Goal: Task Accomplishment & Management: Manage account settings

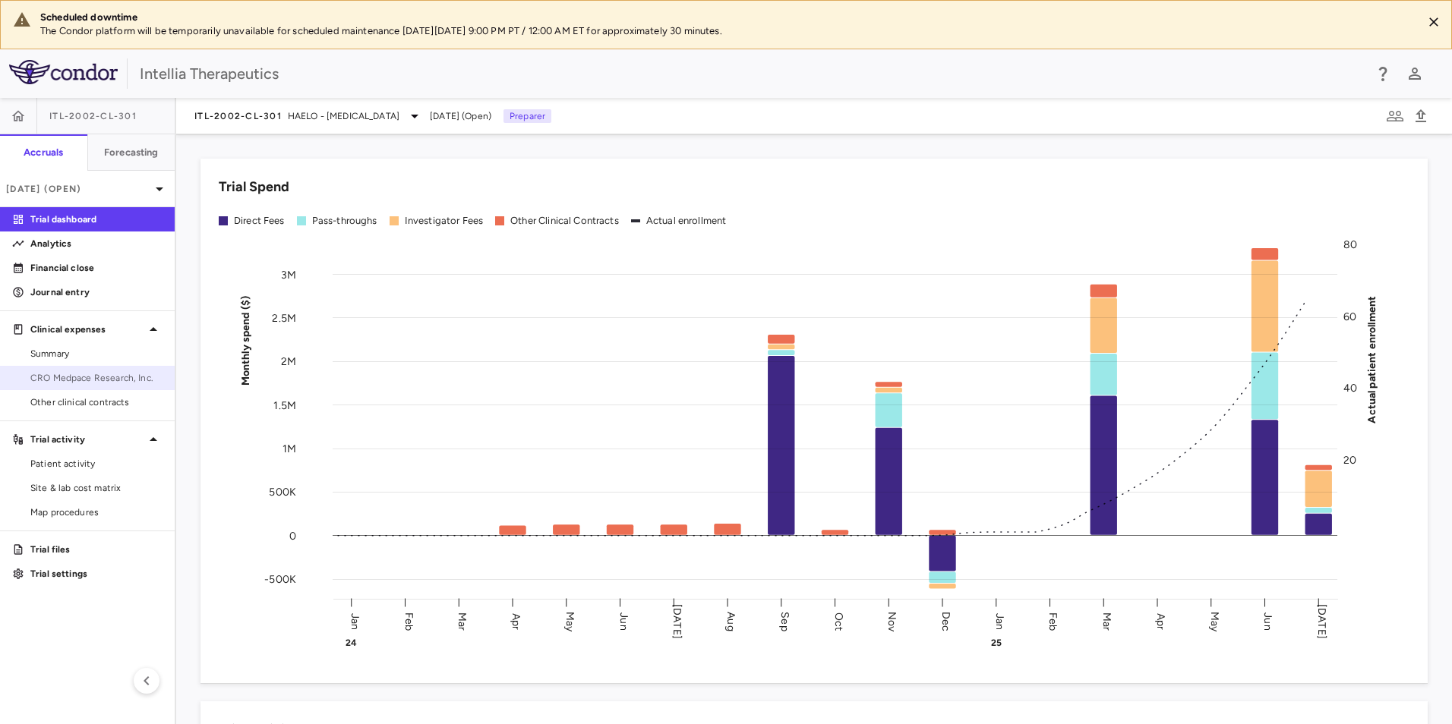
click at [87, 374] on span "CRO Medpace Research, Inc." at bounding box center [96, 378] width 132 height 14
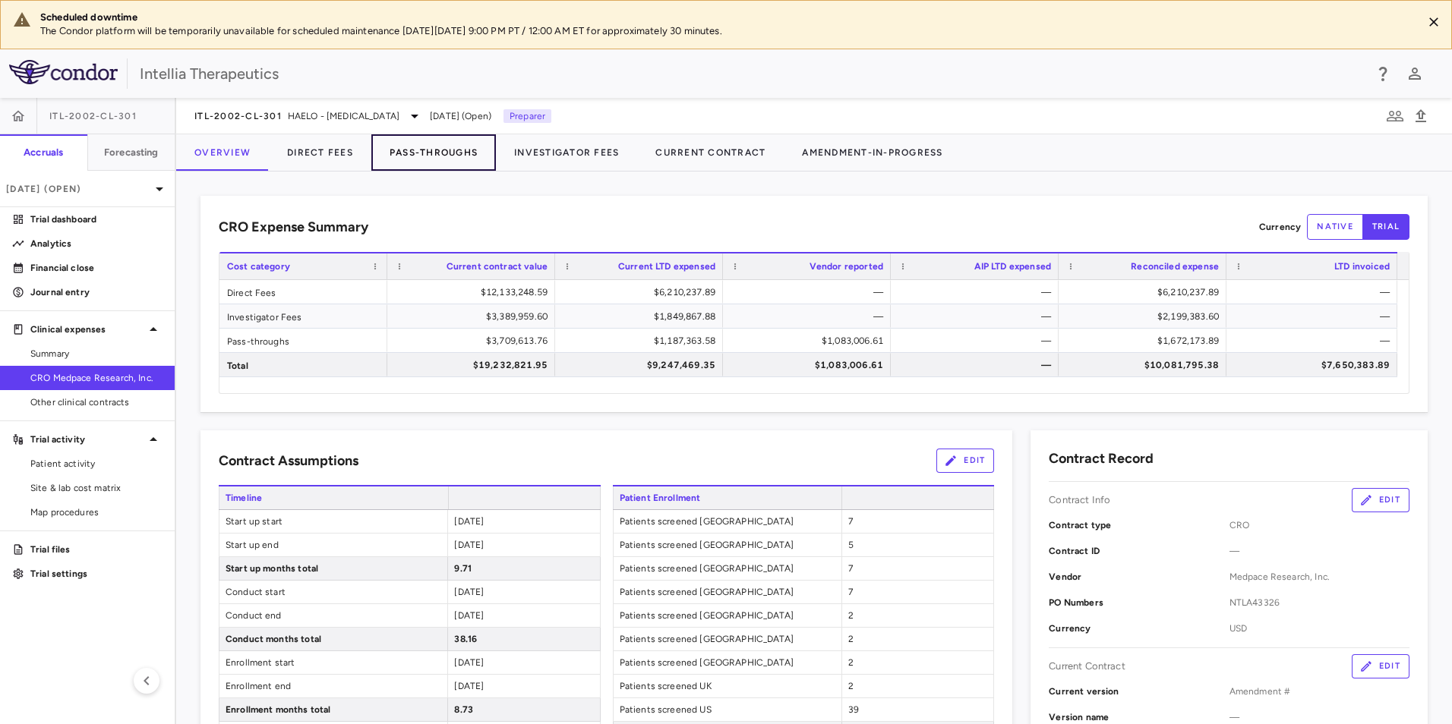
click at [464, 147] on button "Pass-Throughs" at bounding box center [433, 152] width 125 height 36
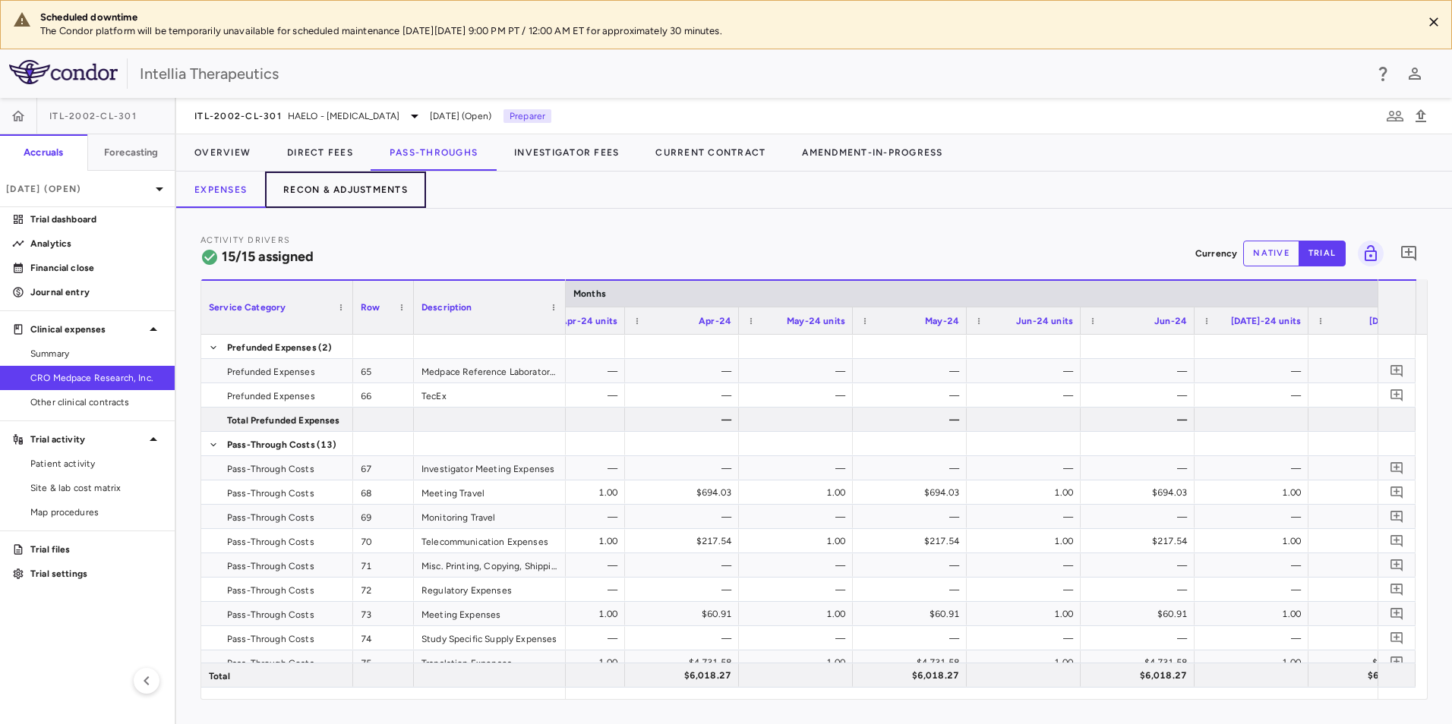
click at [381, 194] on button "Recon & Adjustments" at bounding box center [345, 190] width 161 height 36
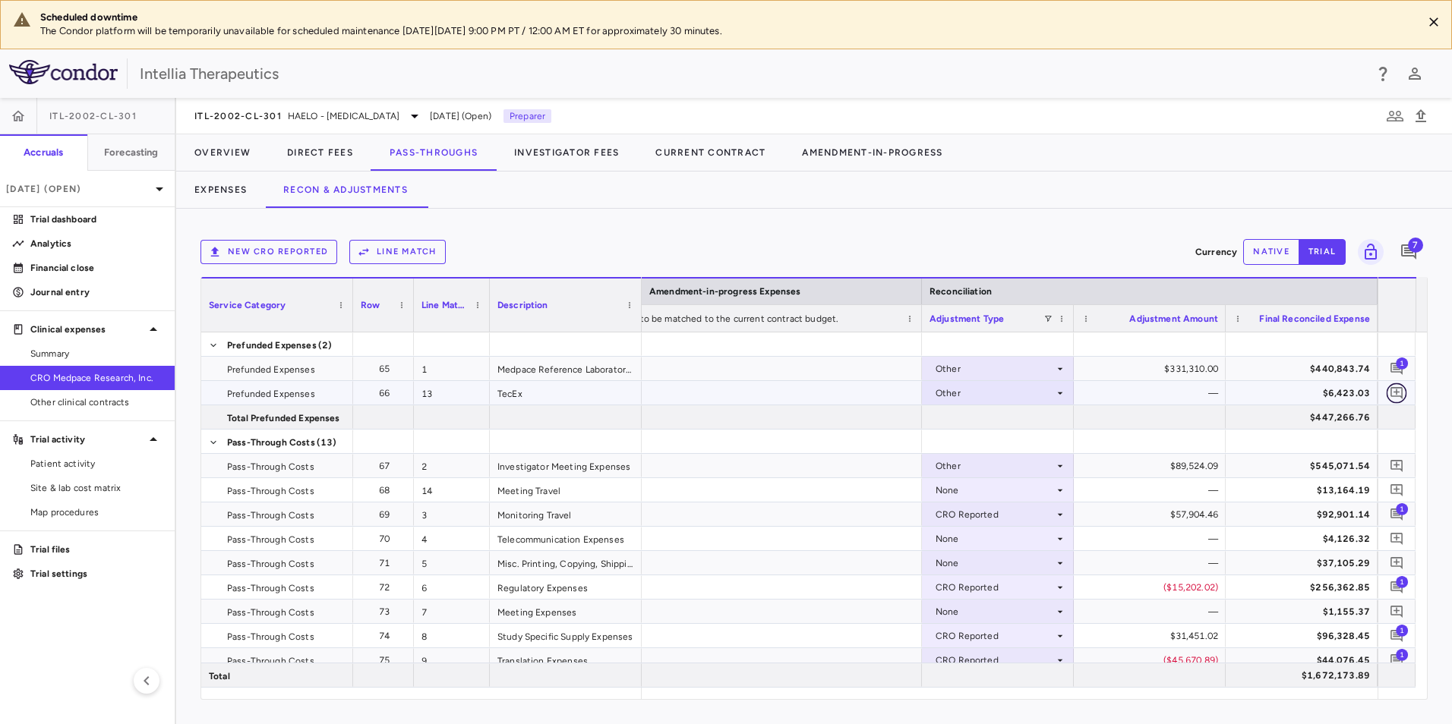
click at [1393, 392] on icon "Add comment" at bounding box center [1397, 393] width 14 height 14
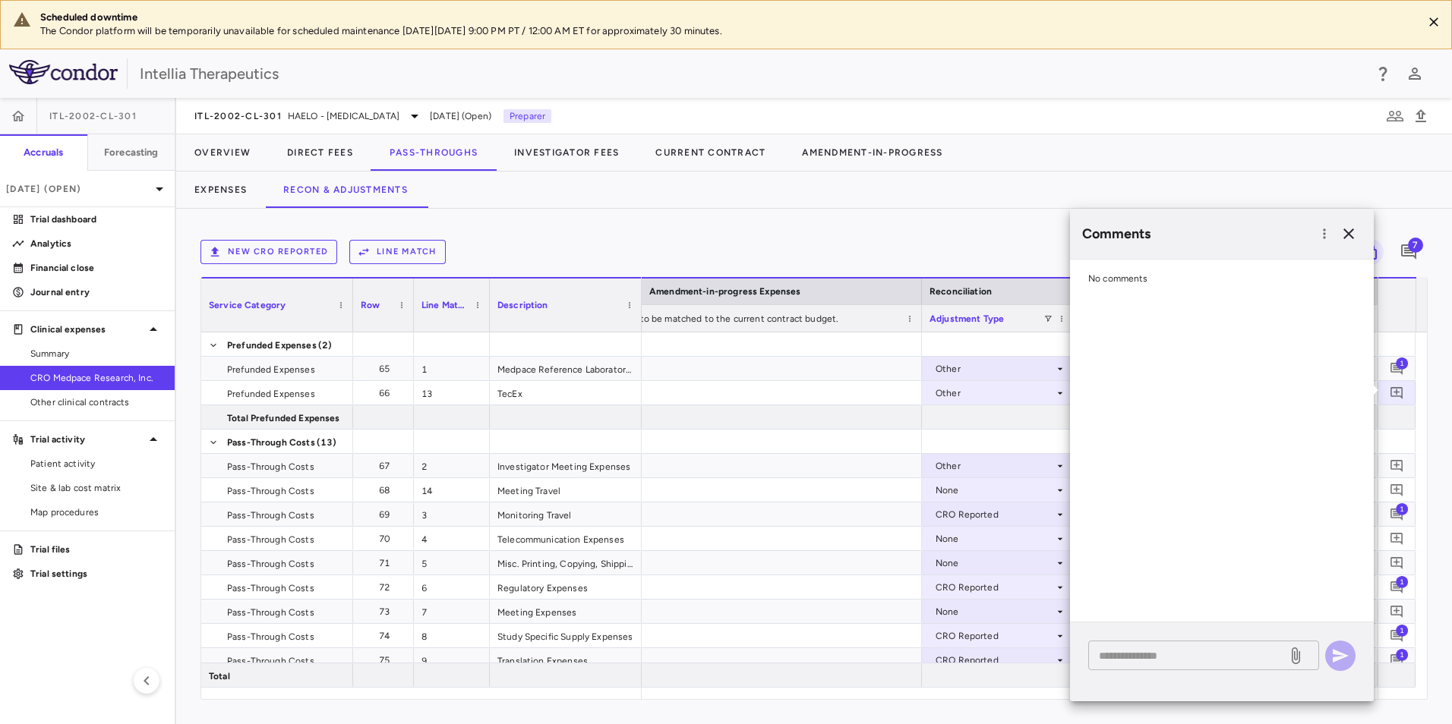
click at [1172, 646] on div "* ​" at bounding box center [1203, 656] width 231 height 30
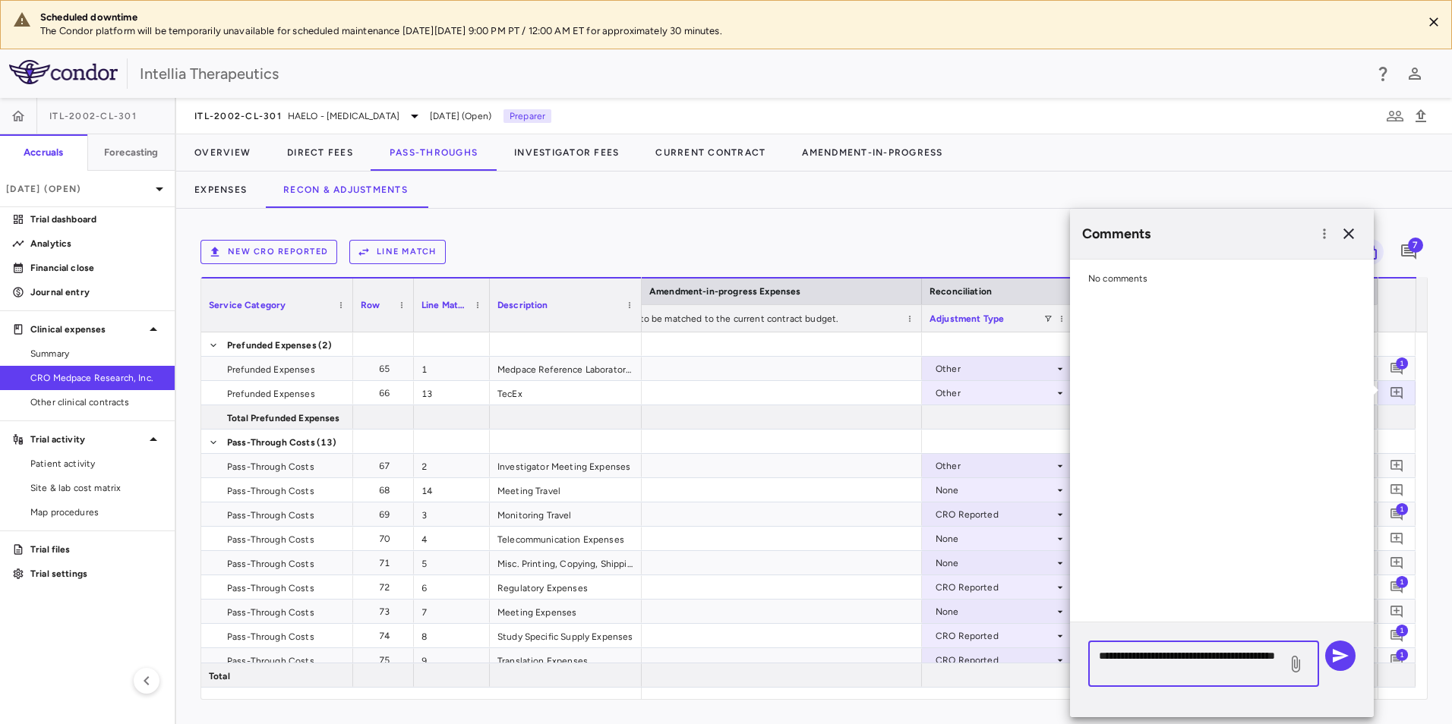
type textarea "**********"
click at [1318, 655] on div "**********" at bounding box center [1203, 664] width 231 height 46
click at [1326, 651] on button "button" at bounding box center [1340, 656] width 30 height 30
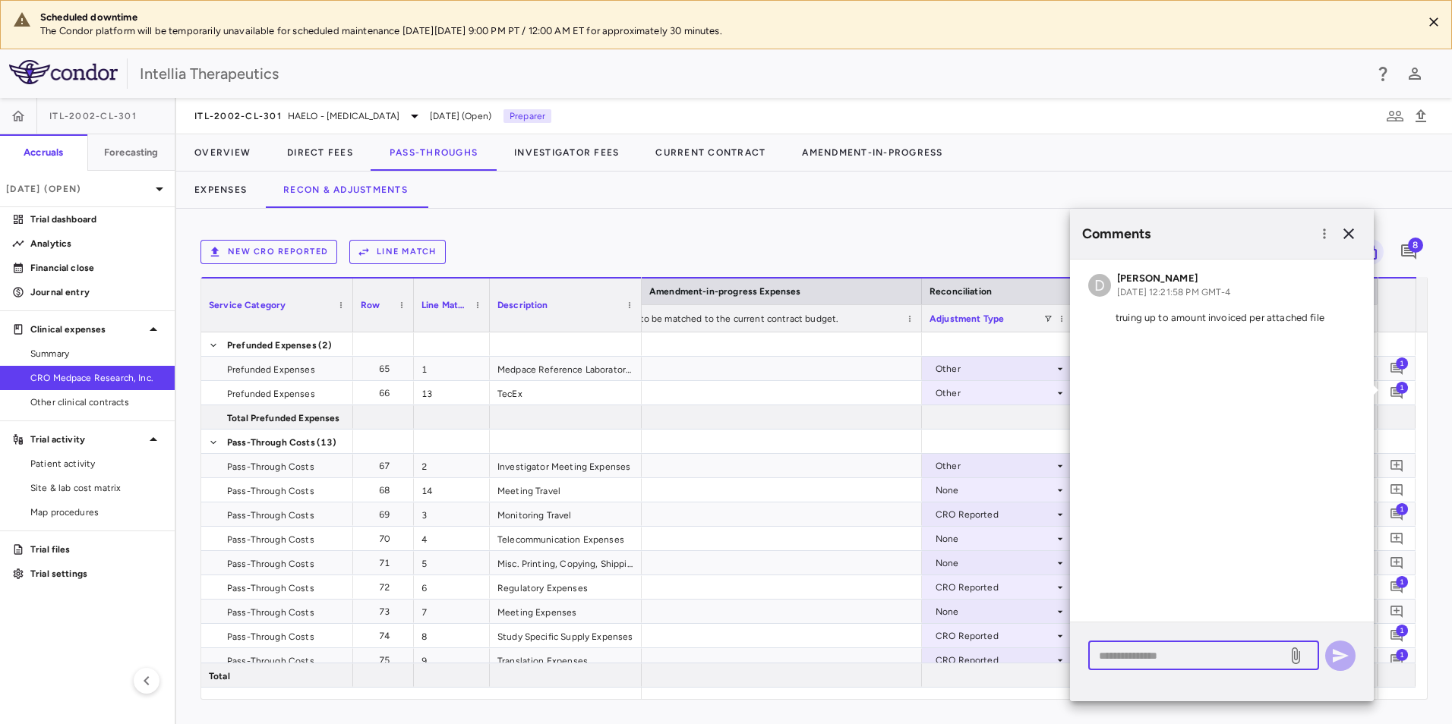
click at [1131, 655] on textarea at bounding box center [1188, 656] width 178 height 17
type textarea "**********"
click at [1302, 653] on icon at bounding box center [1295, 656] width 18 height 18
click at [0, 0] on input "file" at bounding box center [0, 0] width 0 height 0
click at [1345, 645] on button "button" at bounding box center [1340, 656] width 30 height 30
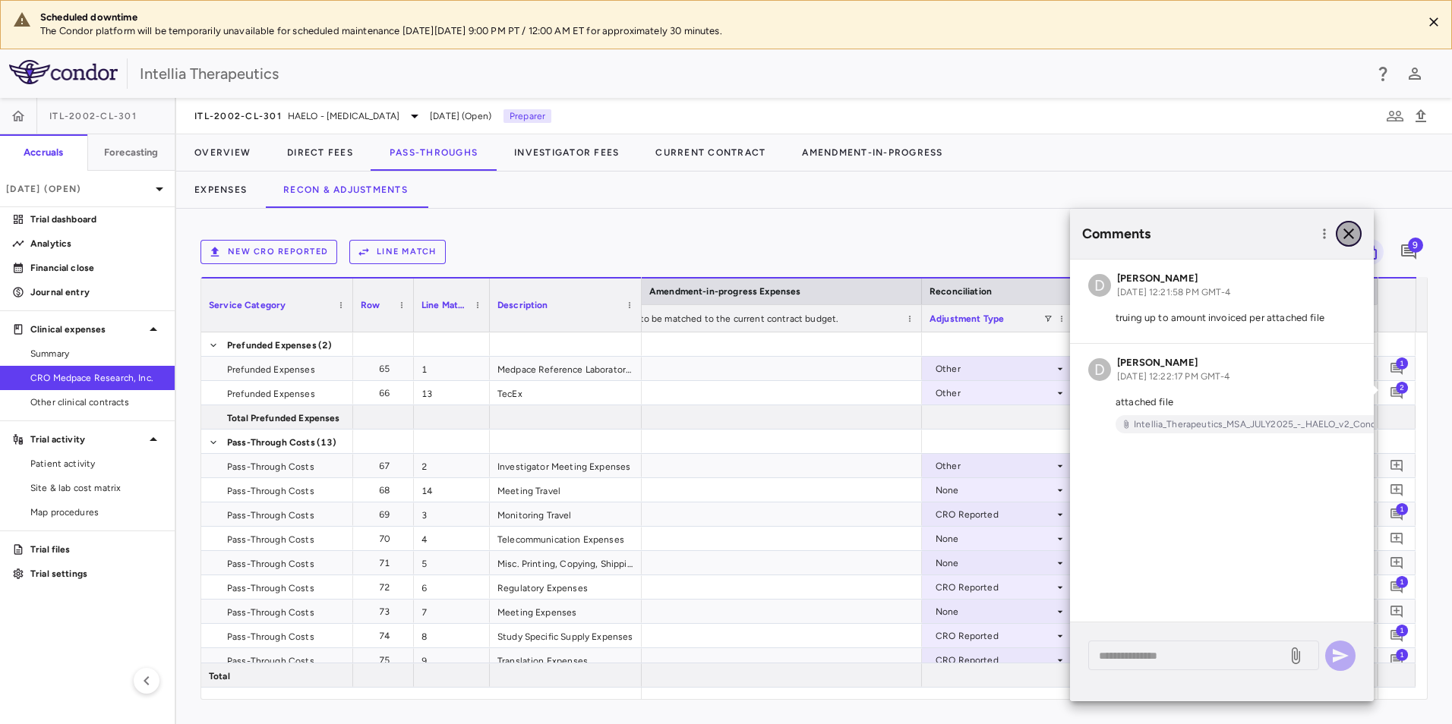
click at [1354, 229] on icon "button" at bounding box center [1348, 234] width 18 height 18
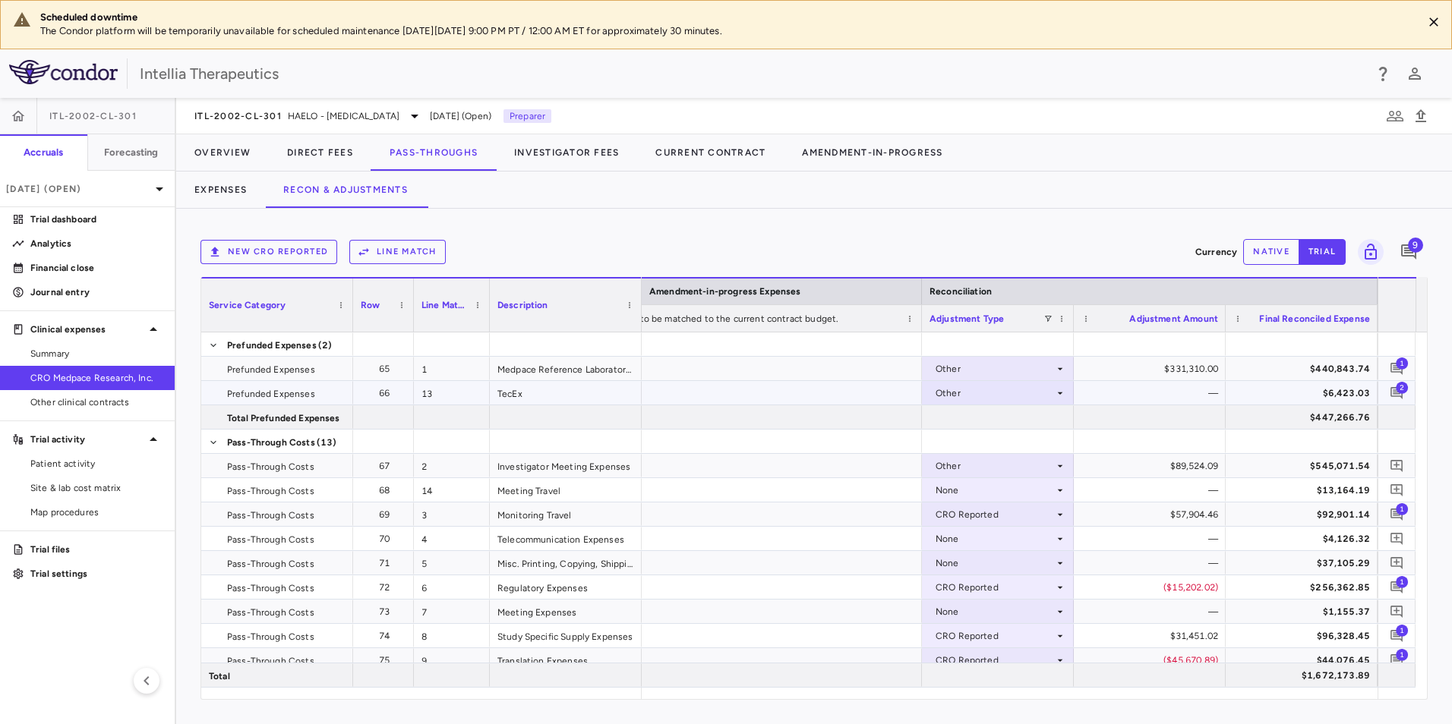
click at [1058, 403] on div "Other" at bounding box center [997, 393] width 137 height 22
drag, startPoint x: 1256, startPoint y: 256, endPoint x: 1265, endPoint y: 250, distance: 11.0
click at [1257, 256] on div at bounding box center [726, 362] width 1452 height 724
click at [1265, 250] on button "native" at bounding box center [1271, 252] width 56 height 26
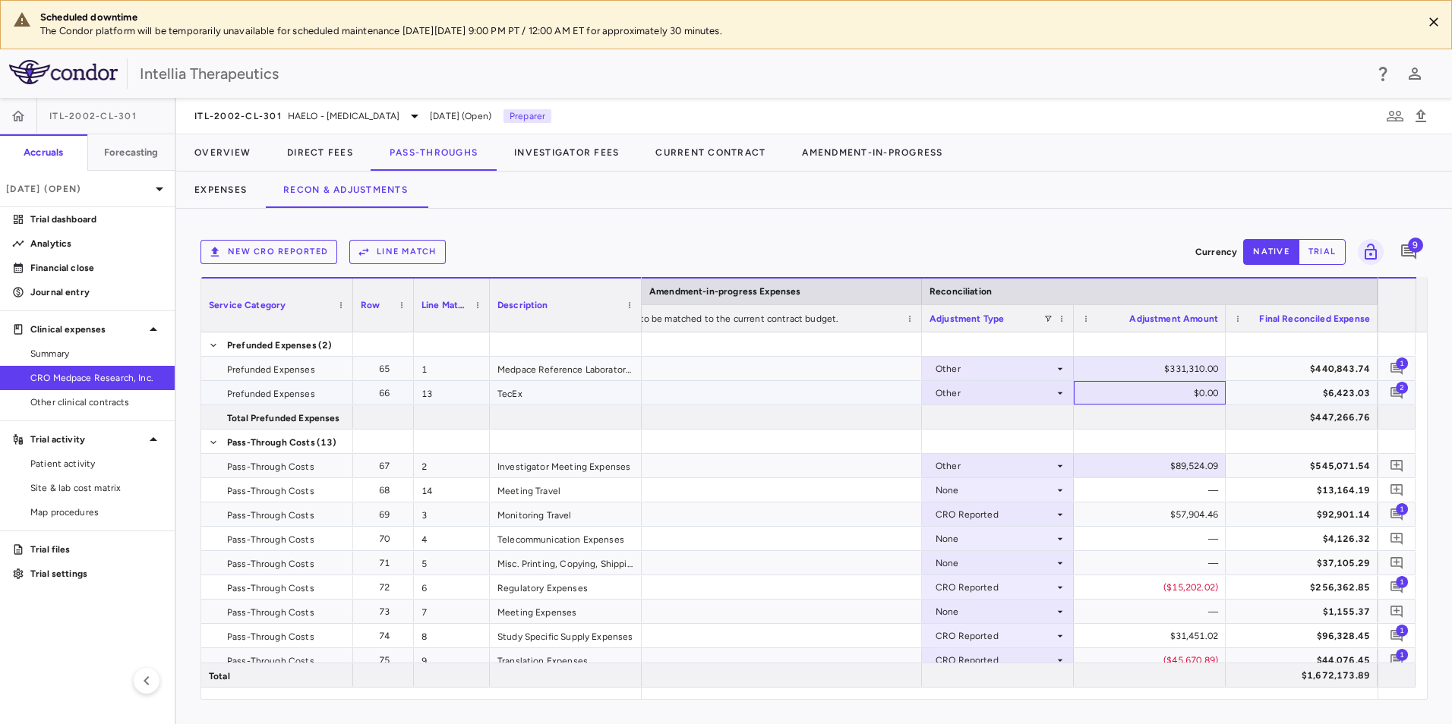
click at [1190, 392] on div "$0.00" at bounding box center [1152, 393] width 131 height 24
type input "*"
type input "********"
click at [106, 188] on p "[DATE] (Open)" at bounding box center [78, 189] width 144 height 14
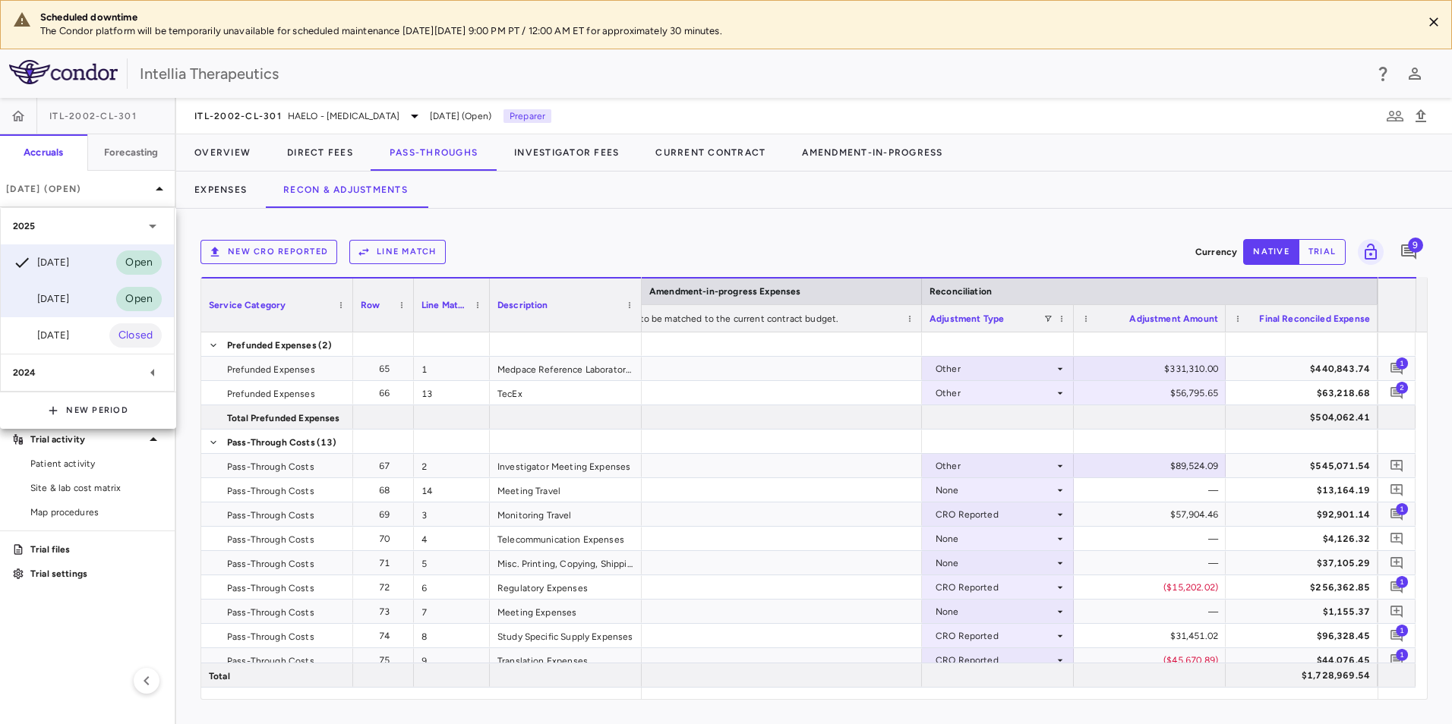
click at [69, 299] on div "[DATE]" at bounding box center [41, 299] width 56 height 18
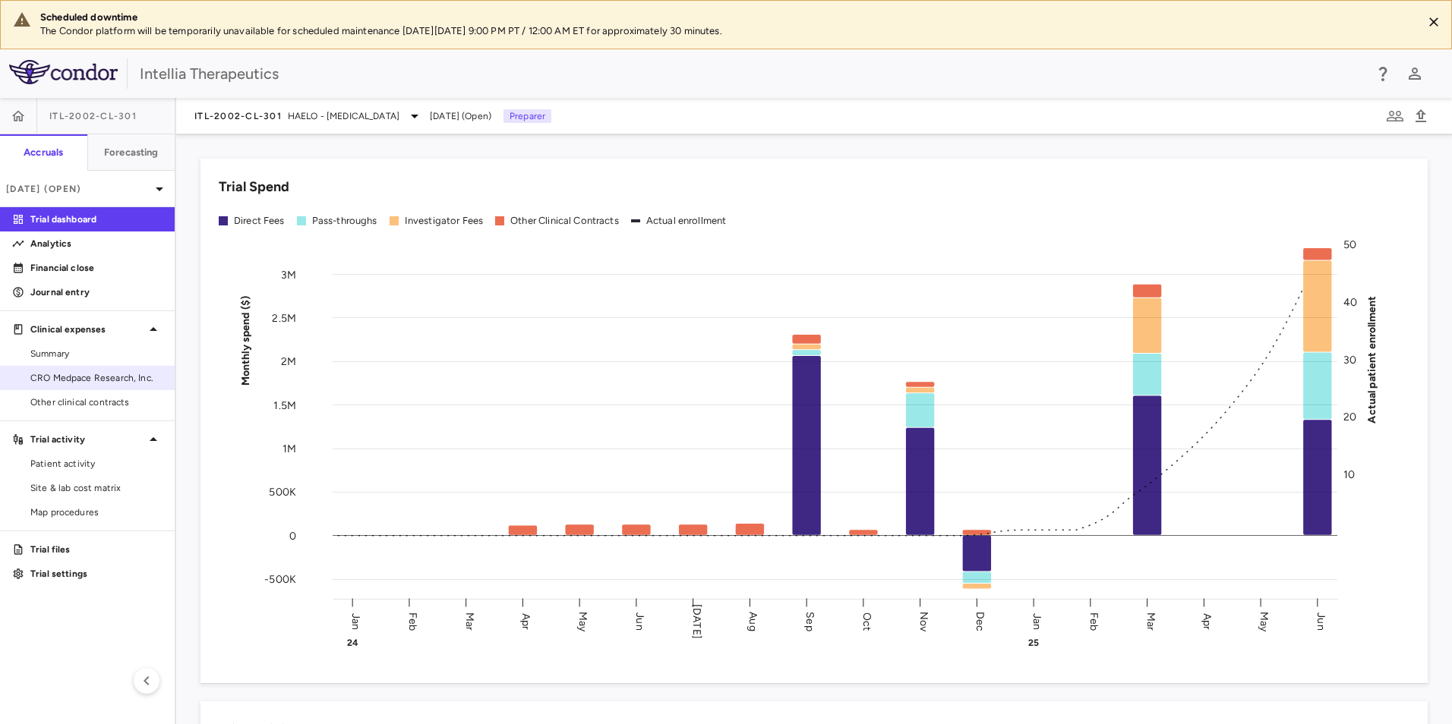
click at [73, 377] on span "CRO Medpace Research, Inc." at bounding box center [96, 378] width 132 height 14
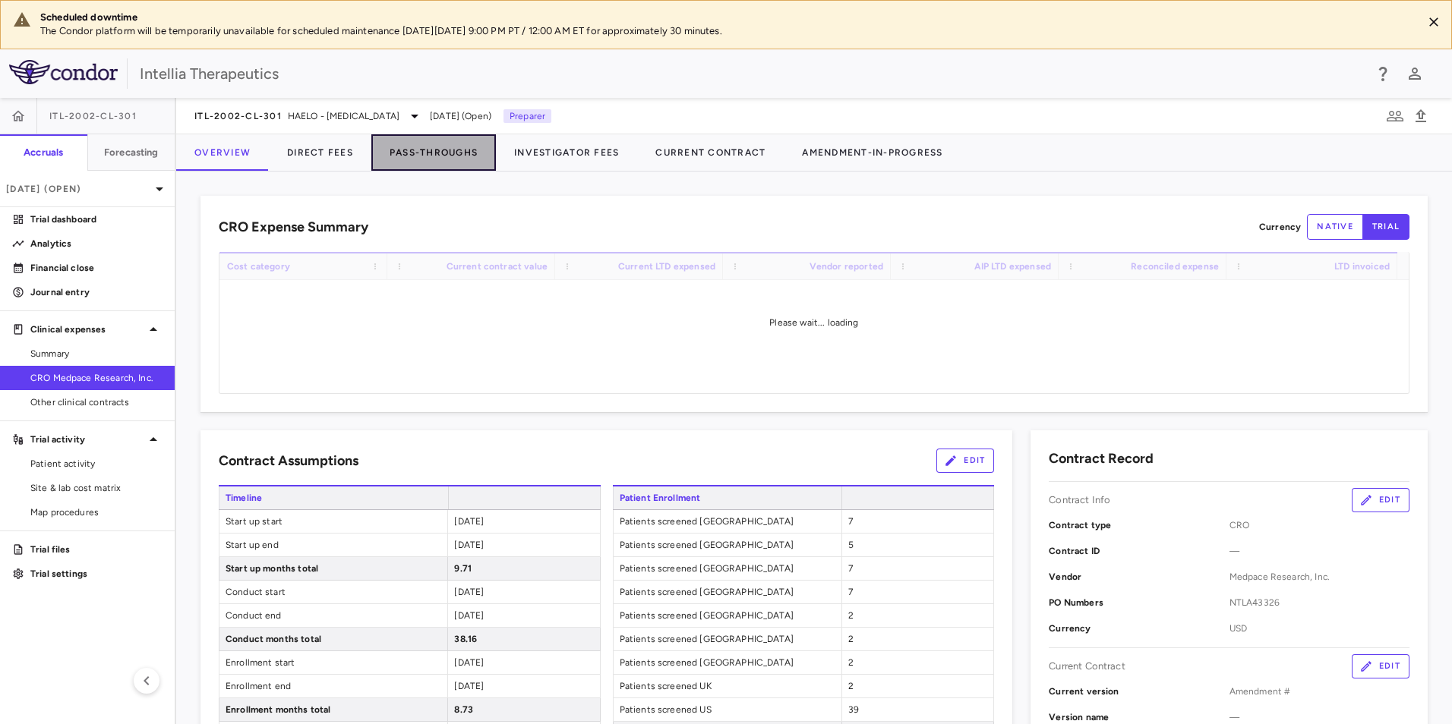
click at [462, 160] on button "Pass-Throughs" at bounding box center [433, 152] width 125 height 36
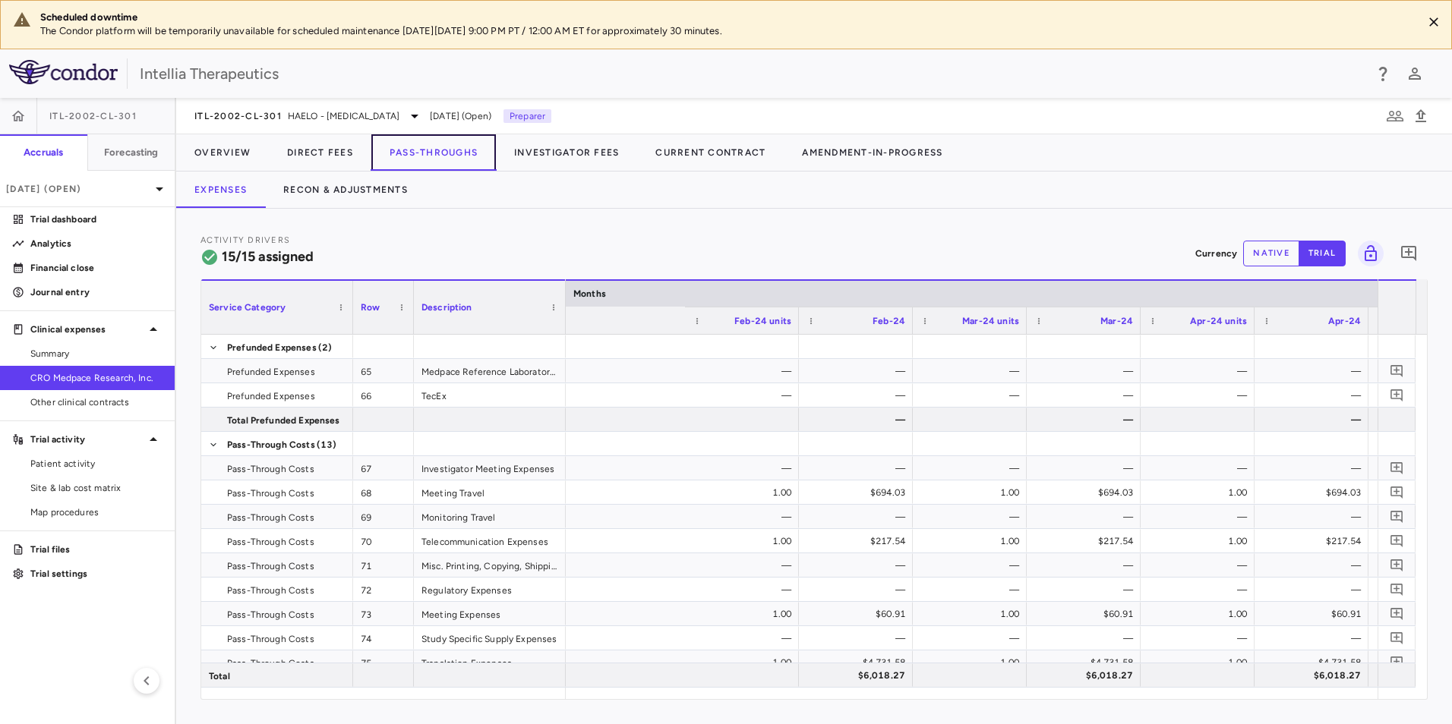
scroll to position [0, 3805]
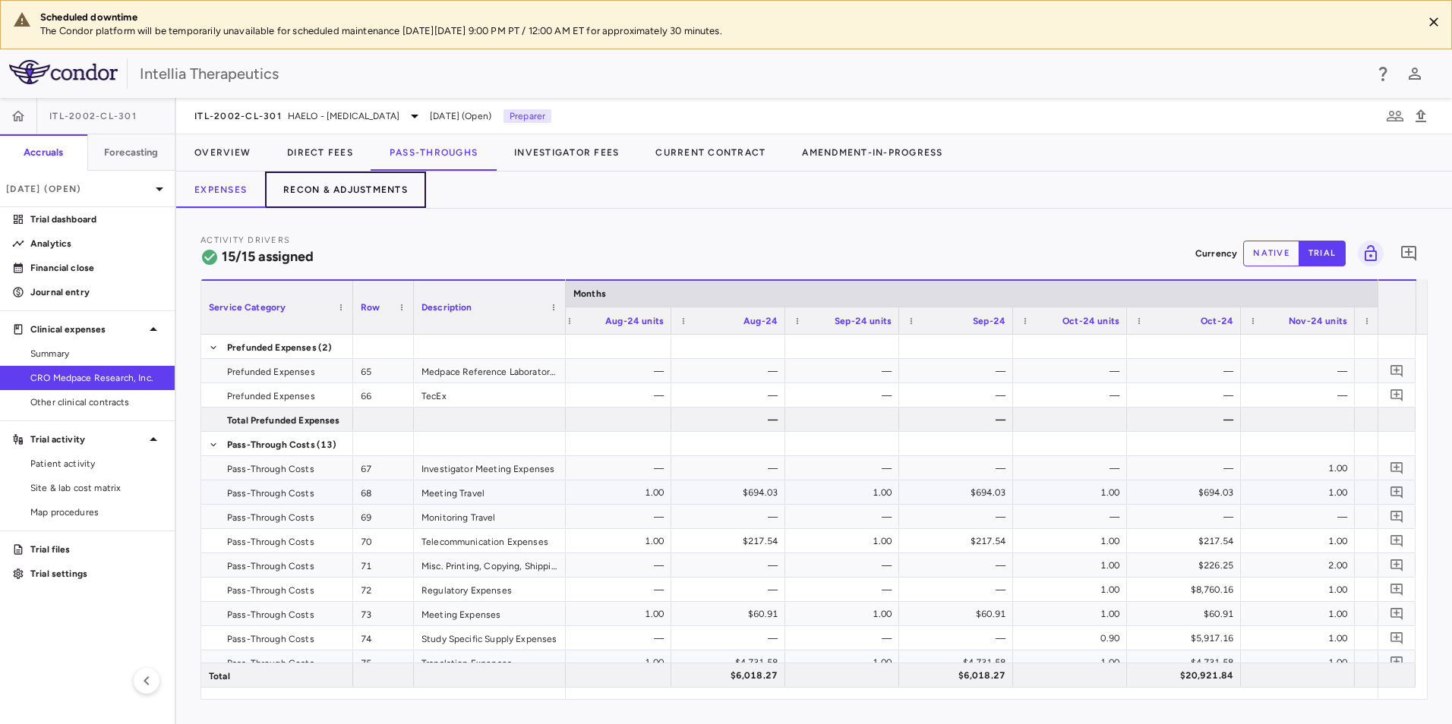
click at [357, 198] on button "Recon & Adjustments" at bounding box center [345, 190] width 161 height 36
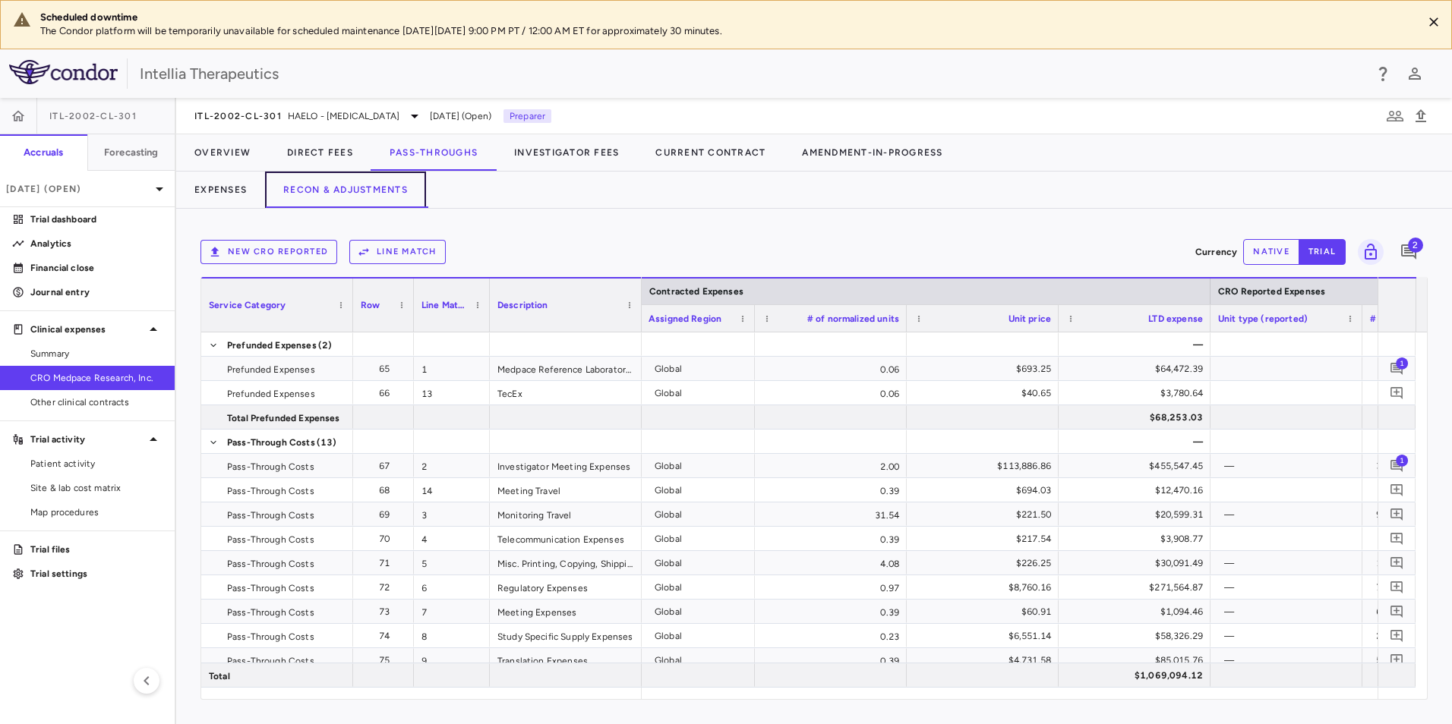
scroll to position [0, 2080]
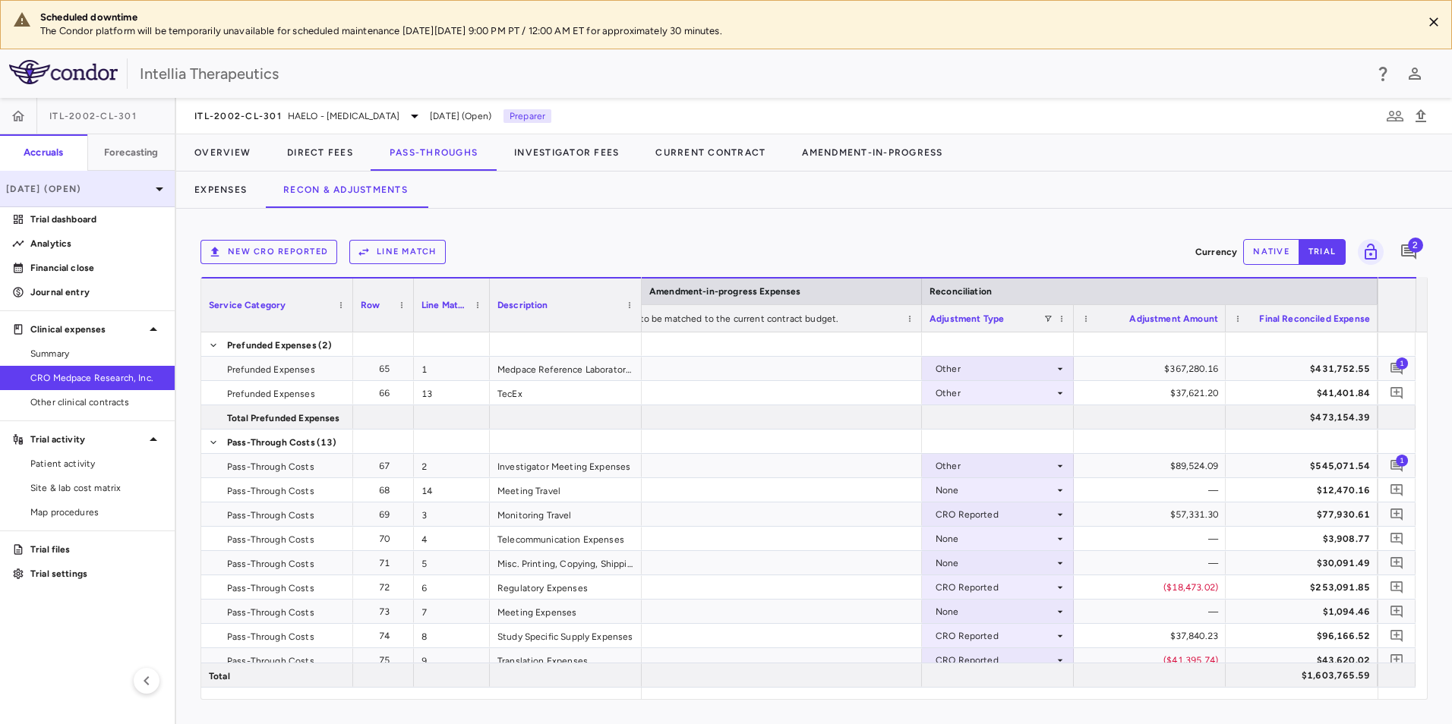
click at [145, 178] on div "[DATE] (Open)" at bounding box center [87, 189] width 175 height 36
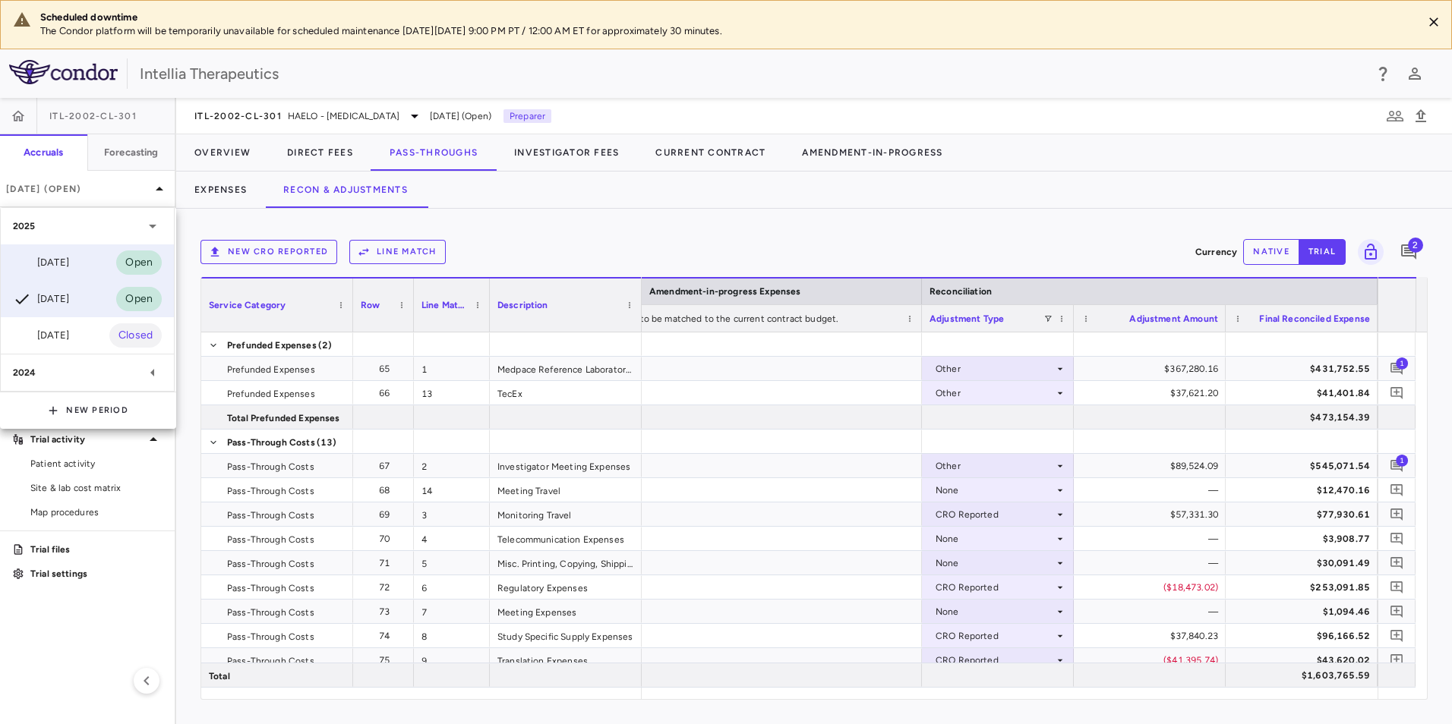
click at [90, 276] on div "[DATE] Open" at bounding box center [87, 262] width 173 height 36
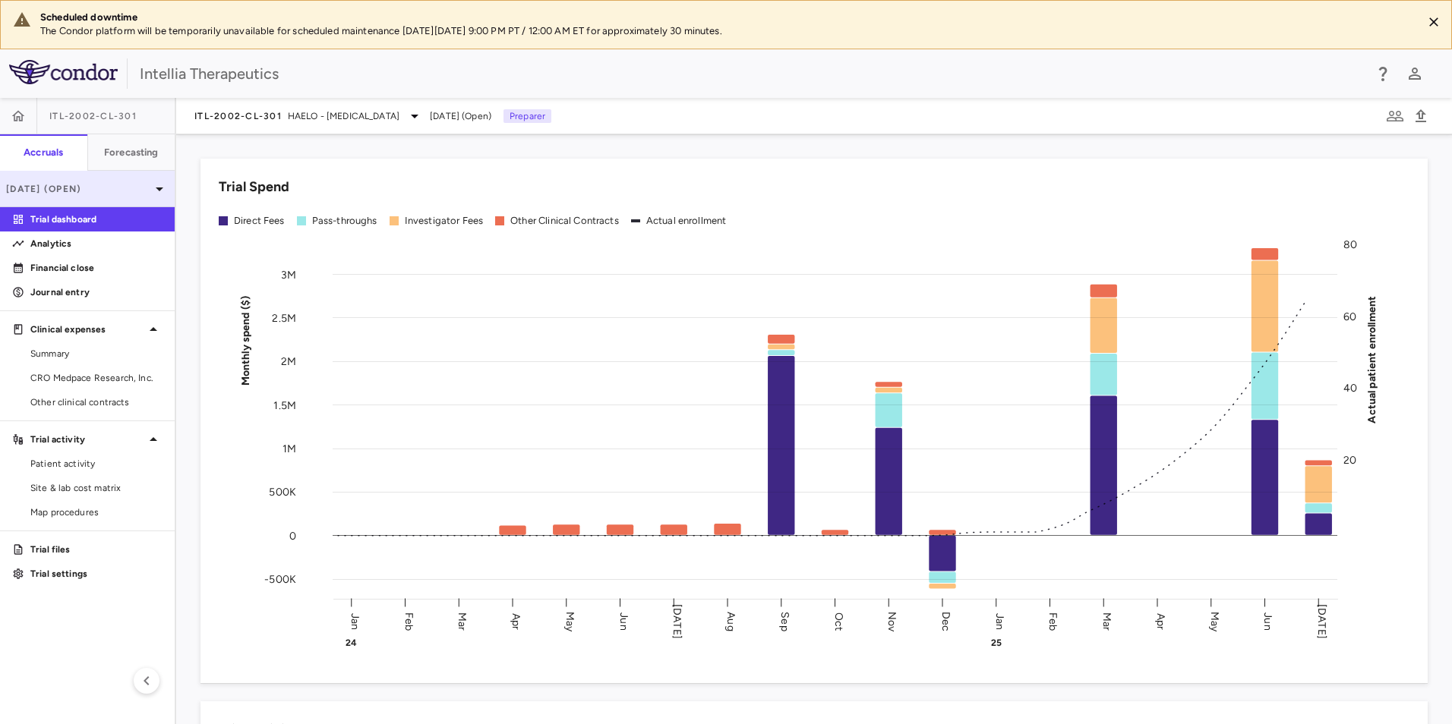
click at [127, 186] on p "[DATE] (Open)" at bounding box center [78, 189] width 144 height 14
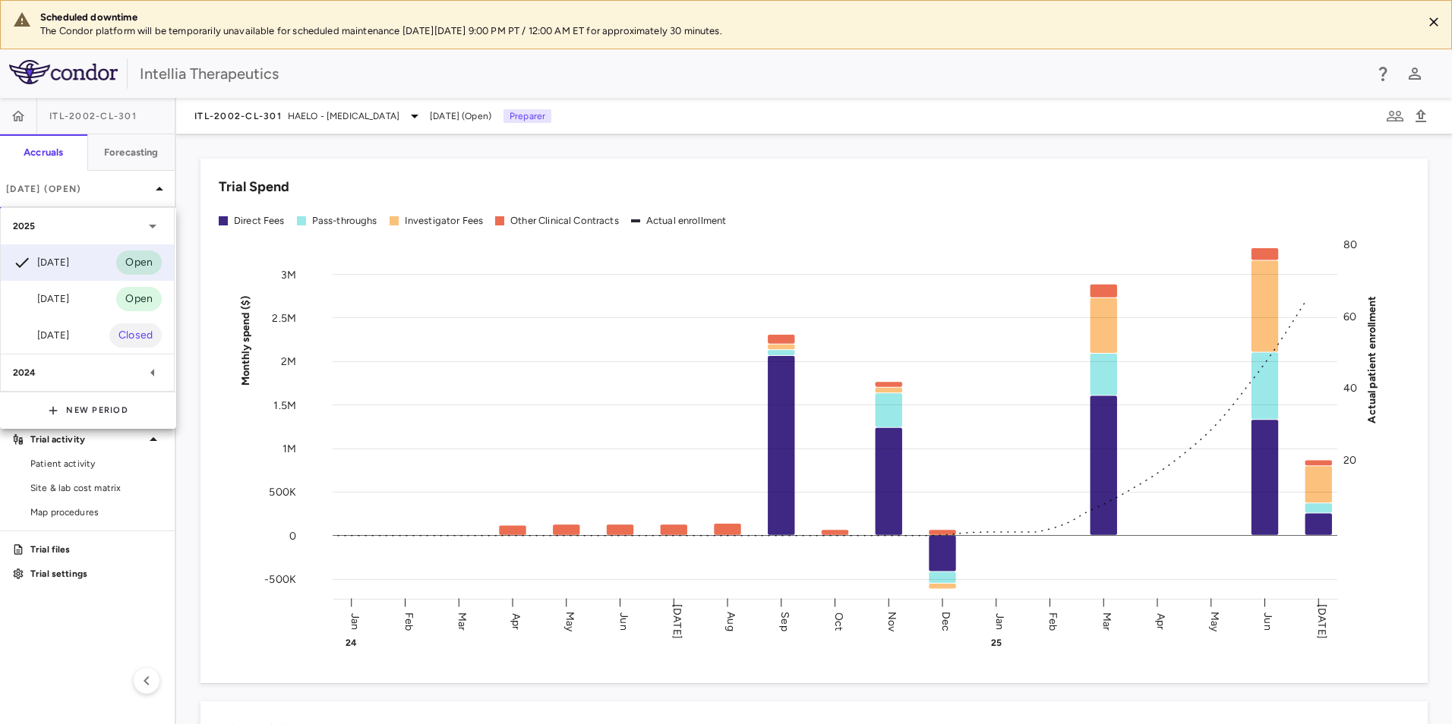
click at [284, 113] on div at bounding box center [726, 362] width 1452 height 724
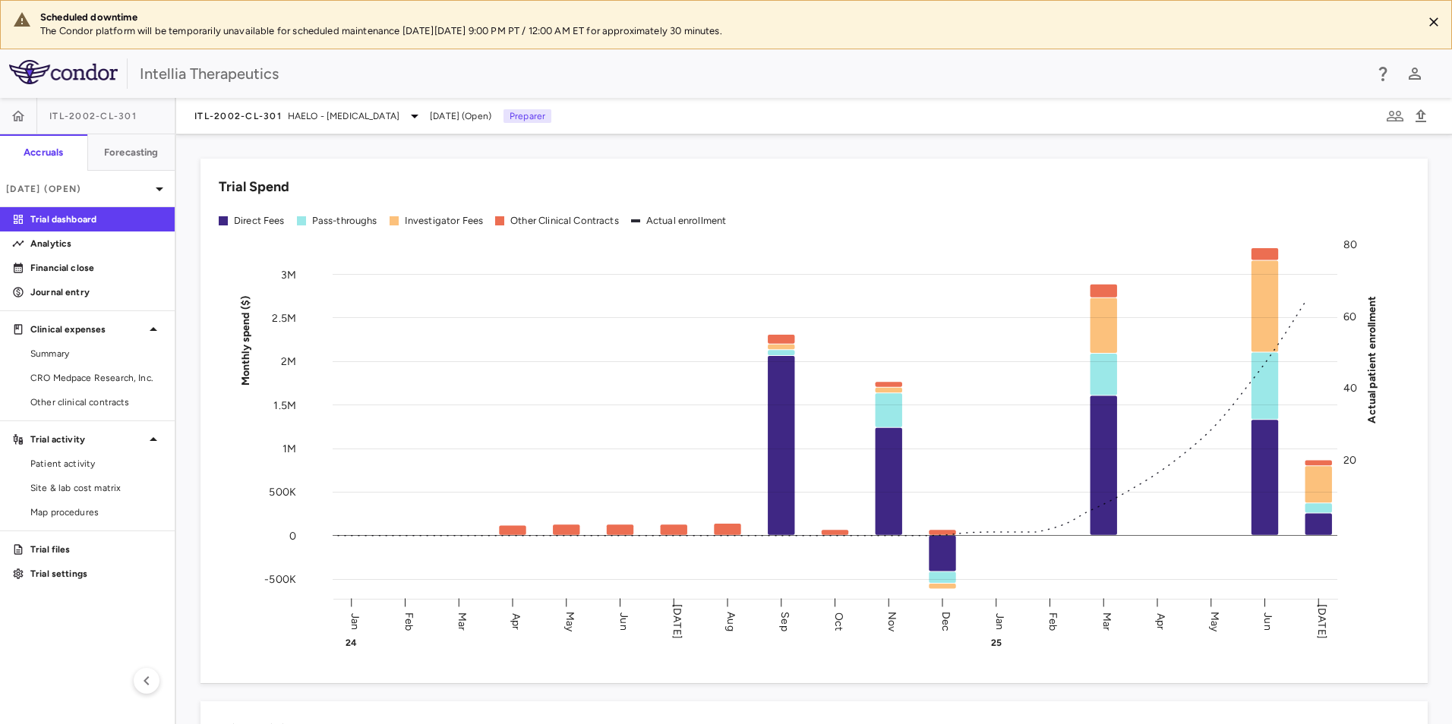
click at [285, 109] on div "ITL-2002-CL-301 HAELO - [MEDICAL_DATA]" at bounding box center [308, 116] width 229 height 18
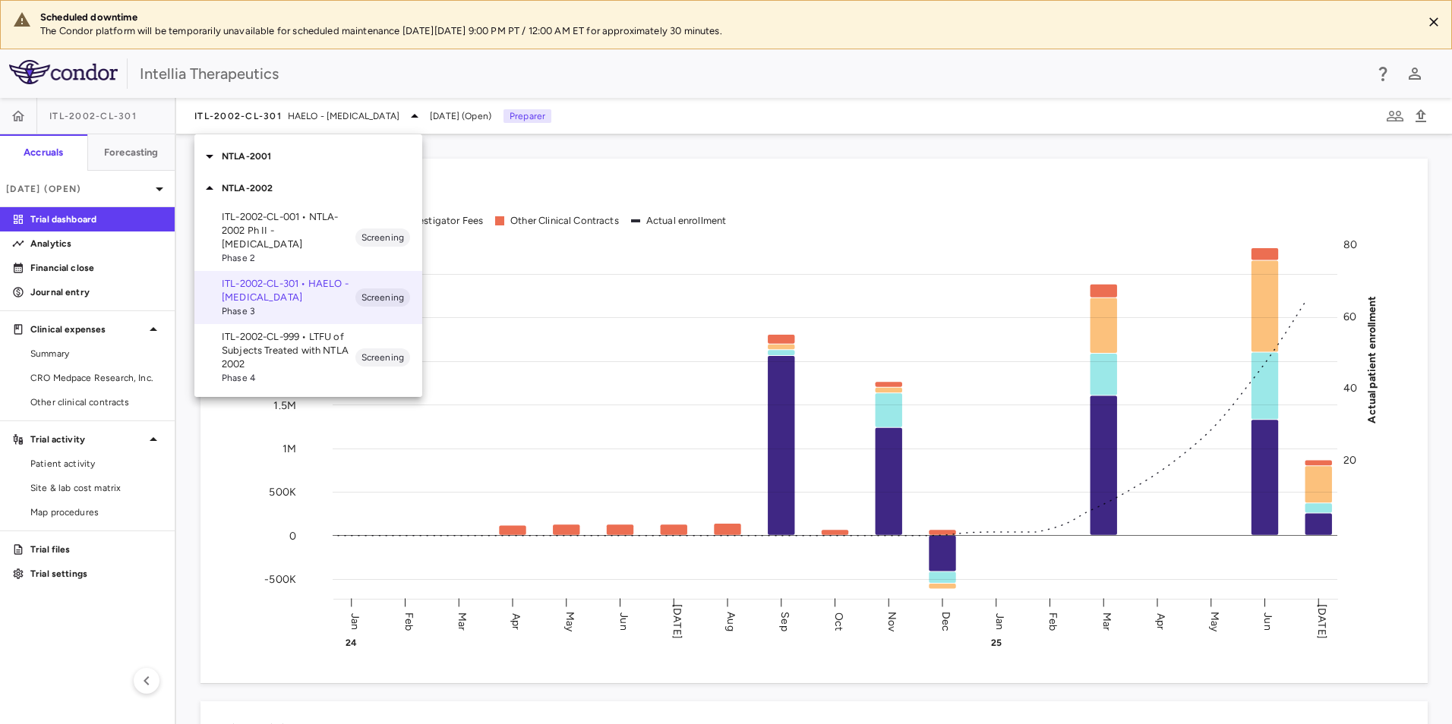
click at [257, 139] on nav "NTLA-2001 NTLA-2002 ITL-2002-CL-001 • NTLA-2002 Ph II - [MEDICAL_DATA] Phase 2 …" at bounding box center [308, 265] width 228 height 263
click at [250, 149] on div "NTLA-2001" at bounding box center [308, 156] width 228 height 32
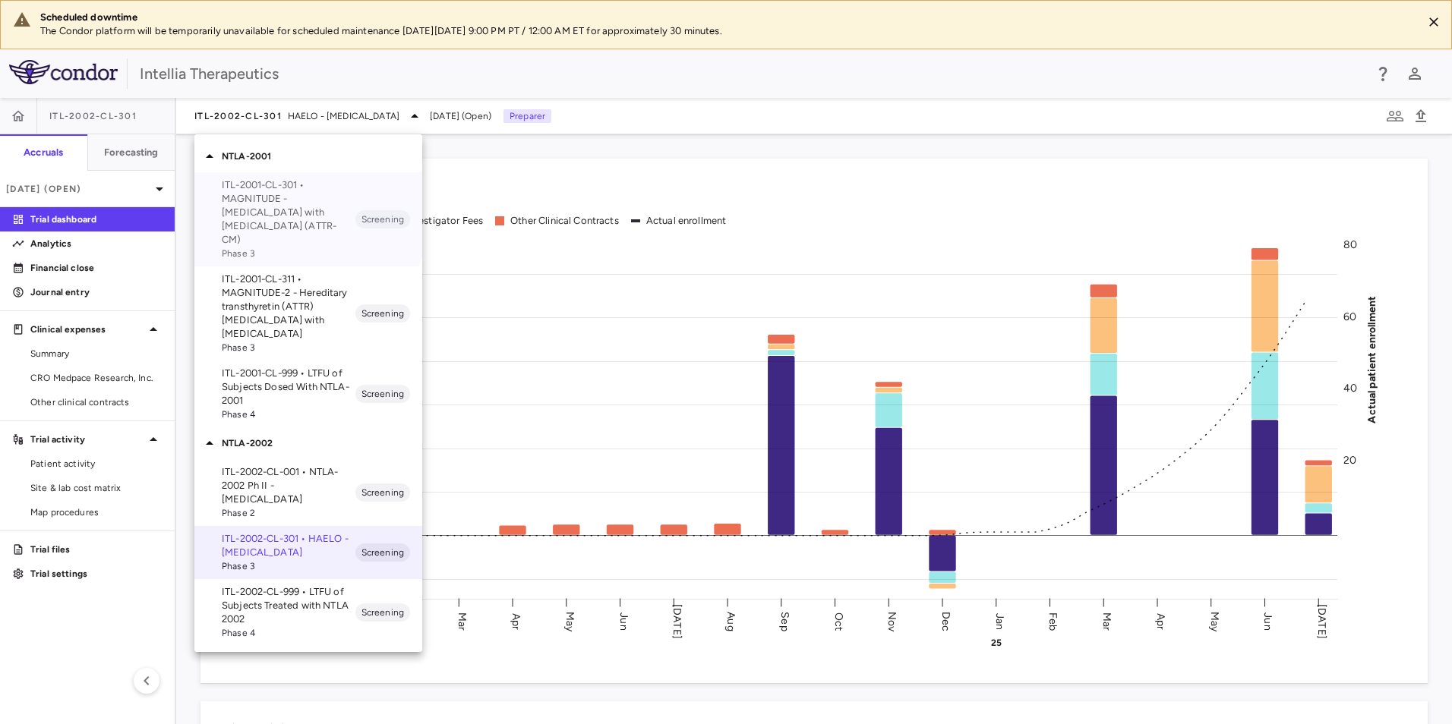
click at [271, 203] on p "ITL-2001-CL-301 • MAGNITUDE - [MEDICAL_DATA] with [MEDICAL_DATA] (ATTR-CM)" at bounding box center [289, 212] width 134 height 68
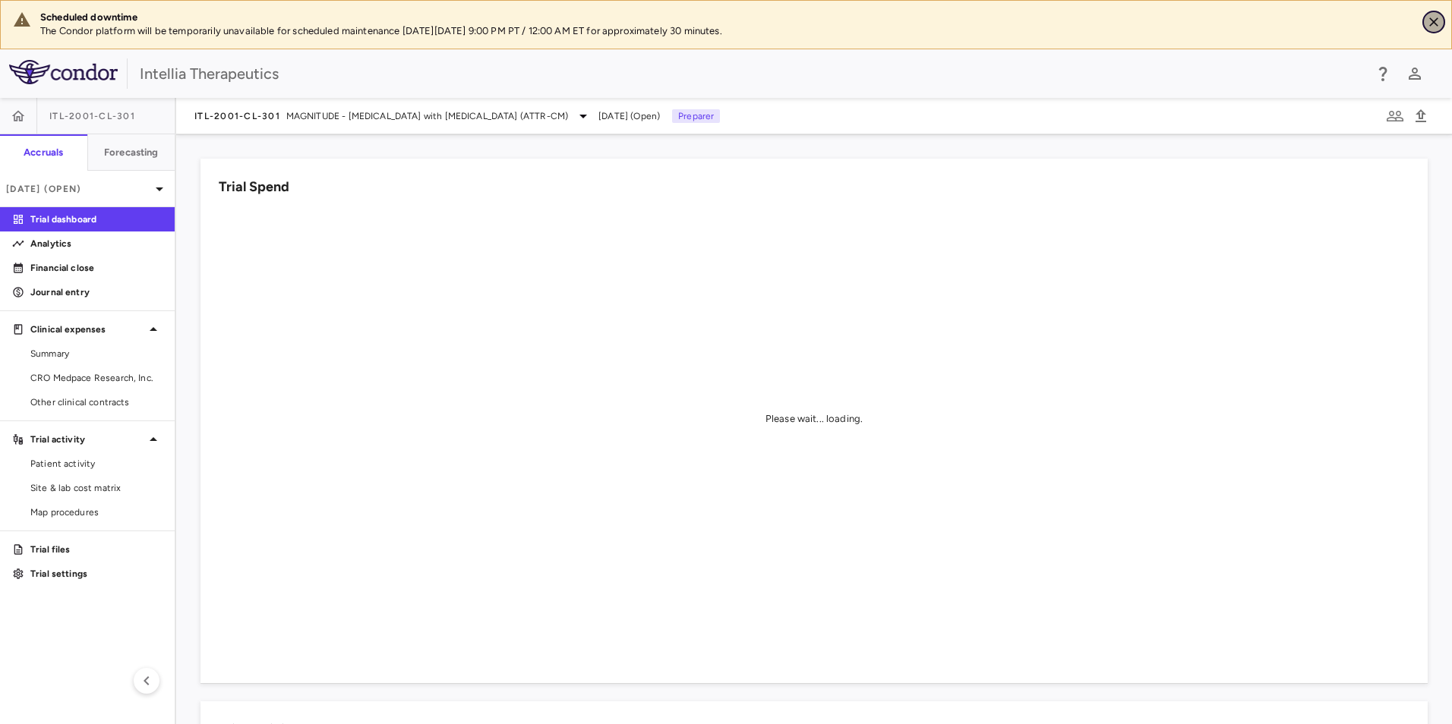
click at [1435, 31] on button "Close" at bounding box center [1433, 22] width 23 height 23
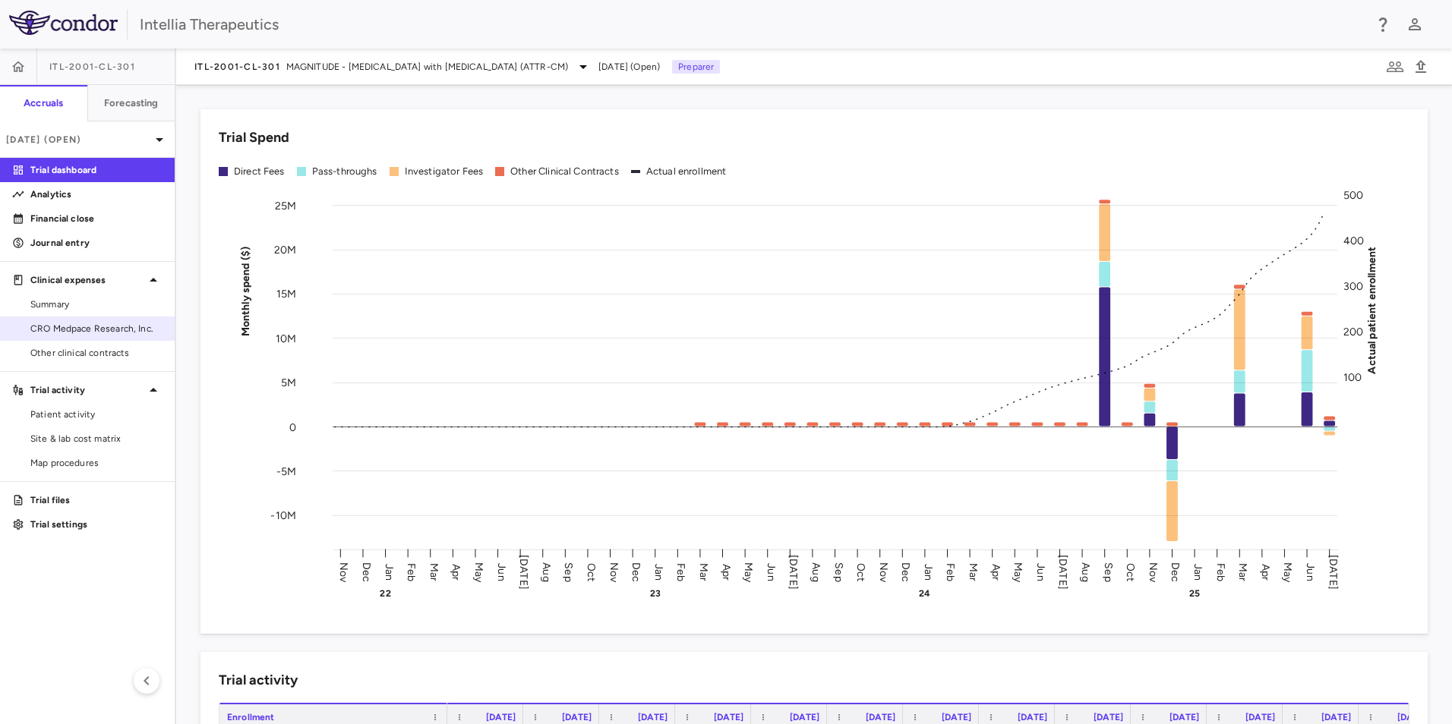
click at [99, 330] on span "CRO Medpace Research, Inc." at bounding box center [96, 329] width 132 height 14
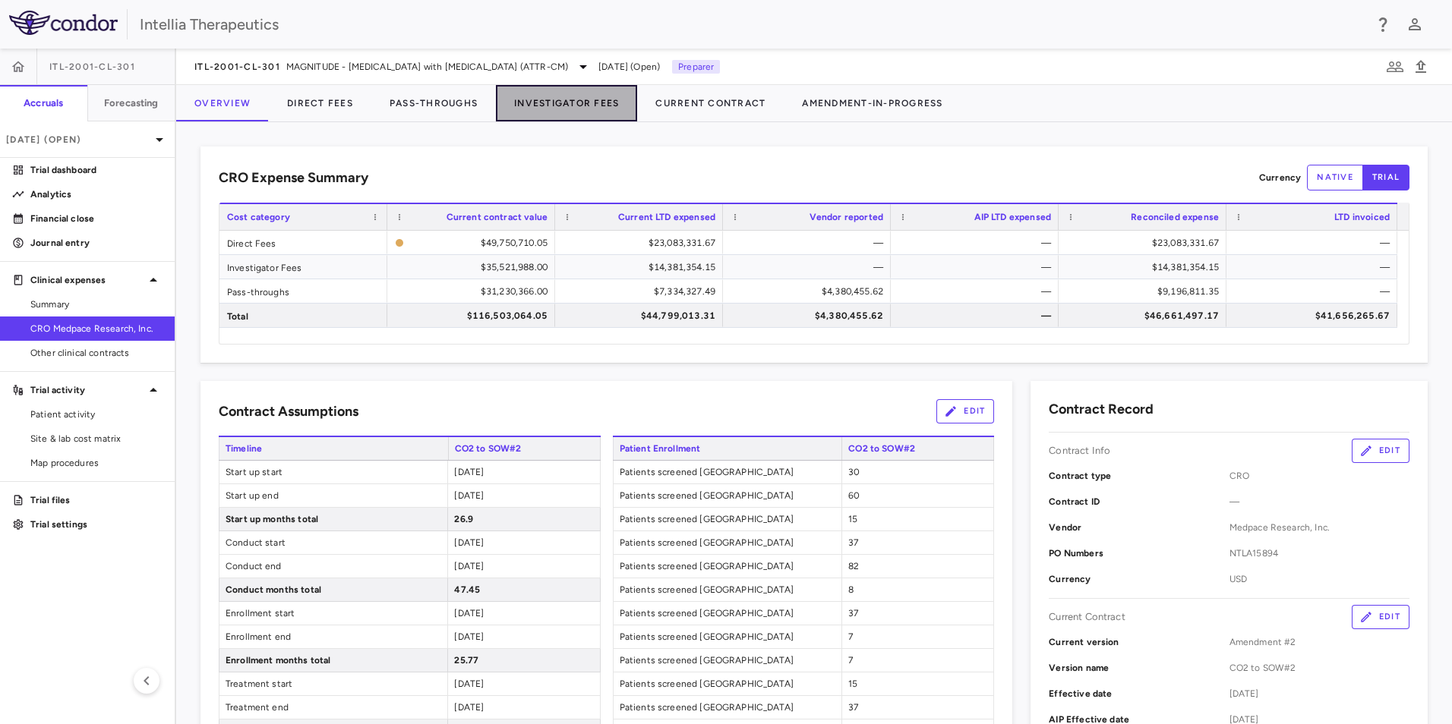
click at [584, 104] on button "Investigator Fees" at bounding box center [566, 103] width 141 height 36
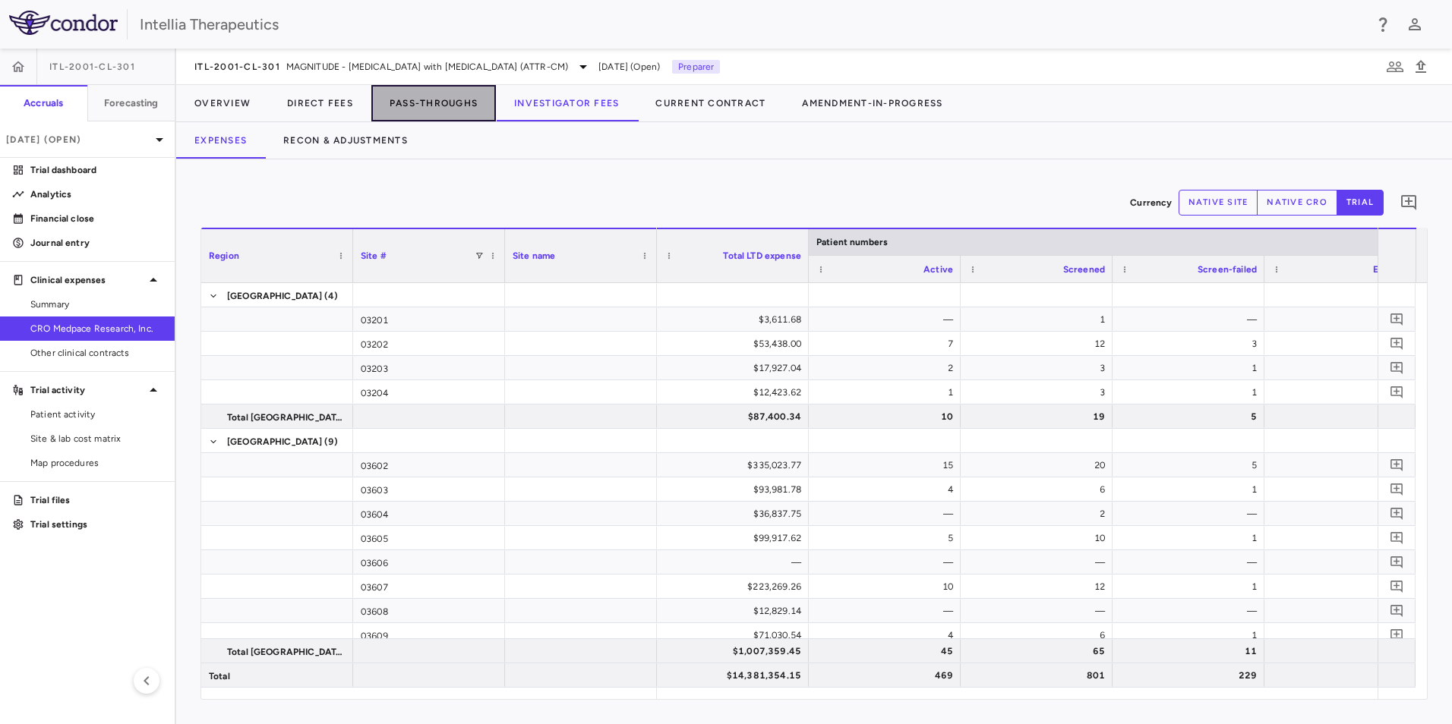
click at [419, 99] on button "Pass-Throughs" at bounding box center [433, 103] width 125 height 36
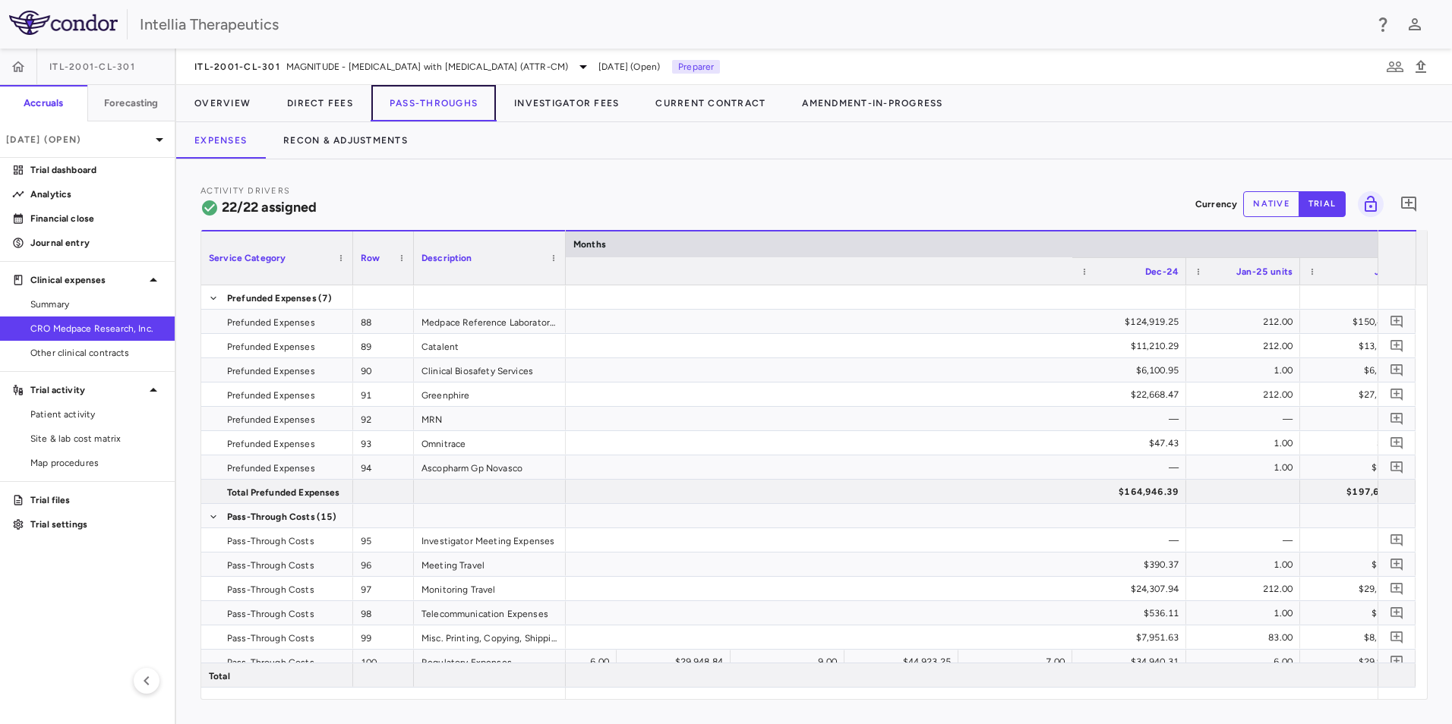
scroll to position [0, 11679]
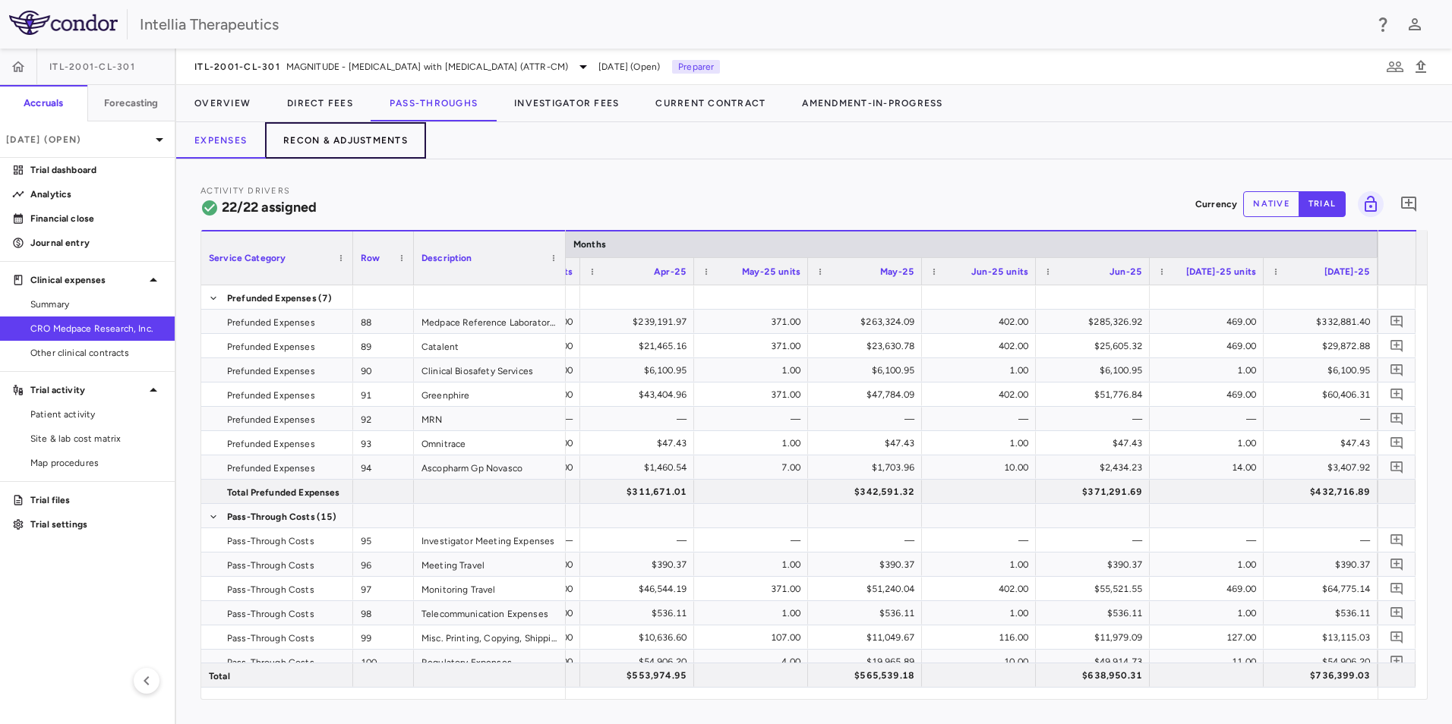
click at [350, 131] on button "Recon & Adjustments" at bounding box center [345, 140] width 161 height 36
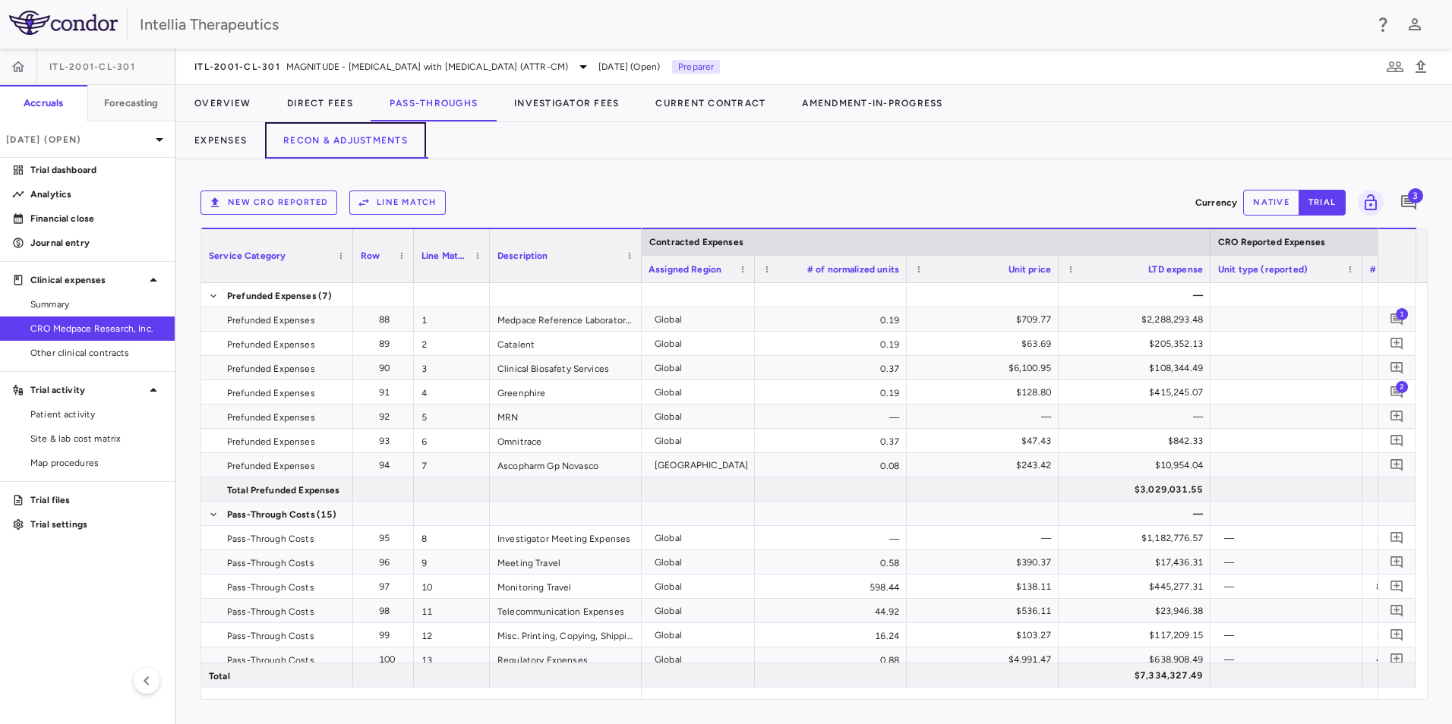
scroll to position [0, 1547]
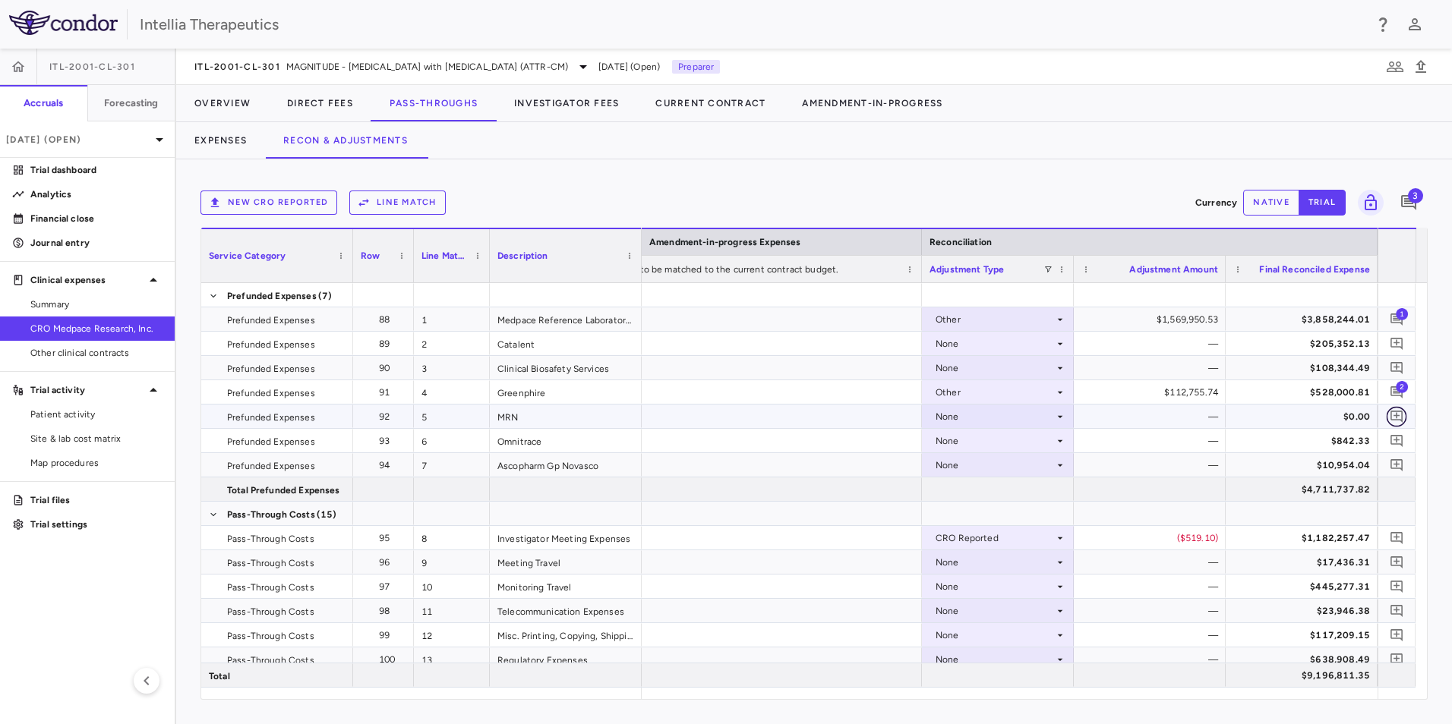
click at [1402, 411] on icon "Add comment" at bounding box center [1397, 416] width 14 height 14
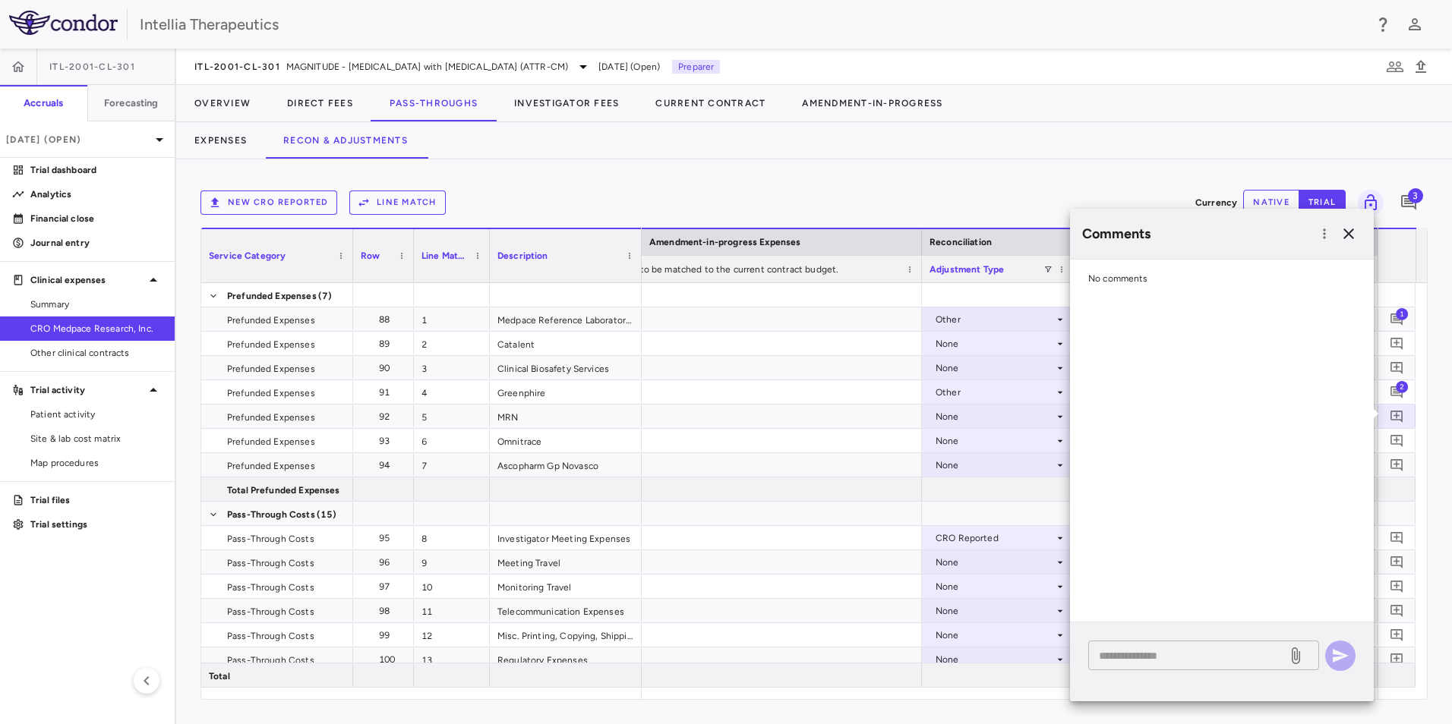
click at [1194, 648] on textarea at bounding box center [1188, 656] width 178 height 17
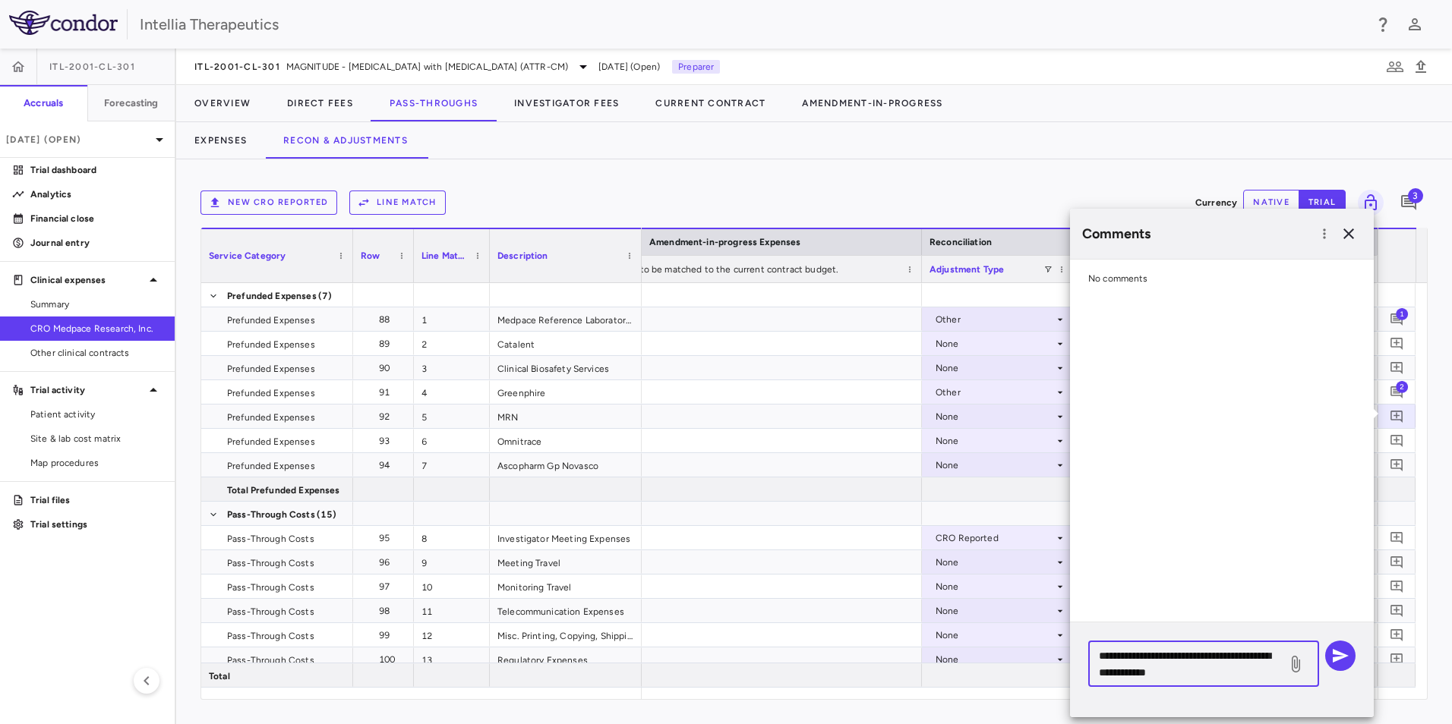
click at [1237, 659] on textarea "**********" at bounding box center [1188, 664] width 178 height 33
click at [1128, 692] on textarea "**********" at bounding box center [1188, 673] width 178 height 50
click at [1225, 692] on textarea "**********" at bounding box center [1188, 673] width 178 height 50
type textarea "**********"
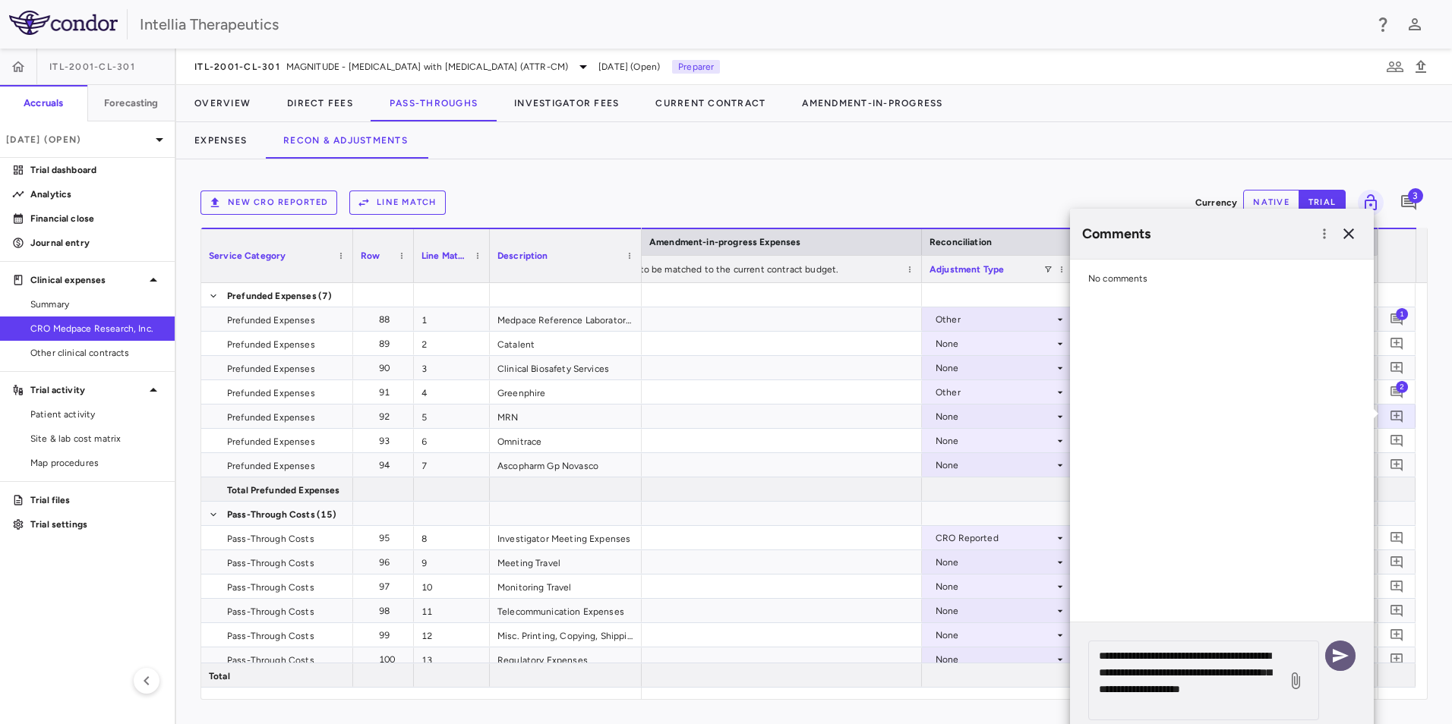
click at [1347, 657] on icon "button" at bounding box center [1340, 656] width 18 height 18
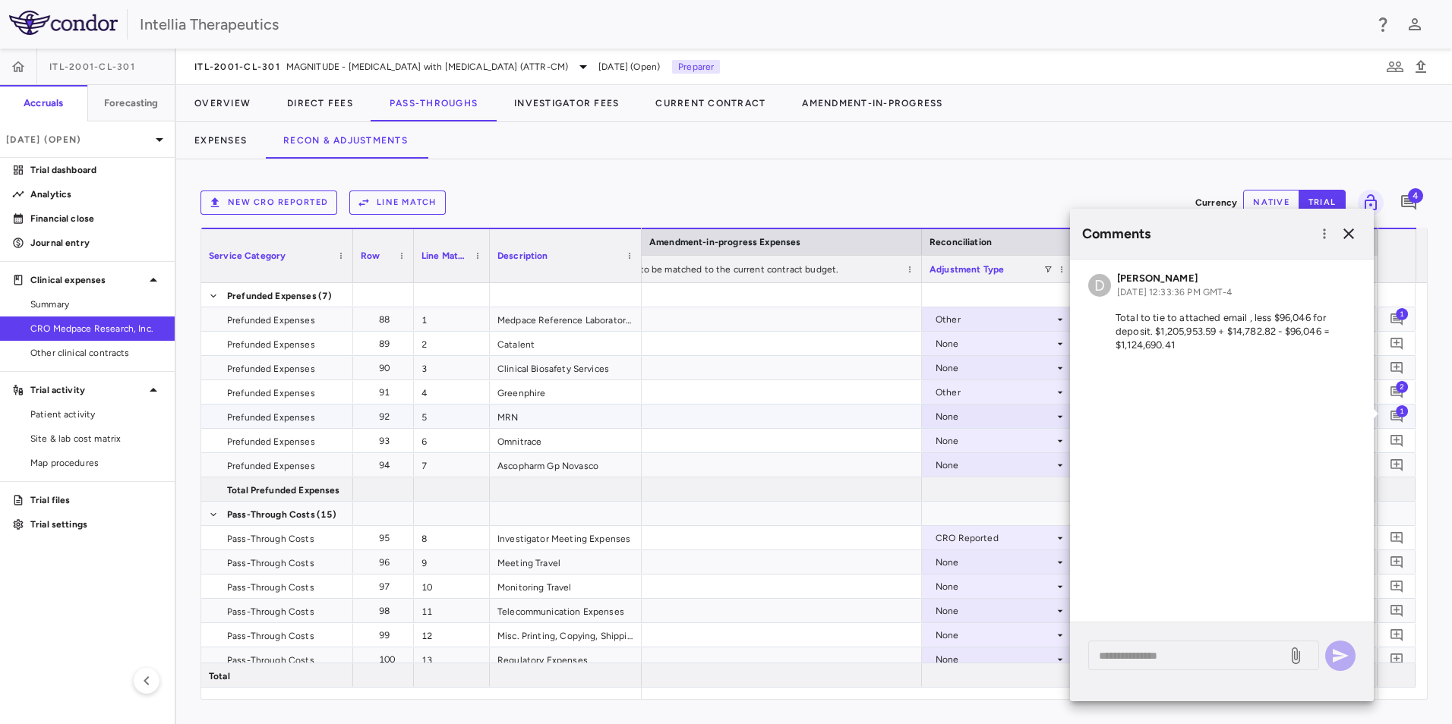
click at [864, 427] on div at bounding box center [694, 417] width 456 height 24
click at [1295, 659] on icon at bounding box center [1296, 656] width 8 height 17
click at [0, 0] on input "file" at bounding box center [0, 0] width 0 height 0
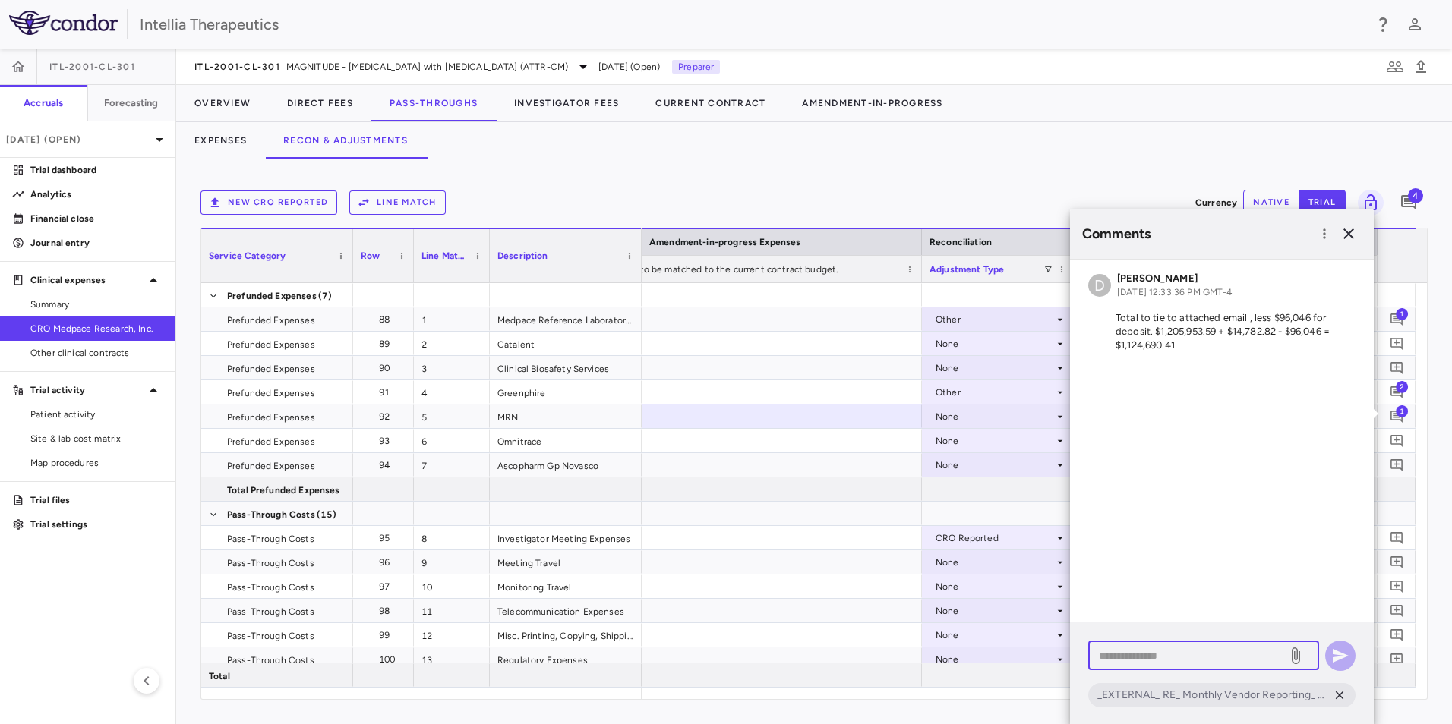
click at [1161, 655] on textarea at bounding box center [1188, 656] width 178 height 17
type textarea "**********"
click at [1352, 657] on button "button" at bounding box center [1340, 656] width 30 height 30
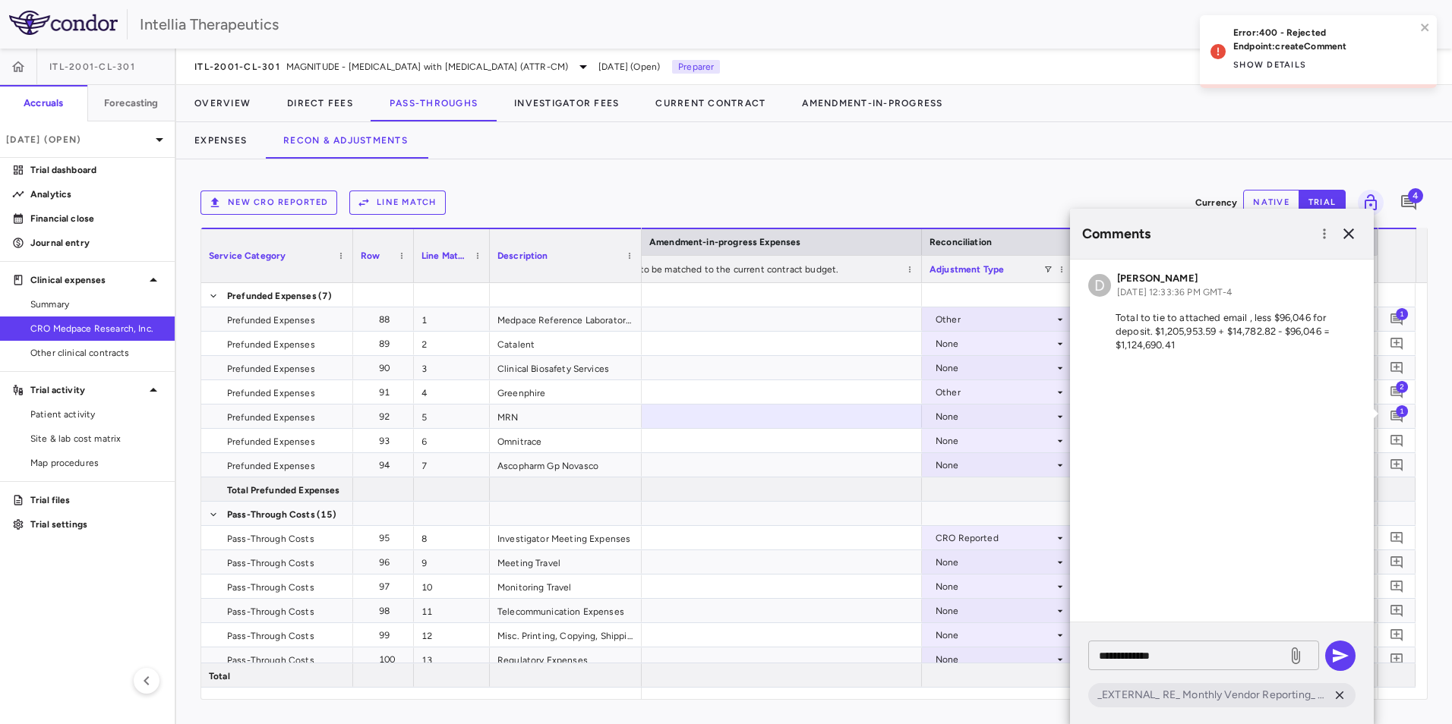
click at [1222, 664] on textarea "**********" at bounding box center [1188, 656] width 178 height 17
click at [1349, 654] on icon "button" at bounding box center [1340, 656] width 18 height 18
click at [1276, 63] on button "Show details" at bounding box center [1269, 65] width 73 height 24
click at [1342, 699] on icon at bounding box center [1340, 696] width 8 height 8
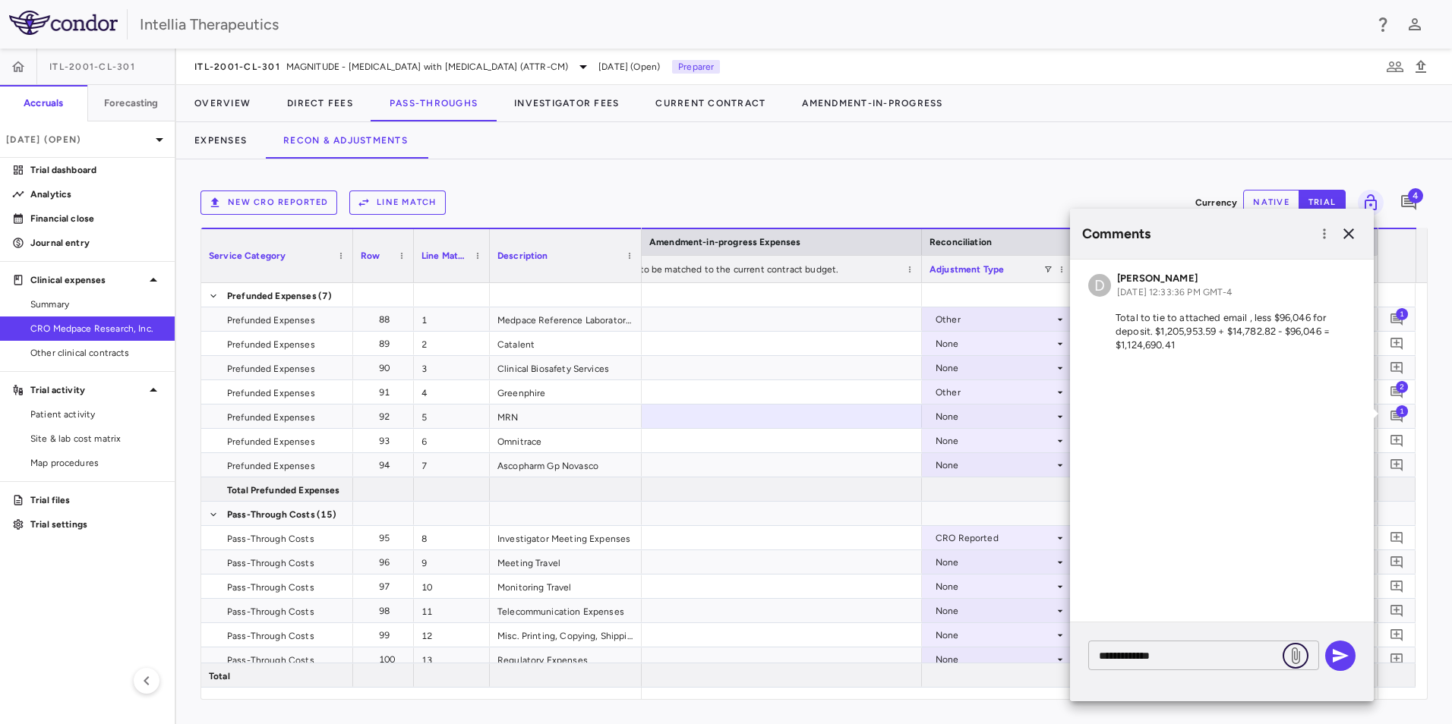
click at [1295, 652] on icon at bounding box center [1295, 656] width 18 height 18
click at [0, 0] on input "file" at bounding box center [0, 0] width 0 height 0
click at [1338, 661] on icon "button" at bounding box center [1341, 656] width 16 height 14
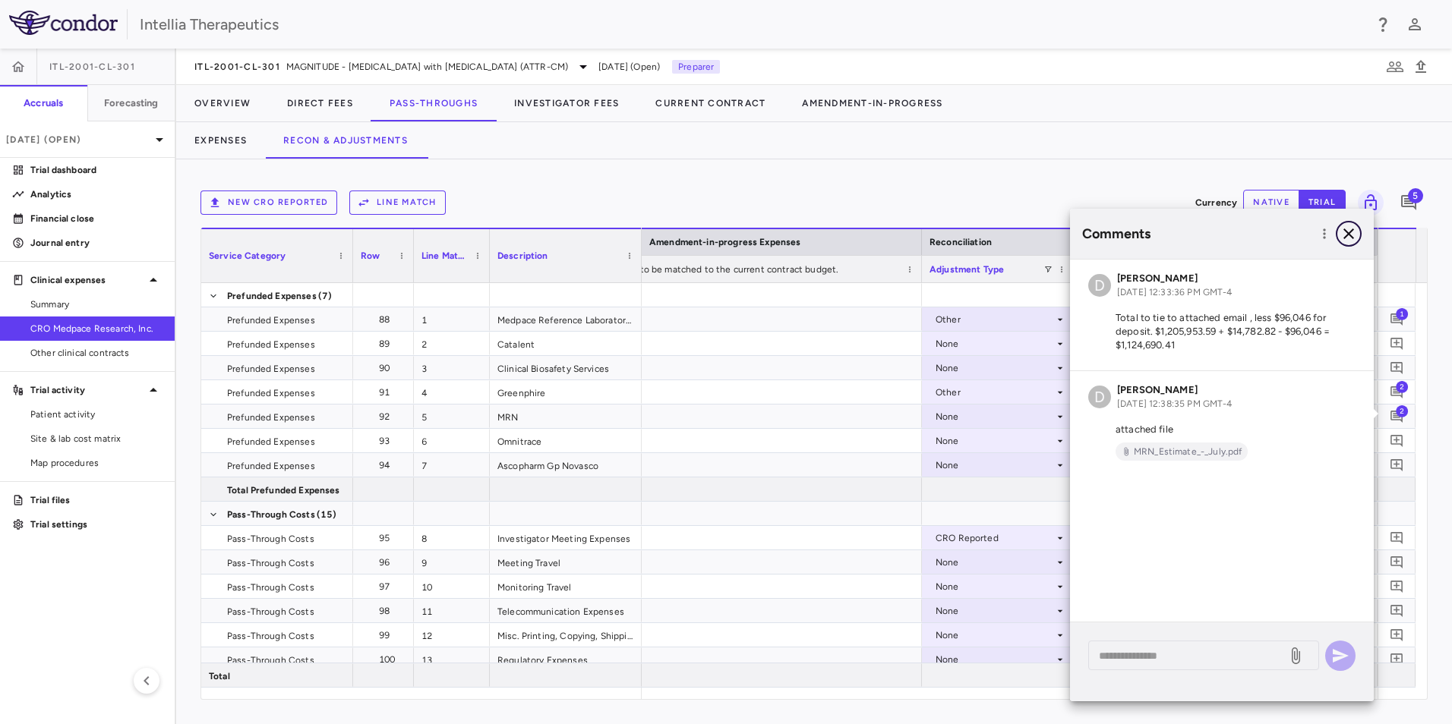
click at [1351, 230] on icon "button" at bounding box center [1348, 234] width 18 height 18
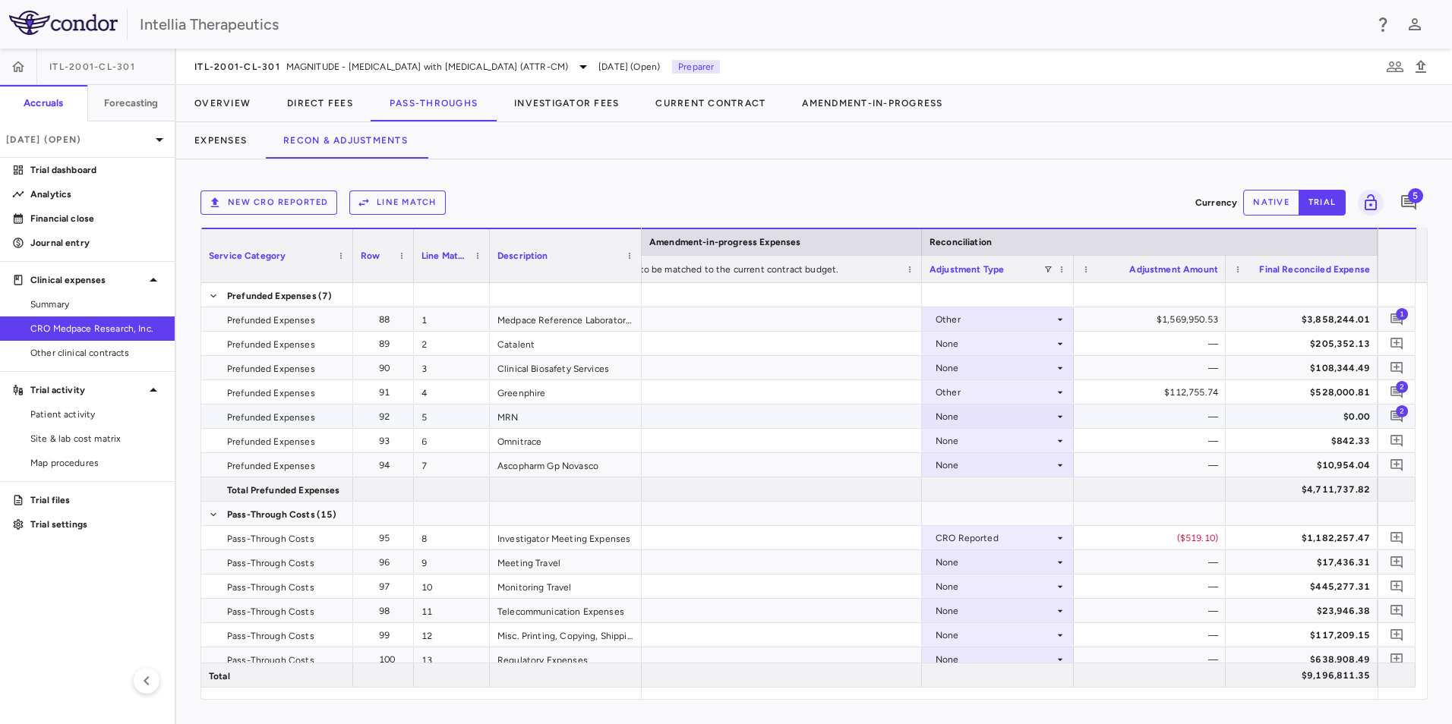
click at [1057, 408] on div "None" at bounding box center [997, 416] width 137 height 22
click at [1001, 467] on li "Other" at bounding box center [998, 469] width 150 height 23
click at [1263, 211] on button "native" at bounding box center [1271, 203] width 56 height 26
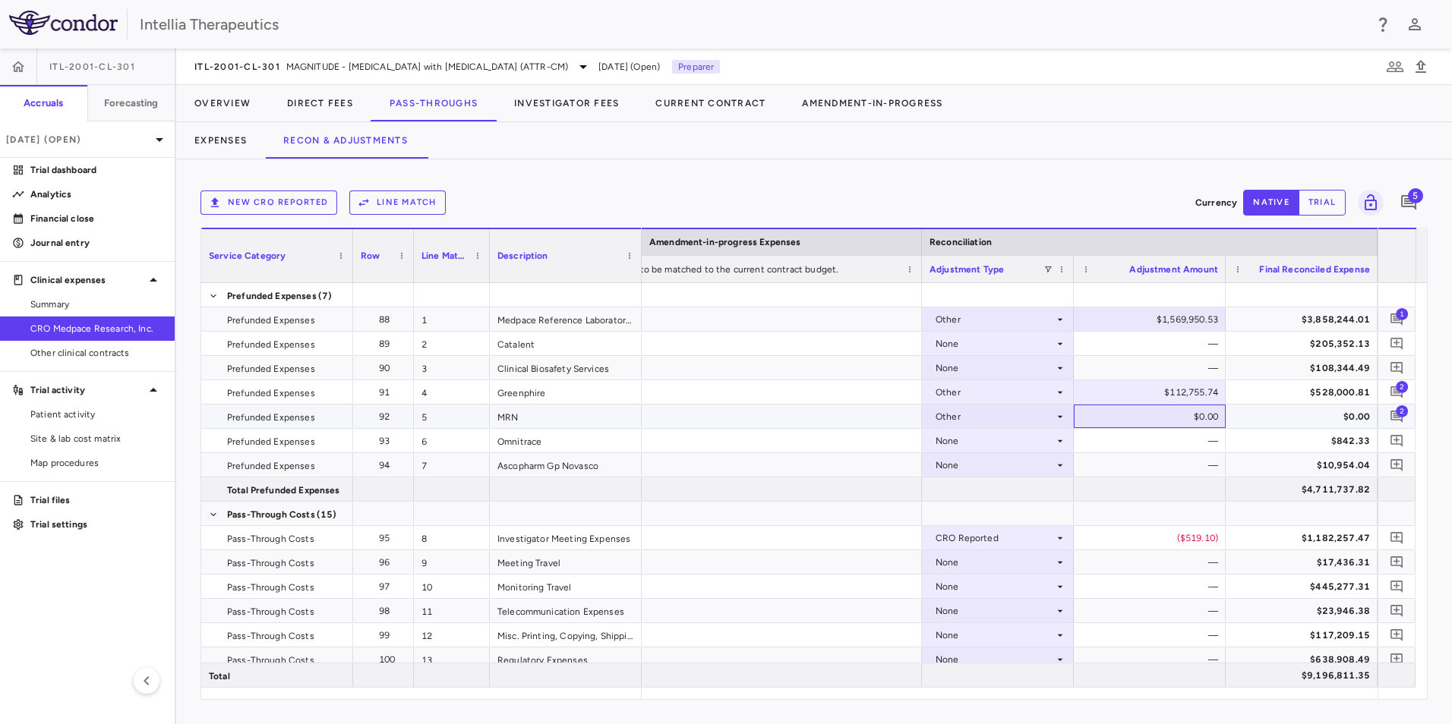
click at [1209, 415] on div "$0.00" at bounding box center [1152, 417] width 131 height 24
type input "*"
click at [1202, 418] on input "******" at bounding box center [1161, 417] width 128 height 25
click at [1197, 421] on input "******" at bounding box center [1161, 417] width 128 height 25
click at [1198, 418] on input "*******" at bounding box center [1161, 417] width 128 height 25
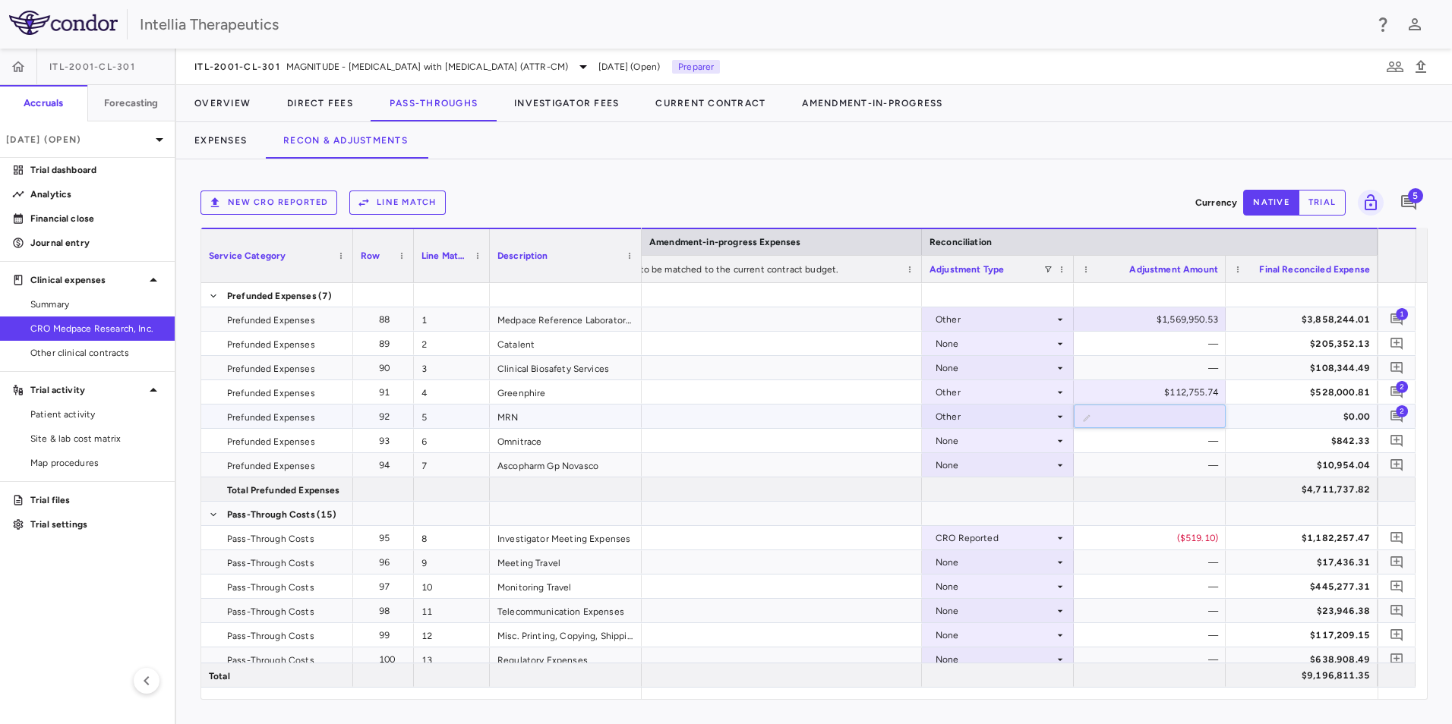
type input "**********"
click at [852, 418] on div at bounding box center [694, 417] width 456 height 24
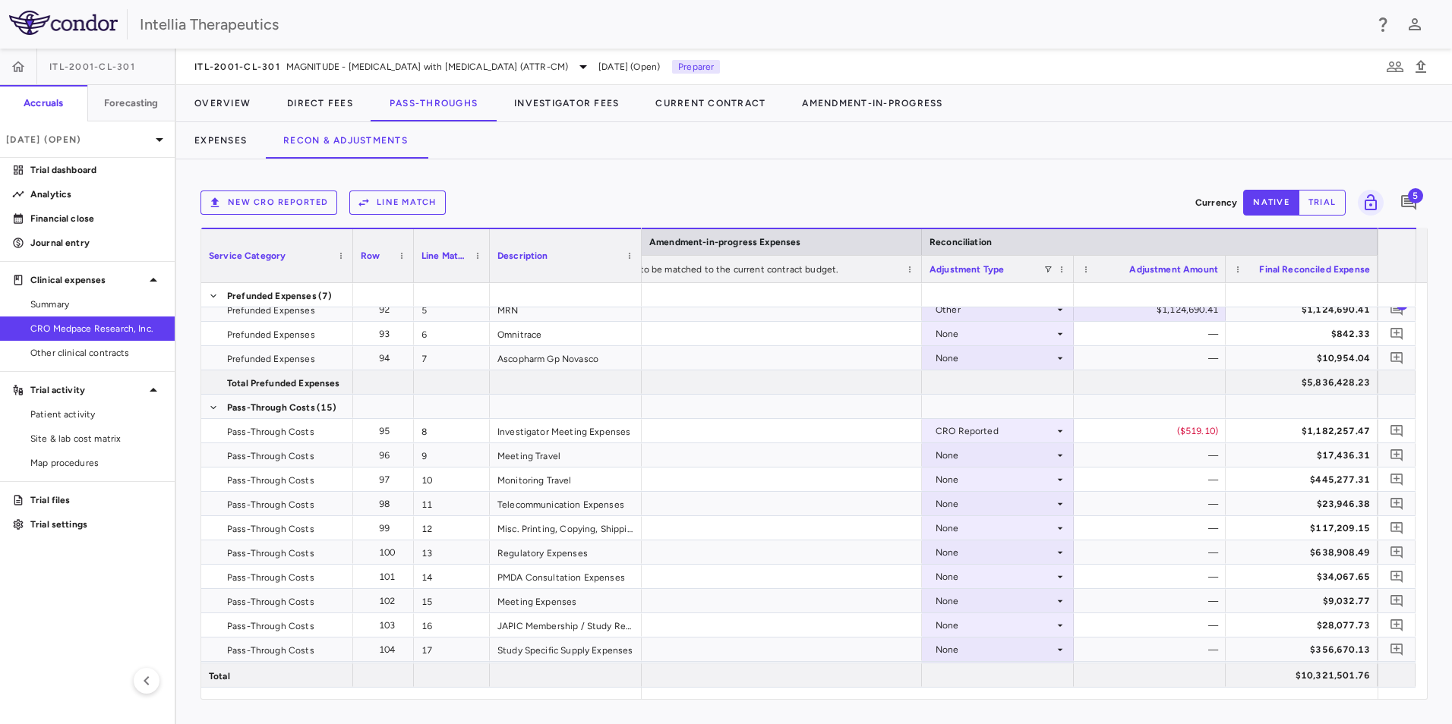
scroll to position [64, 0]
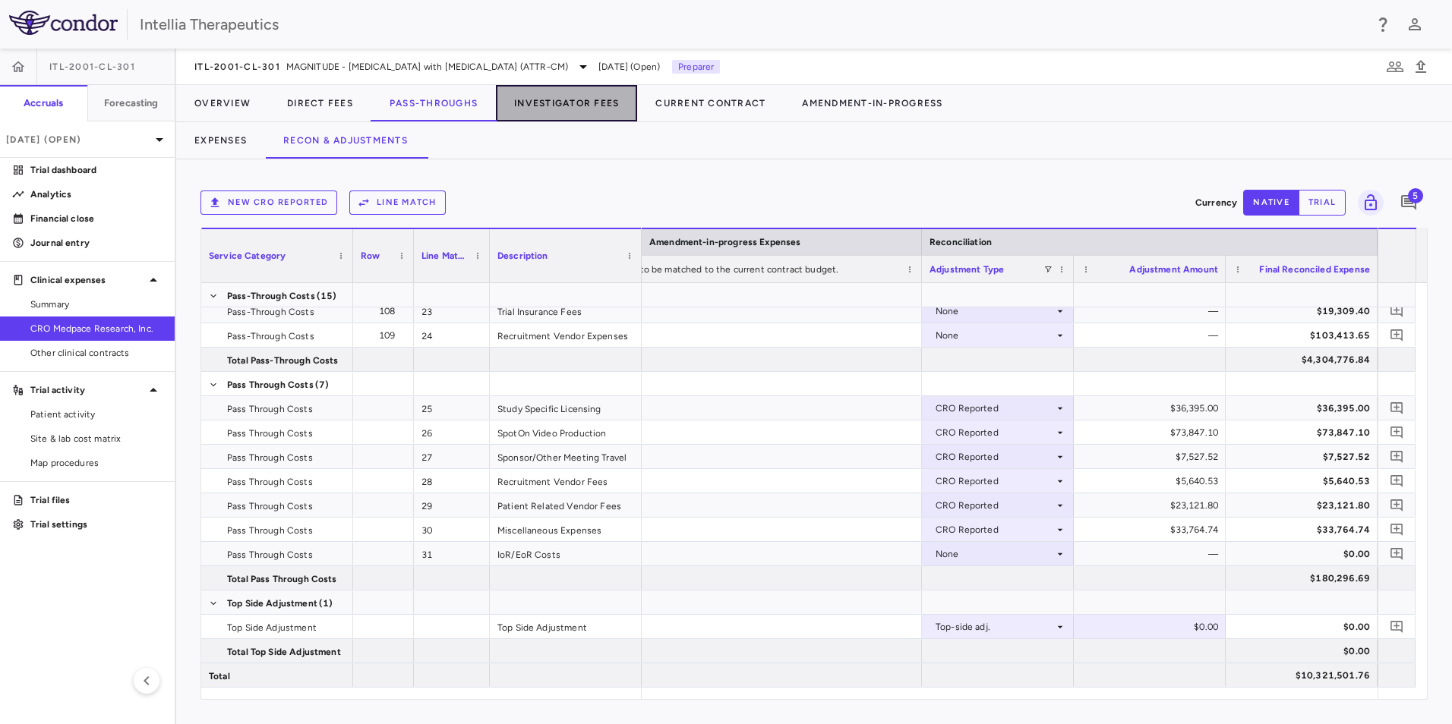
click at [607, 105] on button "Investigator Fees" at bounding box center [566, 103] width 141 height 36
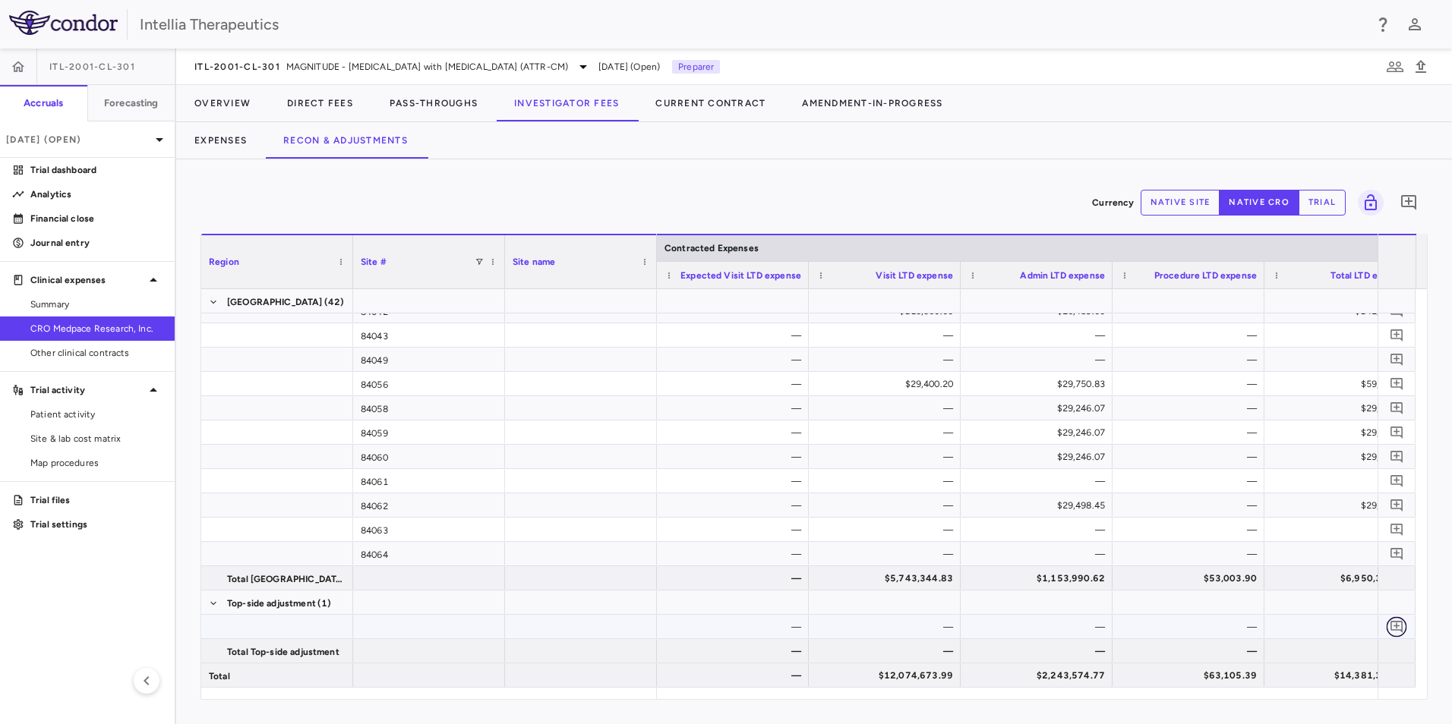
click at [1391, 628] on icon "Add comment" at bounding box center [1396, 627] width 12 height 12
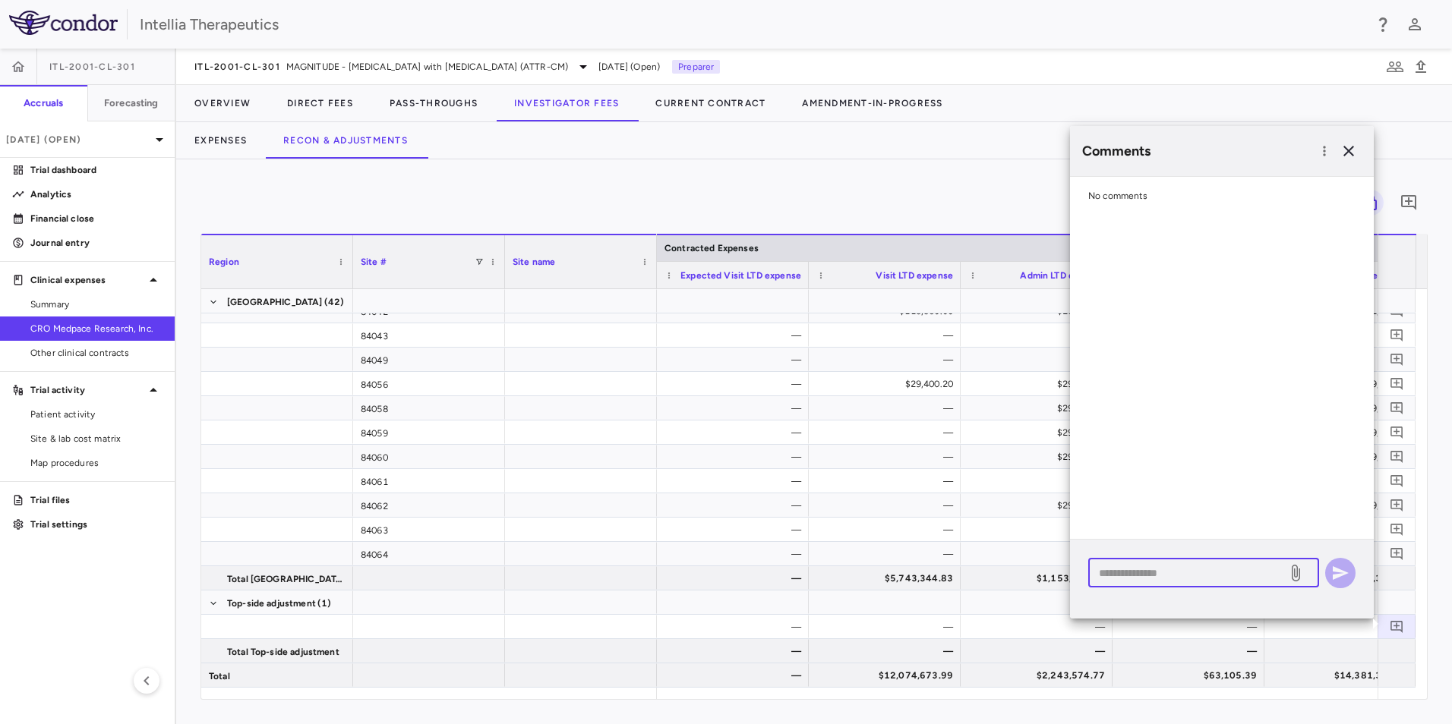
drag, startPoint x: 1214, startPoint y: 571, endPoint x: 1245, endPoint y: 475, distance: 101.3
click at [1214, 569] on textarea at bounding box center [1188, 573] width 178 height 17
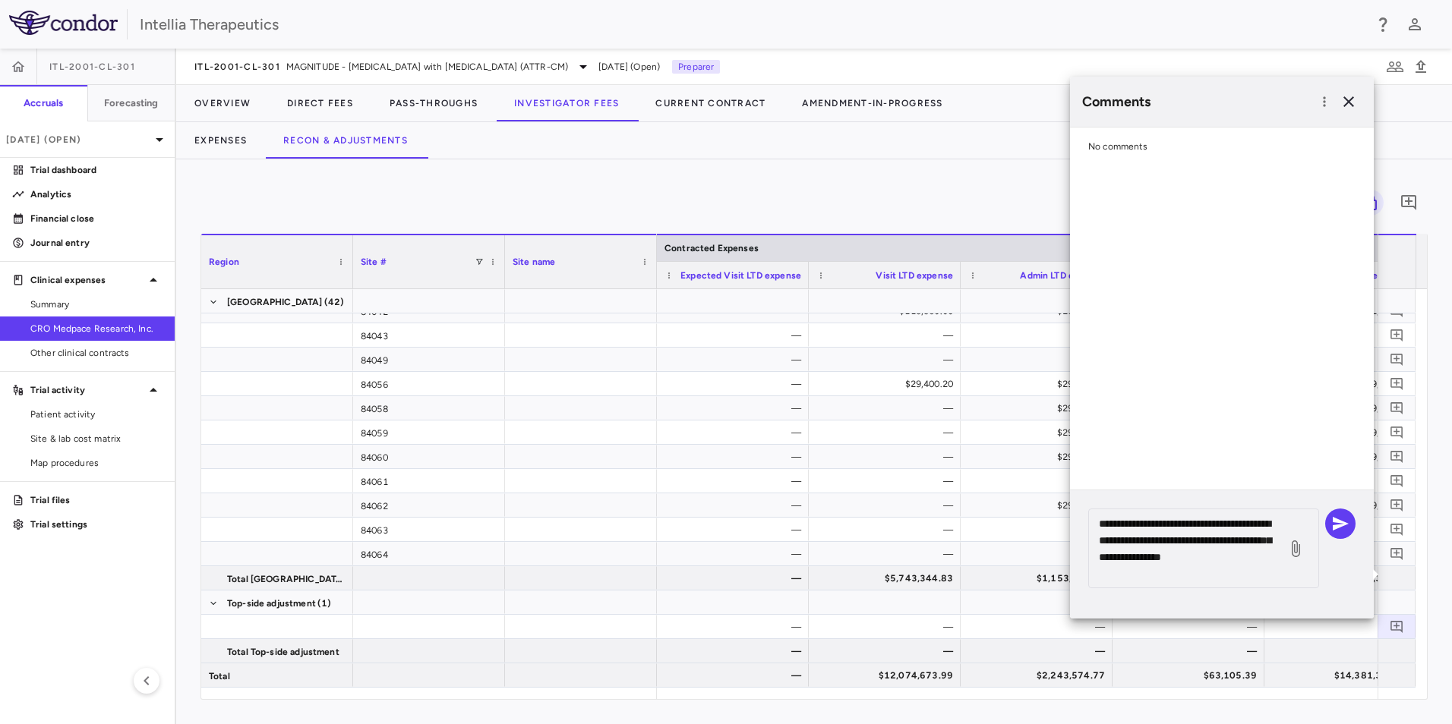
click at [1191, 588] on div "**********" at bounding box center [1222, 555] width 304 height 128
click at [1178, 579] on textarea "**********" at bounding box center [1188, 549] width 178 height 67
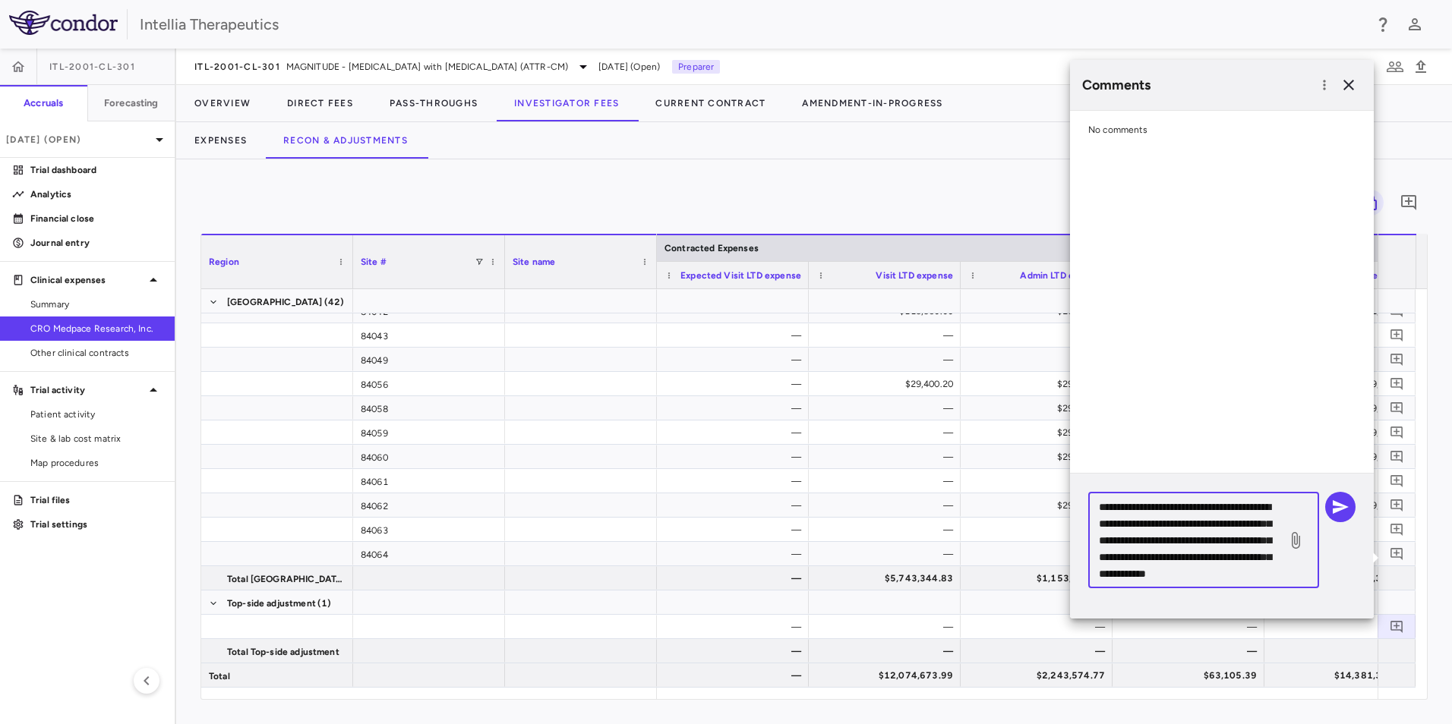
scroll to position [32, 0]
type textarea "**********"
click at [1350, 508] on button "button" at bounding box center [1340, 507] width 30 height 30
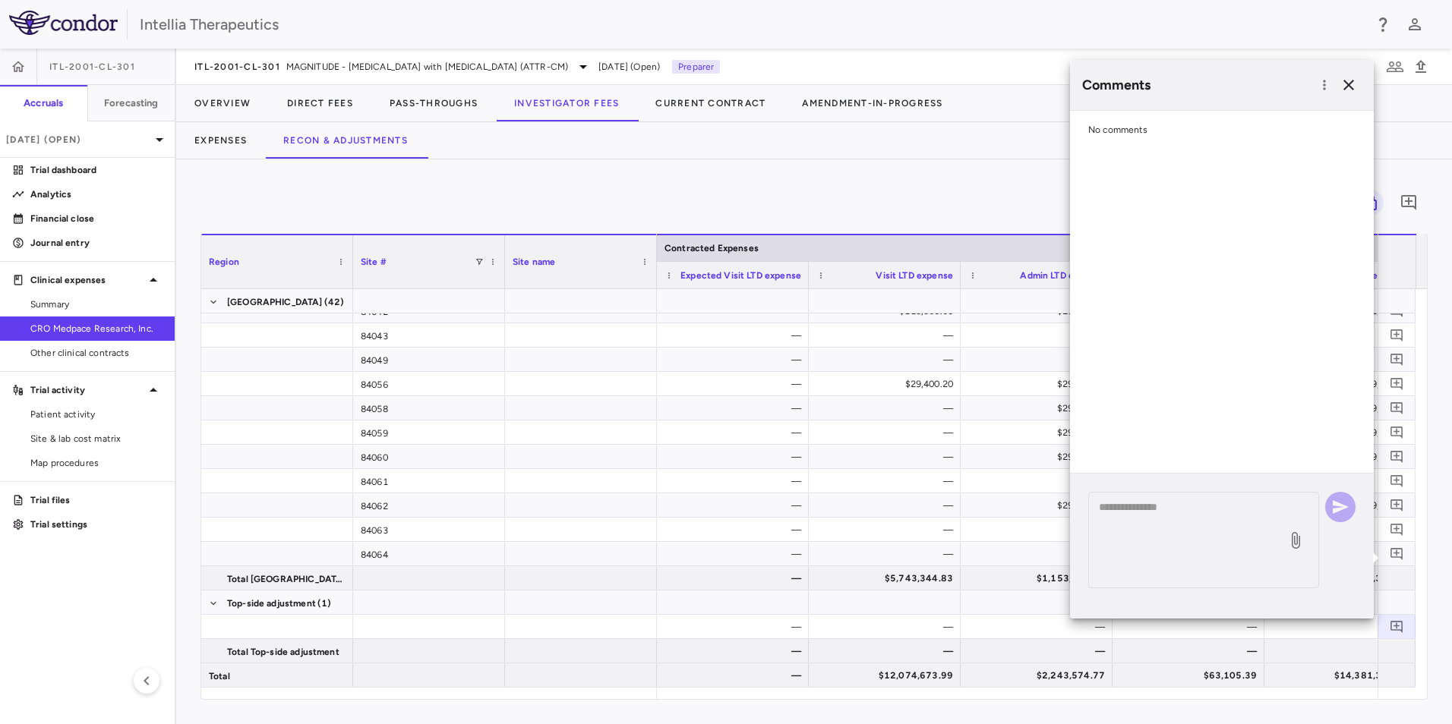
scroll to position [0, 0]
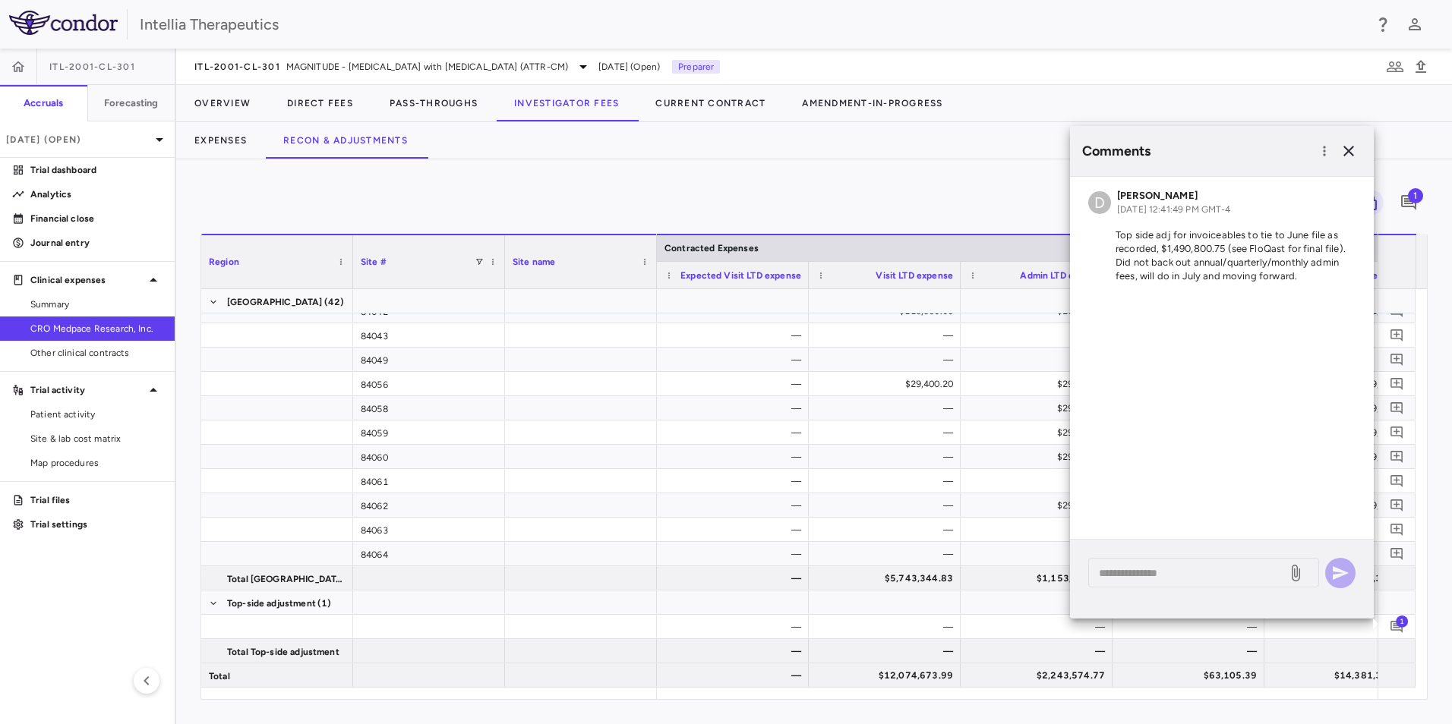
click at [1314, 639] on div "Comments D [PERSON_NAME] [DATE] 12:41:49 PM GMT-4 Top side adj for invoiceables…" at bounding box center [1222, 384] width 304 height 516
click at [1345, 154] on icon "button" at bounding box center [1348, 151] width 11 height 11
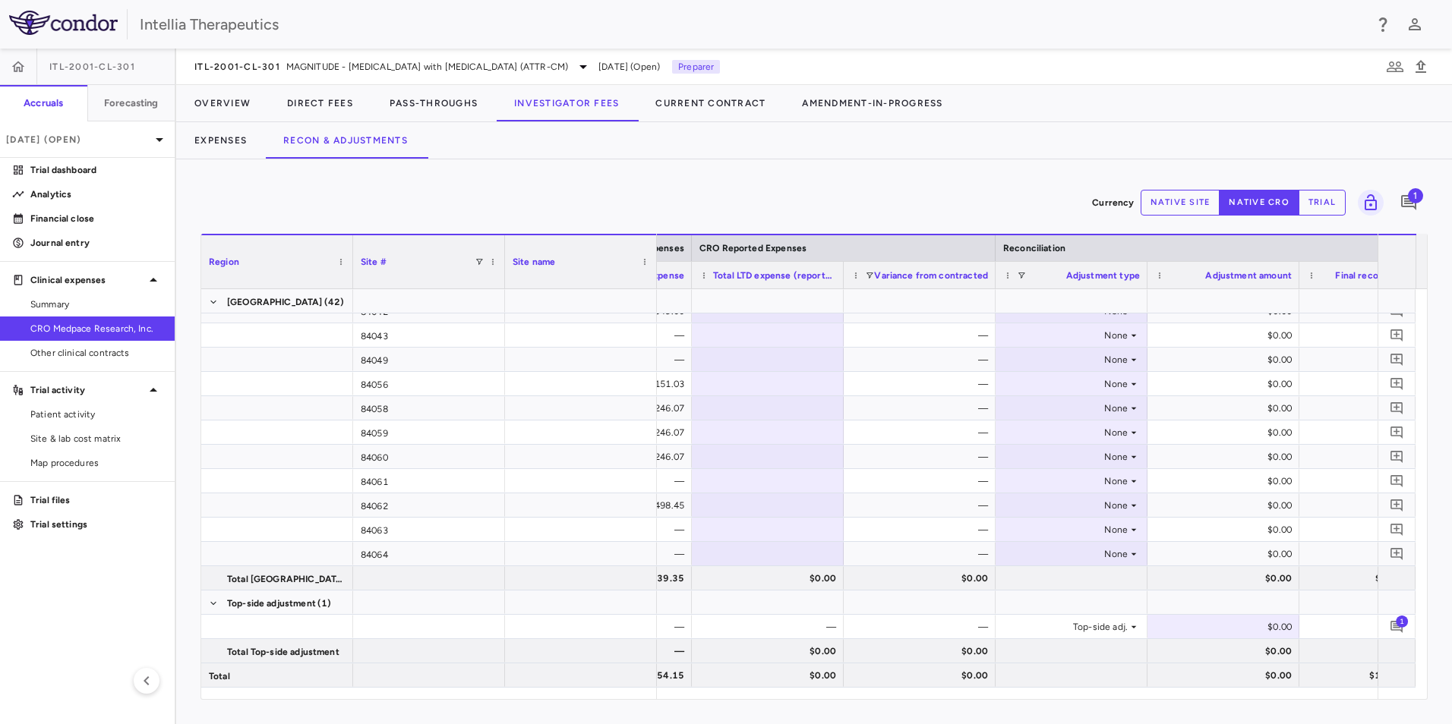
scroll to position [0, 761]
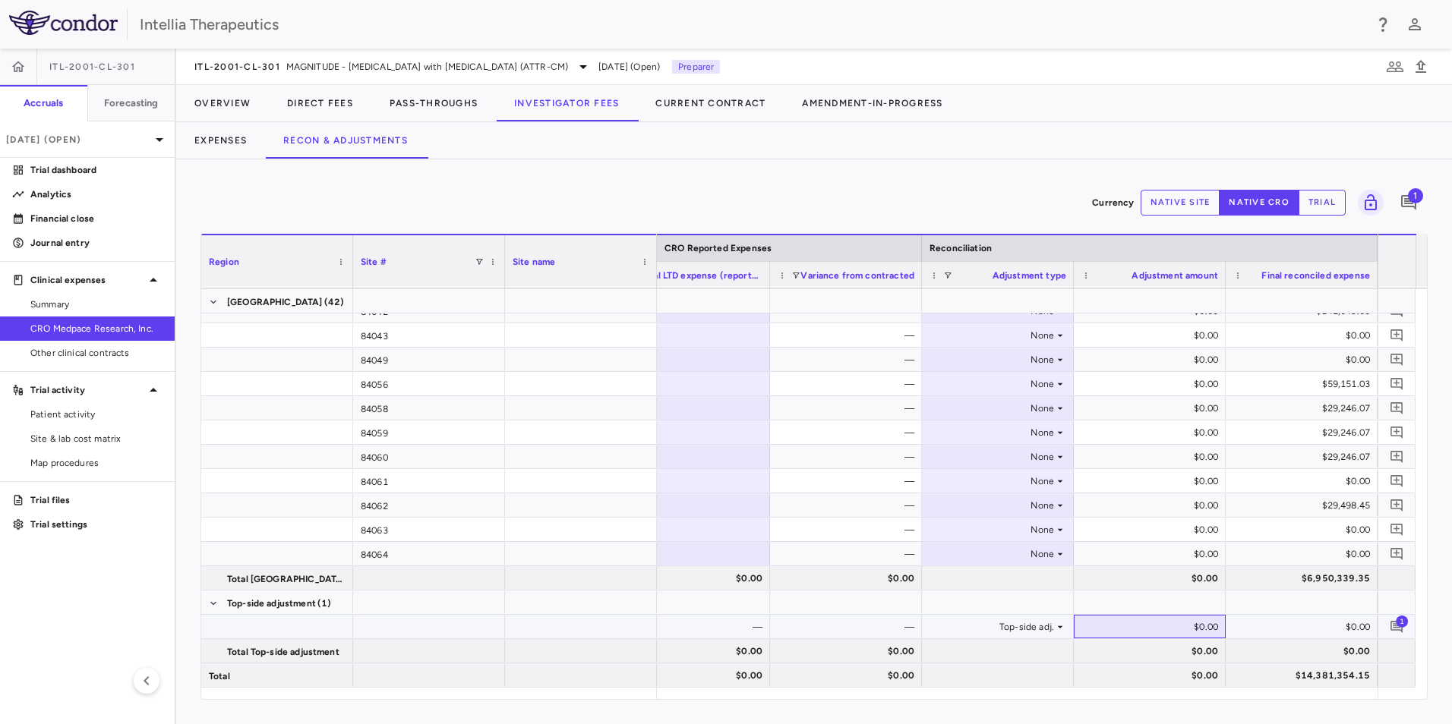
click at [1196, 629] on div "$0.00" at bounding box center [1152, 627] width 131 height 24
type input "**********"
click at [1030, 197] on div "Currency native site native cro trial 1" at bounding box center [813, 203] width 1227 height 38
click at [1154, 555] on div "$0.00" at bounding box center [1152, 554] width 131 height 24
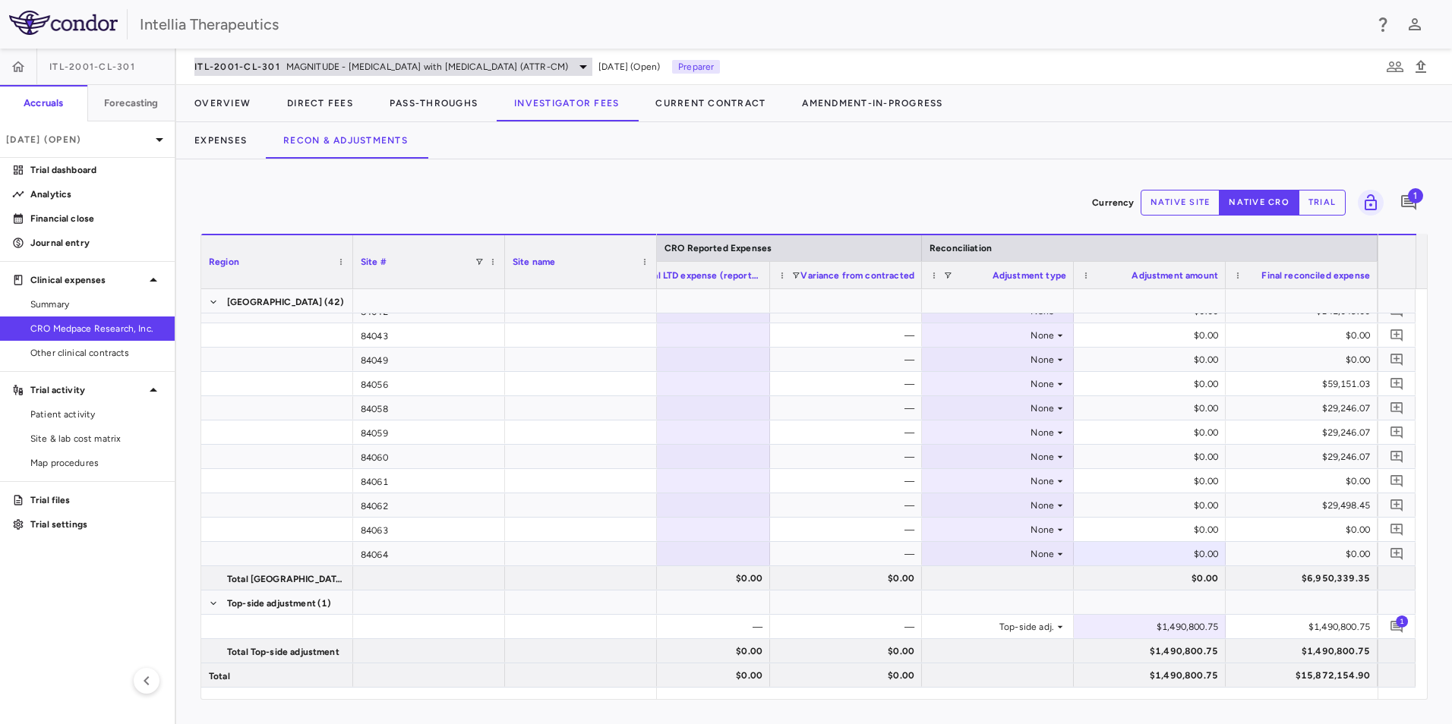
click at [538, 68] on span "MAGNITUDE - [MEDICAL_DATA] with [MEDICAL_DATA] (ATTR-CM)" at bounding box center [427, 67] width 282 height 14
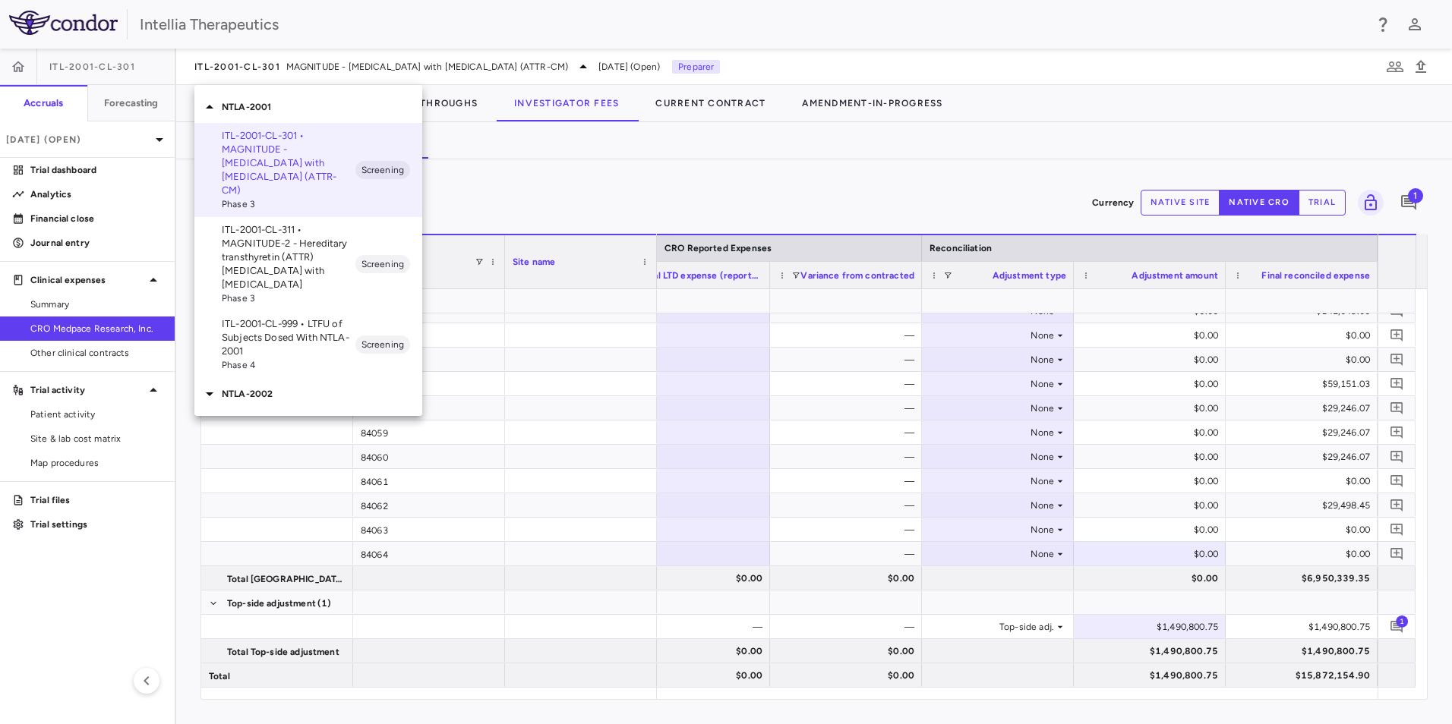
click at [640, 186] on div at bounding box center [726, 362] width 1452 height 724
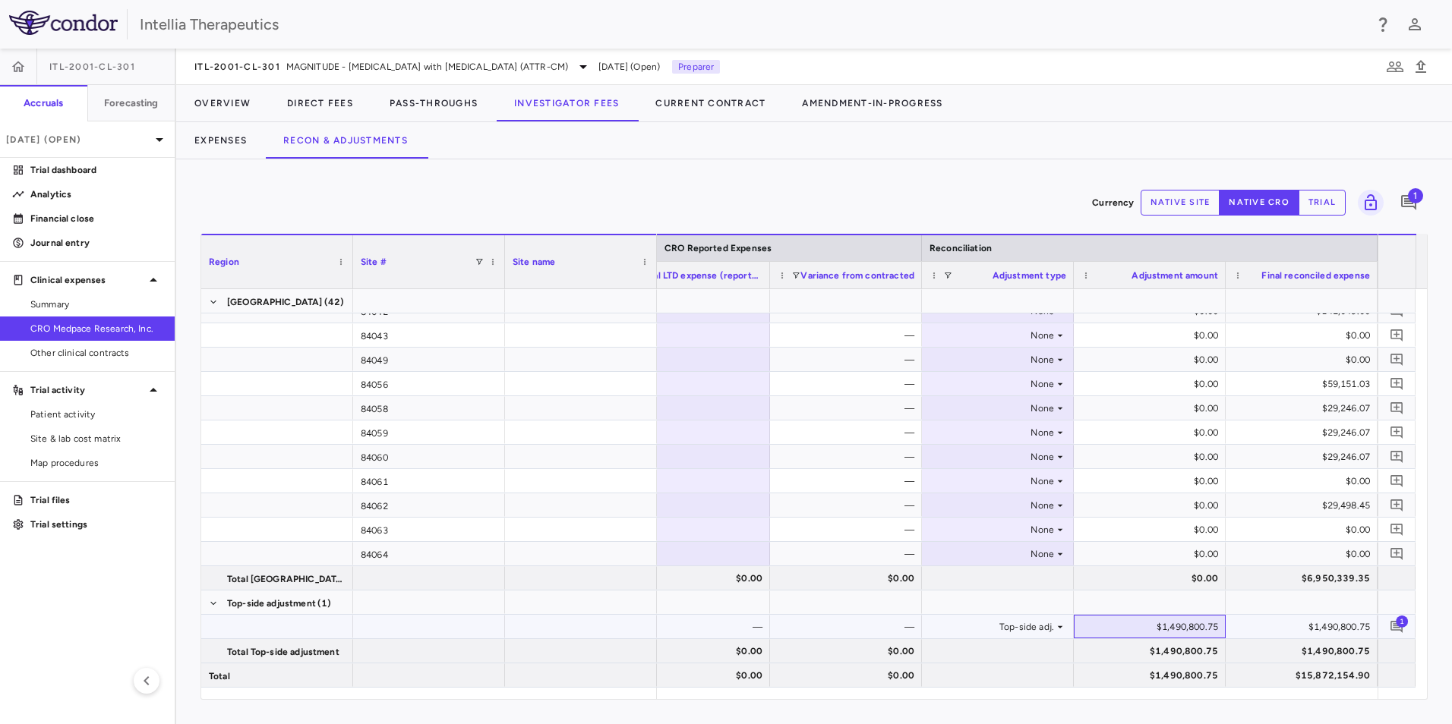
click at [1178, 626] on div "$1,490,800.75" at bounding box center [1152, 627] width 131 height 24
click at [1143, 629] on input "**********" at bounding box center [1161, 628] width 128 height 25
drag, startPoint x: 1143, startPoint y: 629, endPoint x: 1204, endPoint y: 632, distance: 60.8
click at [1204, 632] on input "**********" at bounding box center [1161, 628] width 128 height 25
type input "*"
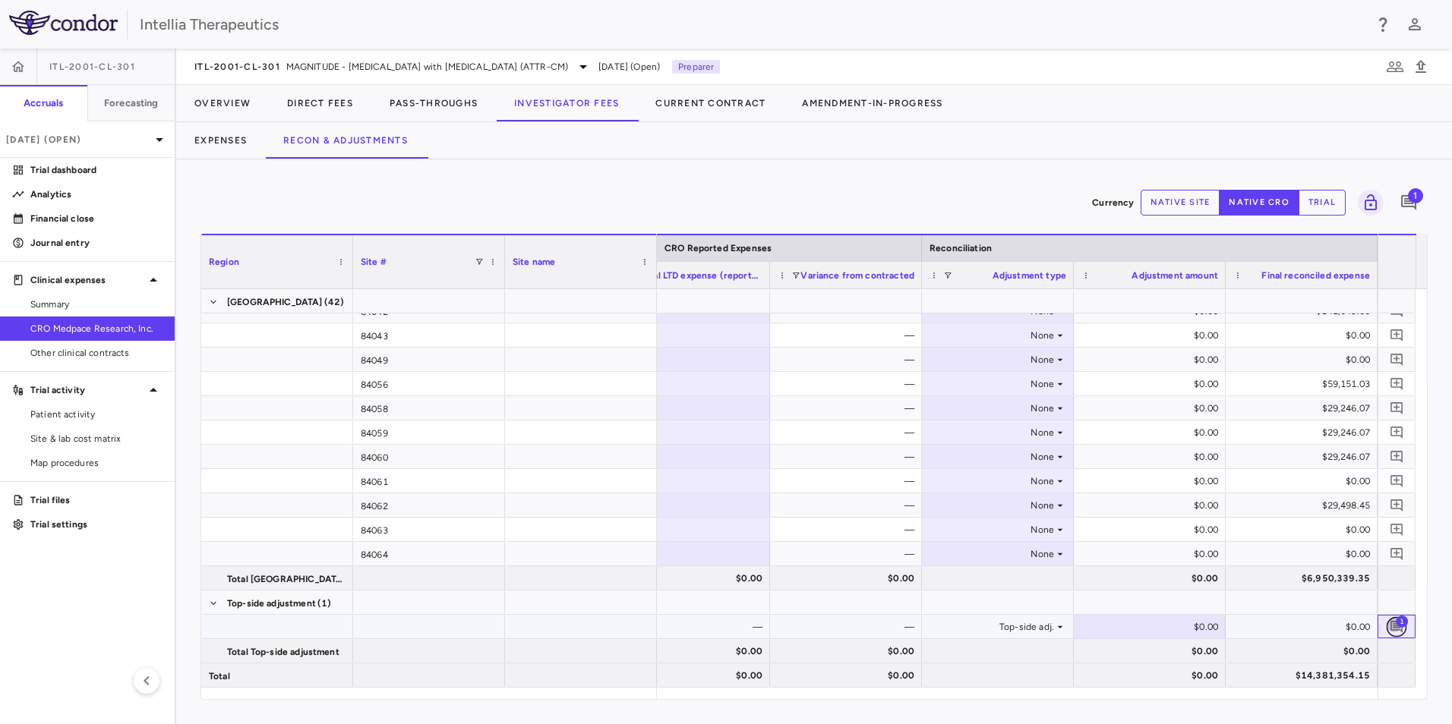
click at [1406, 627] on button "button" at bounding box center [1396, 627] width 21 height 21
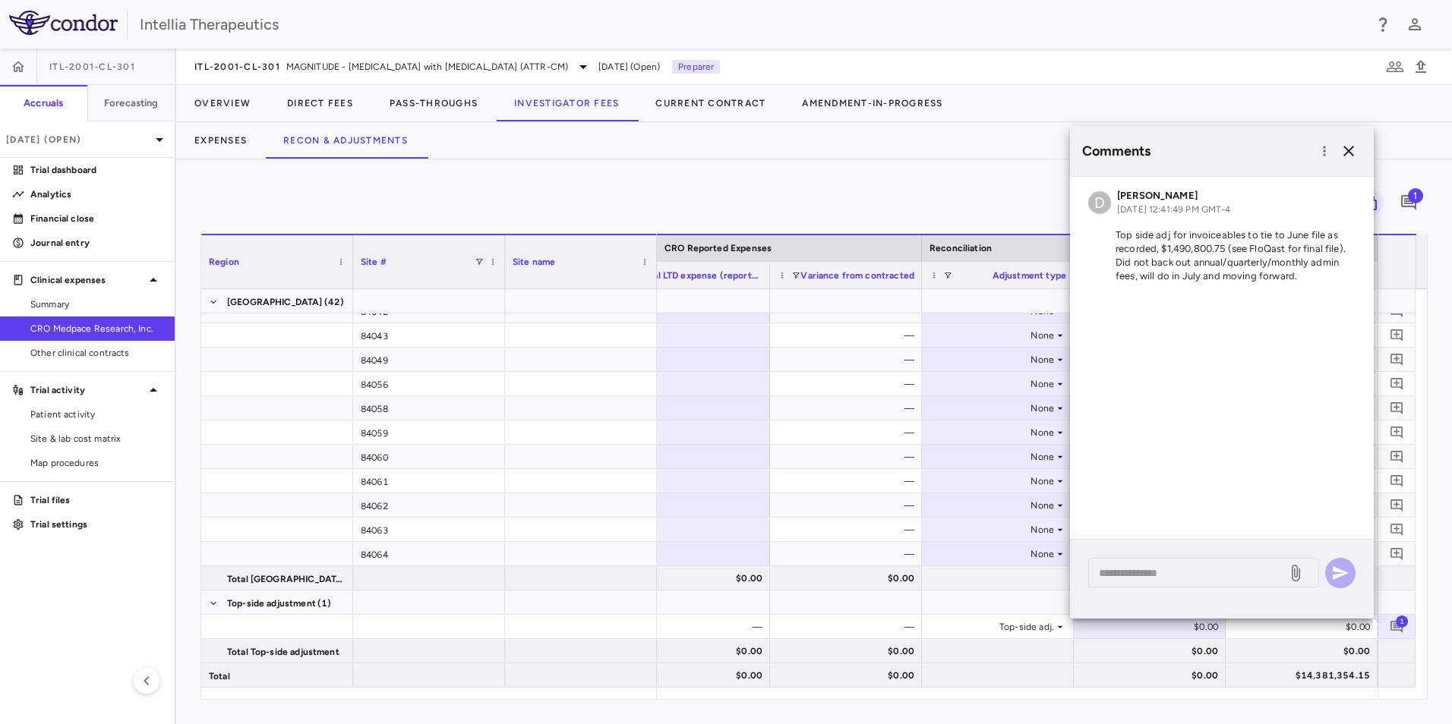
drag, startPoint x: 1260, startPoint y: 247, endPoint x: 1234, endPoint y: 263, distance: 30.7
click at [1259, 247] on p "Top side adj for invoiceables to tie to June file as recorded, $1,490,800.75 (s…" at bounding box center [1221, 256] width 267 height 55
drag, startPoint x: 1308, startPoint y: 243, endPoint x: 1135, endPoint y: 387, distance: 225.4
click at [1137, 374] on div "D [PERSON_NAME] [DATE] 12:41:49 PM GMT-4 Top side adj for invoiceables to tie t…" at bounding box center [1222, 358] width 304 height 362
click at [1329, 153] on icon "button" at bounding box center [1324, 151] width 15 height 15
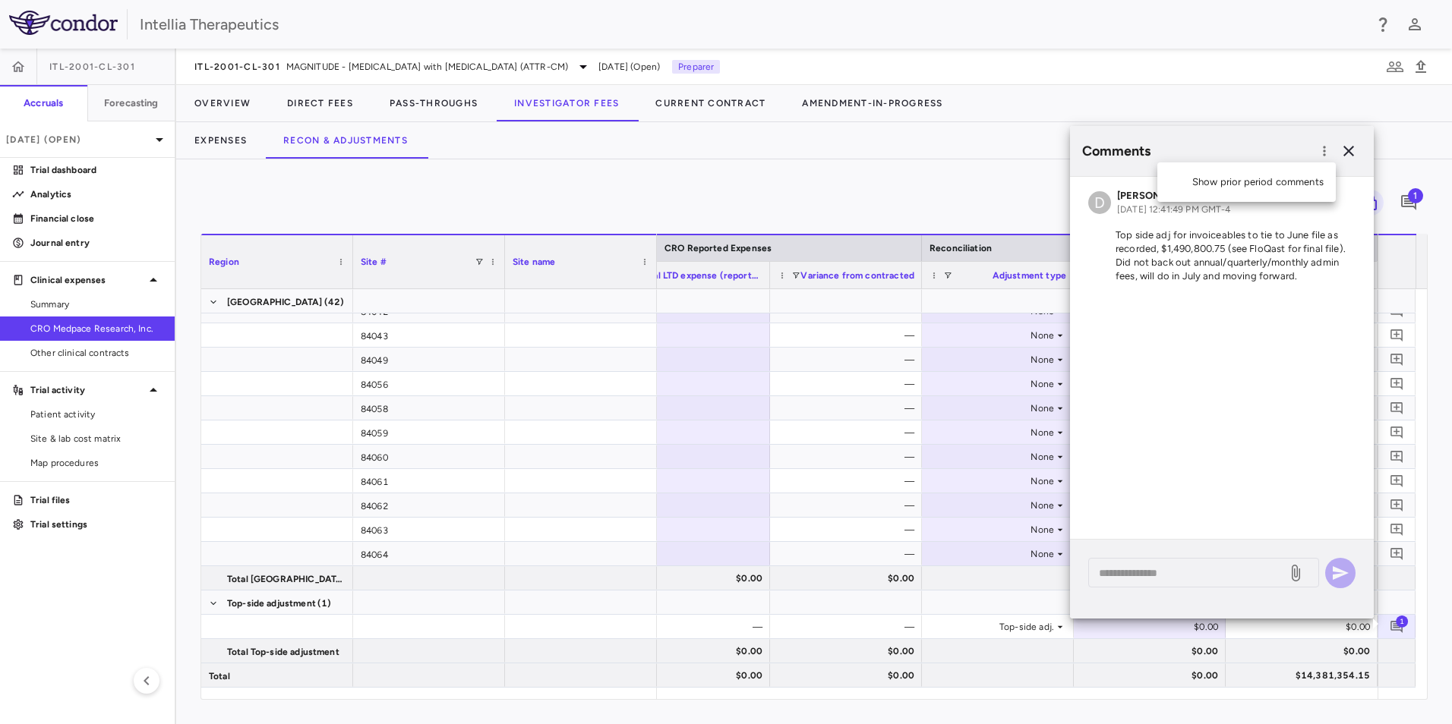
click at [1276, 365] on div at bounding box center [726, 362] width 1452 height 724
click at [1343, 147] on icon "button" at bounding box center [1348, 151] width 18 height 18
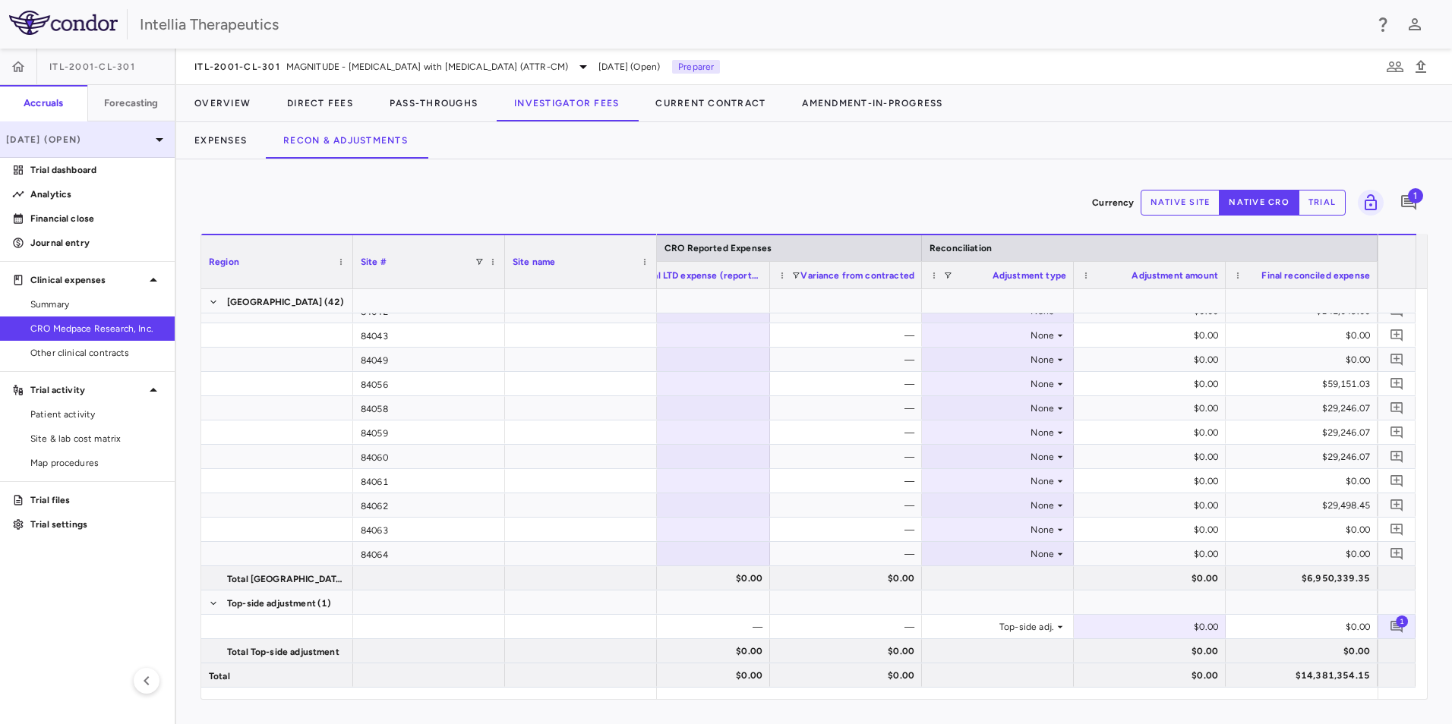
click at [118, 136] on p "[DATE] (Open)" at bounding box center [78, 140] width 144 height 14
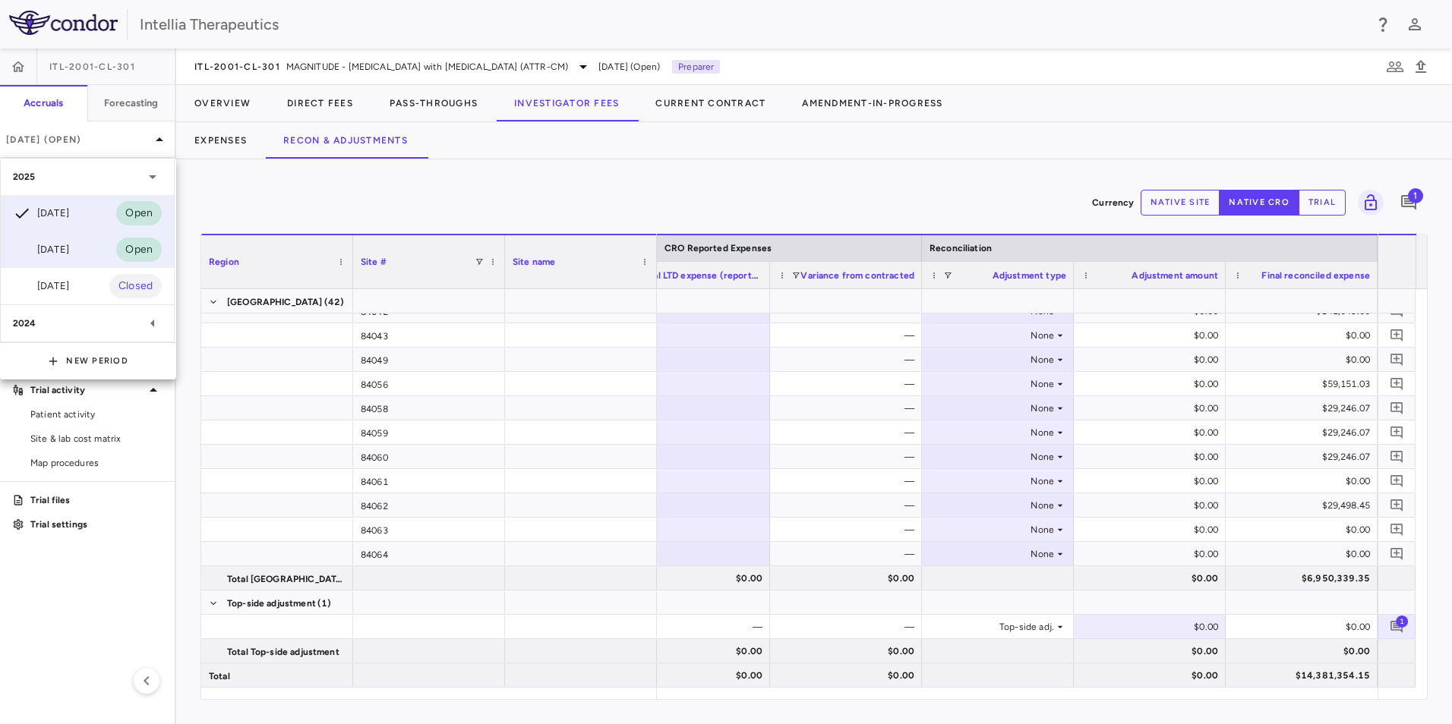
click at [88, 254] on div "[DATE] Open" at bounding box center [87, 250] width 173 height 36
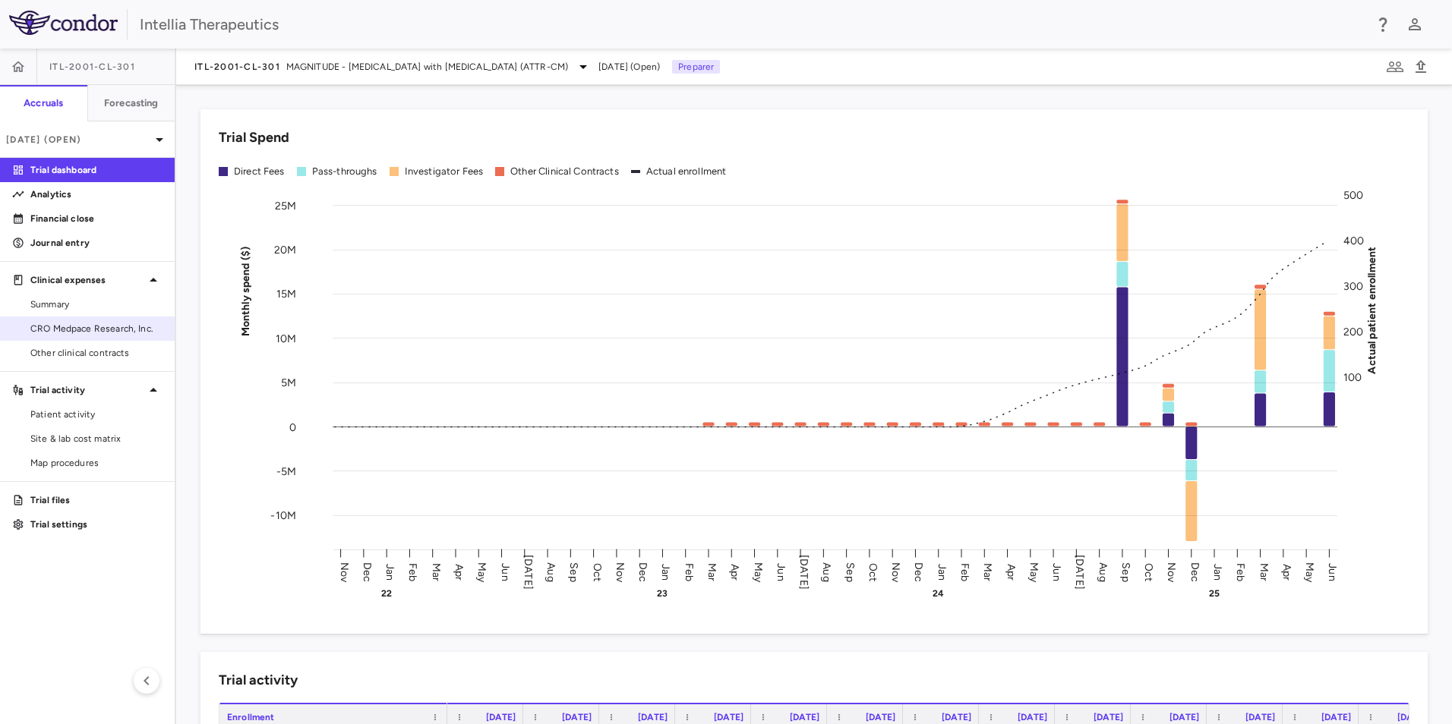
click at [84, 322] on span "CRO Medpace Research, Inc." at bounding box center [96, 329] width 132 height 14
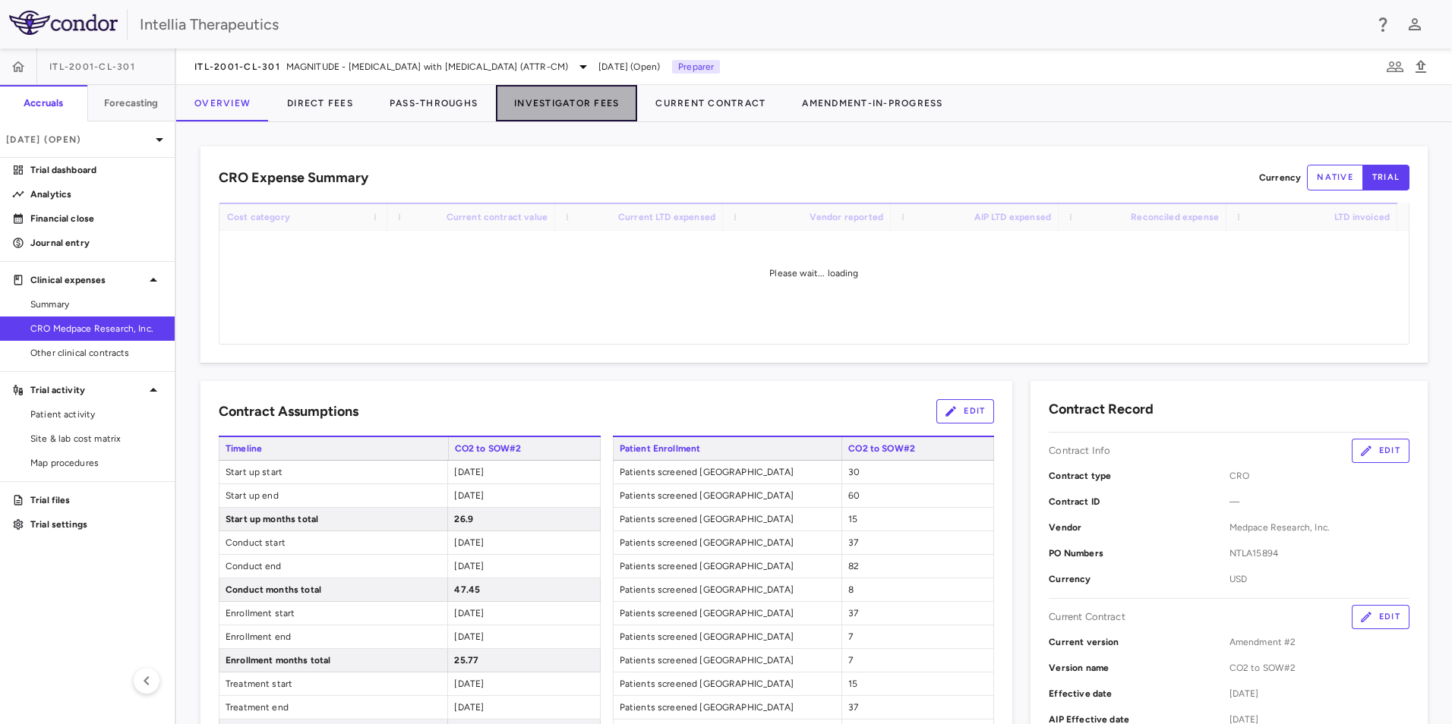
click at [525, 96] on button "Investigator Fees" at bounding box center [566, 103] width 141 height 36
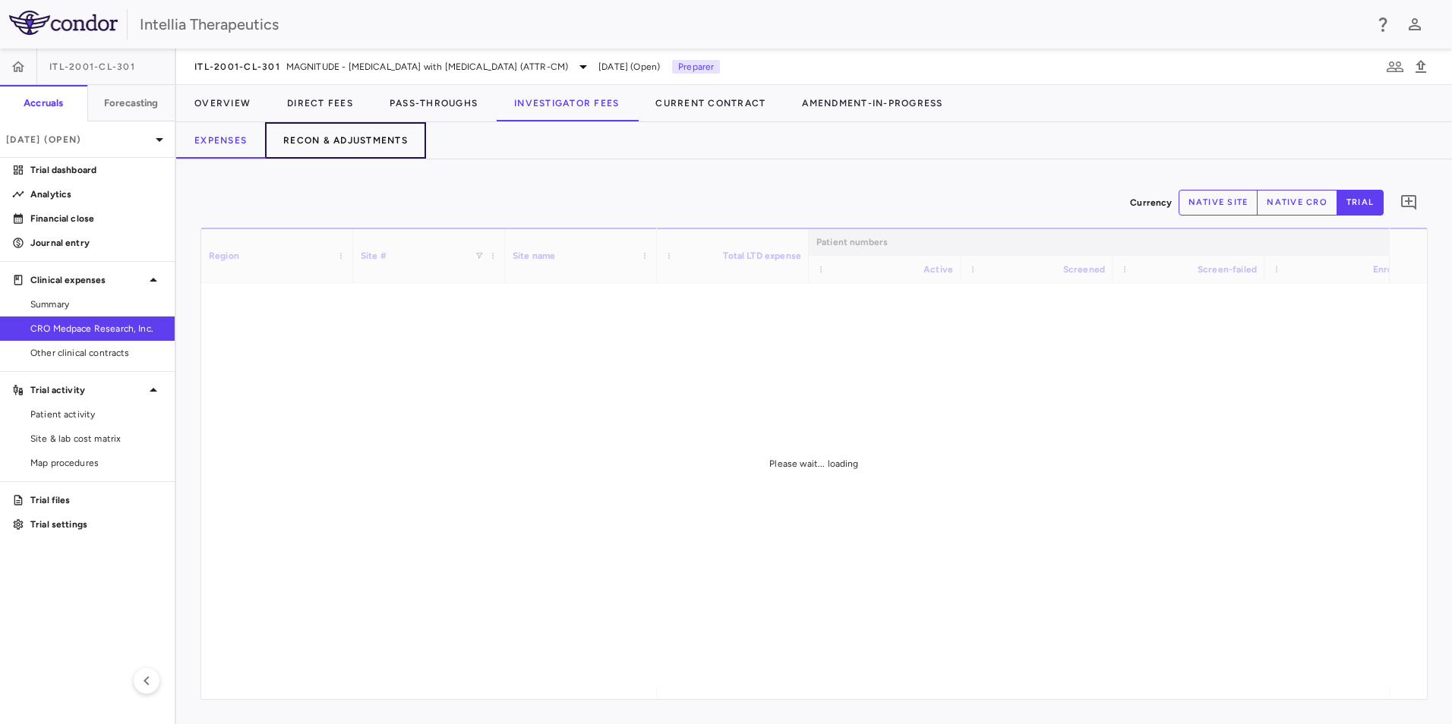
click at [333, 138] on button "Recon & Adjustments" at bounding box center [345, 140] width 161 height 36
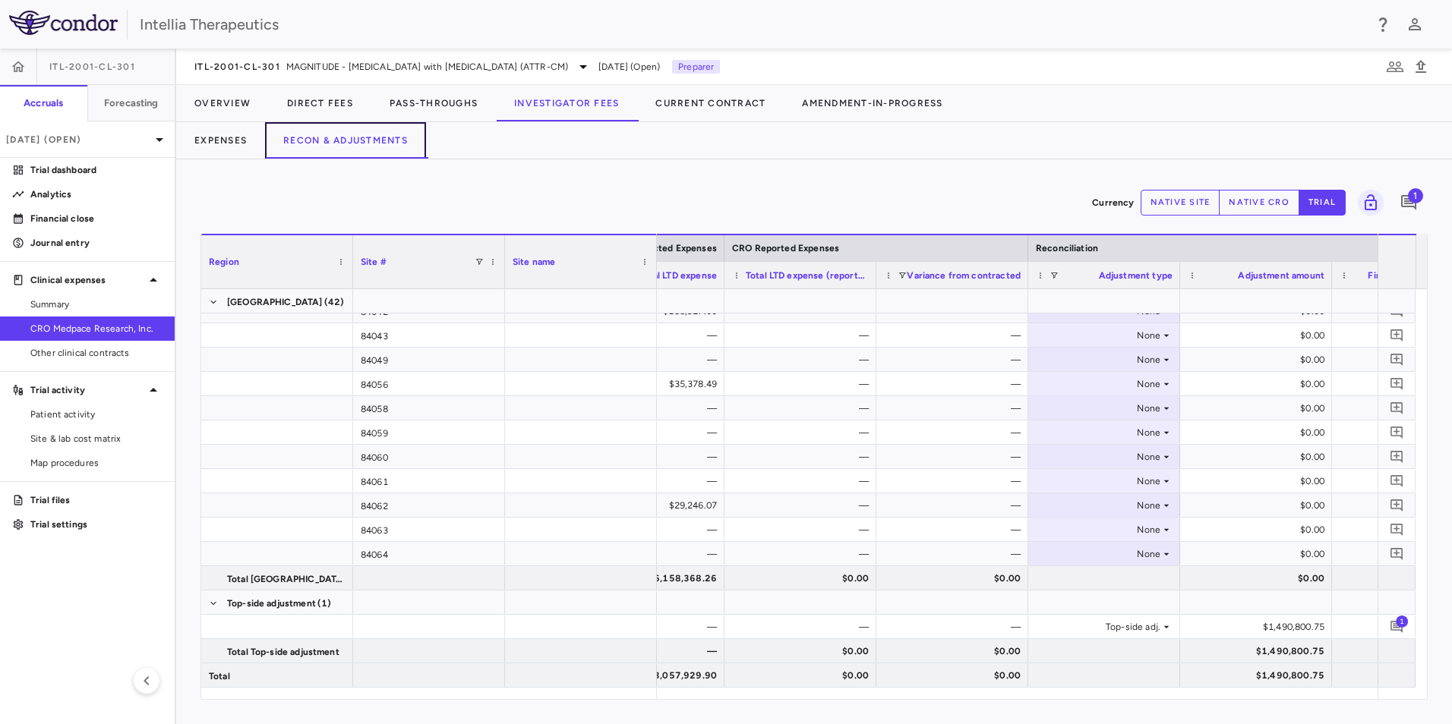
scroll to position [0, 798]
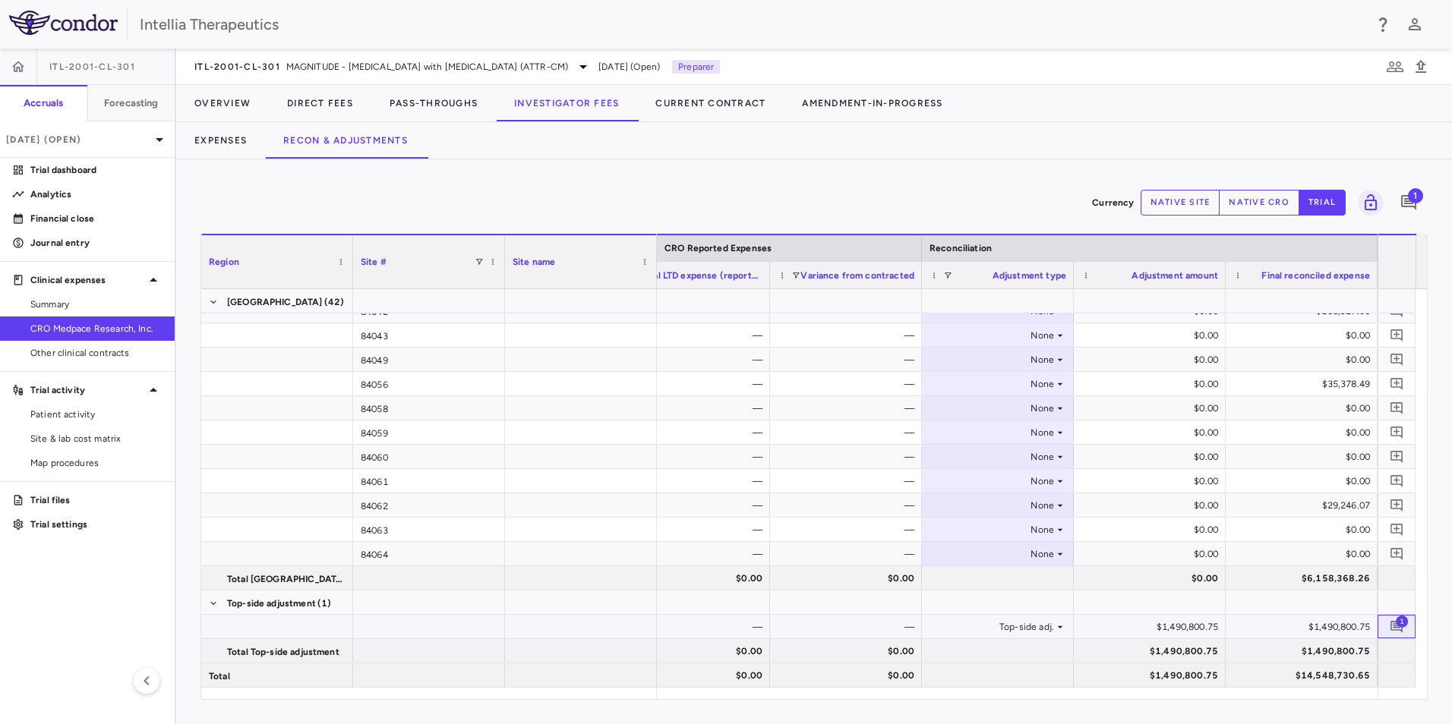
click at [1399, 622] on span "1" at bounding box center [1402, 621] width 12 height 12
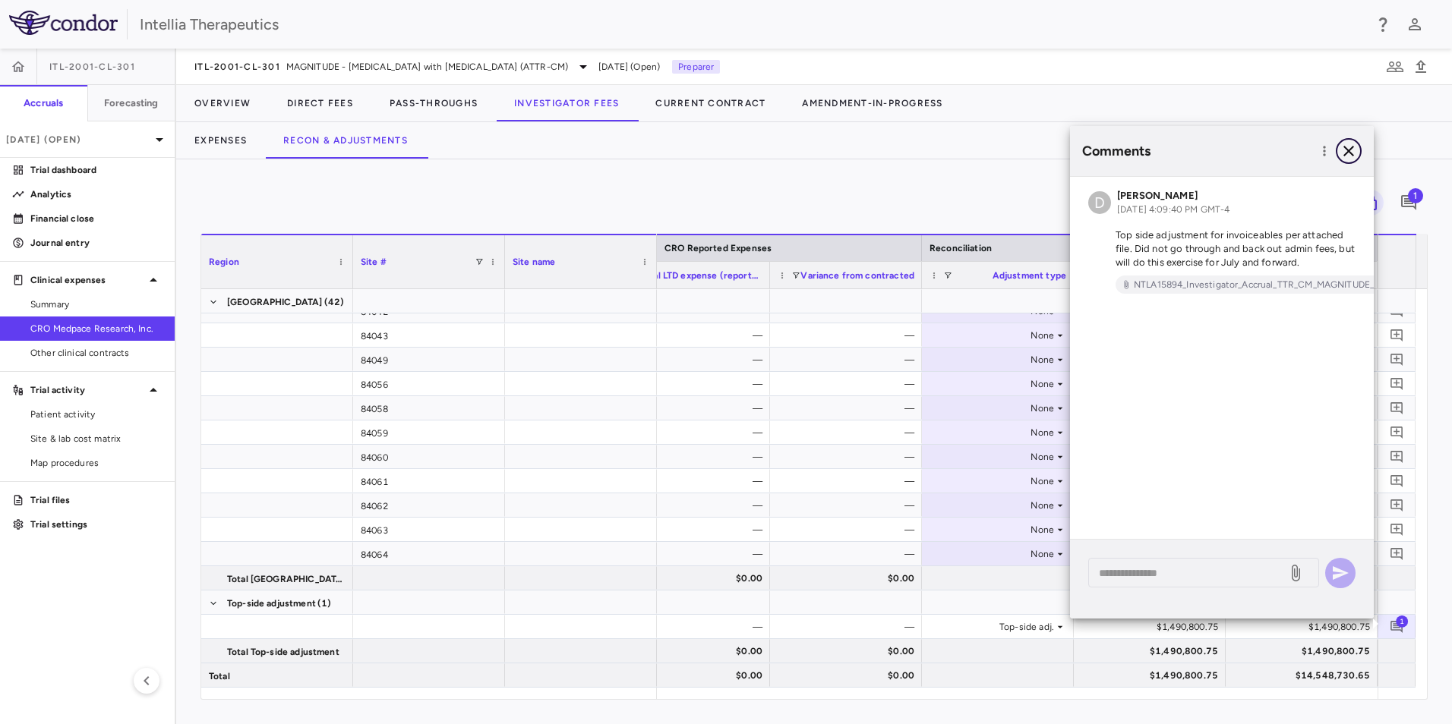
click at [1352, 150] on icon "button" at bounding box center [1348, 151] width 18 height 18
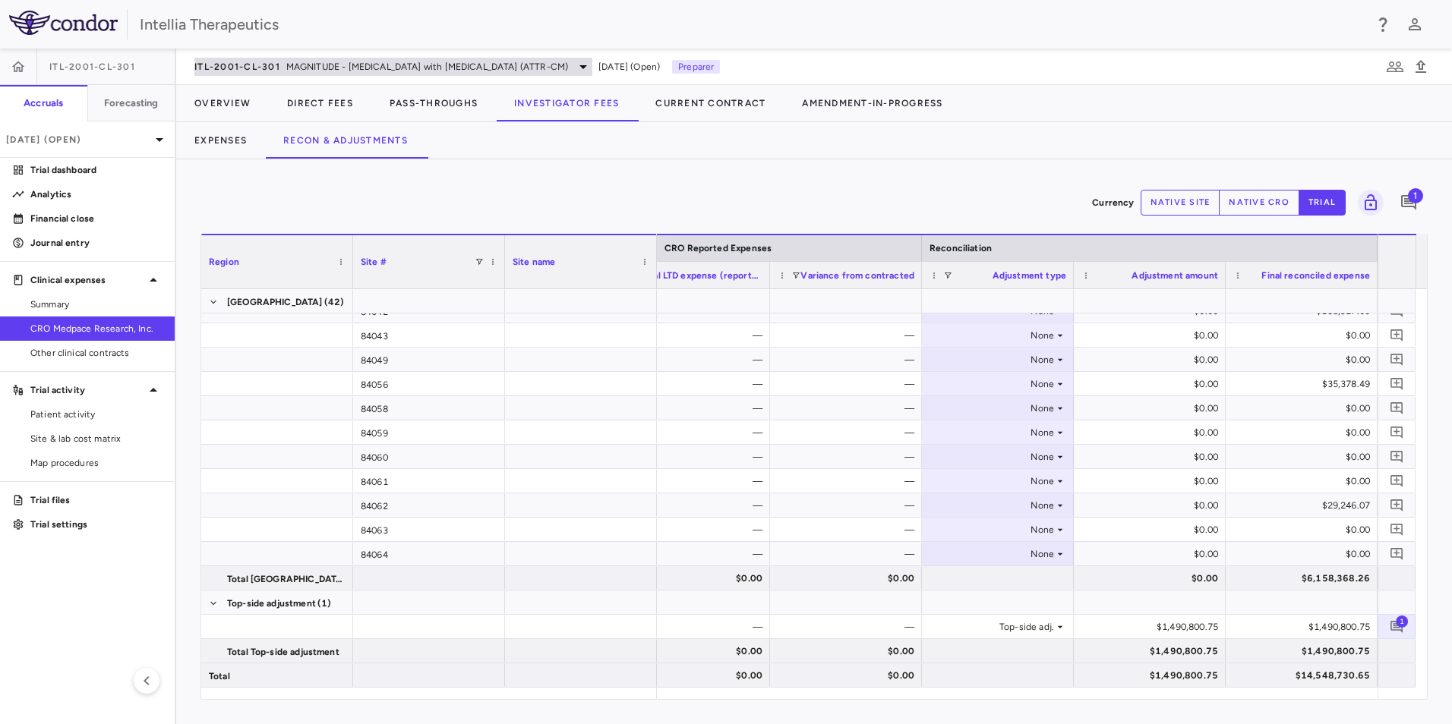
click at [484, 71] on span "MAGNITUDE - [MEDICAL_DATA] with [MEDICAL_DATA] (ATTR-CM)" at bounding box center [427, 67] width 282 height 14
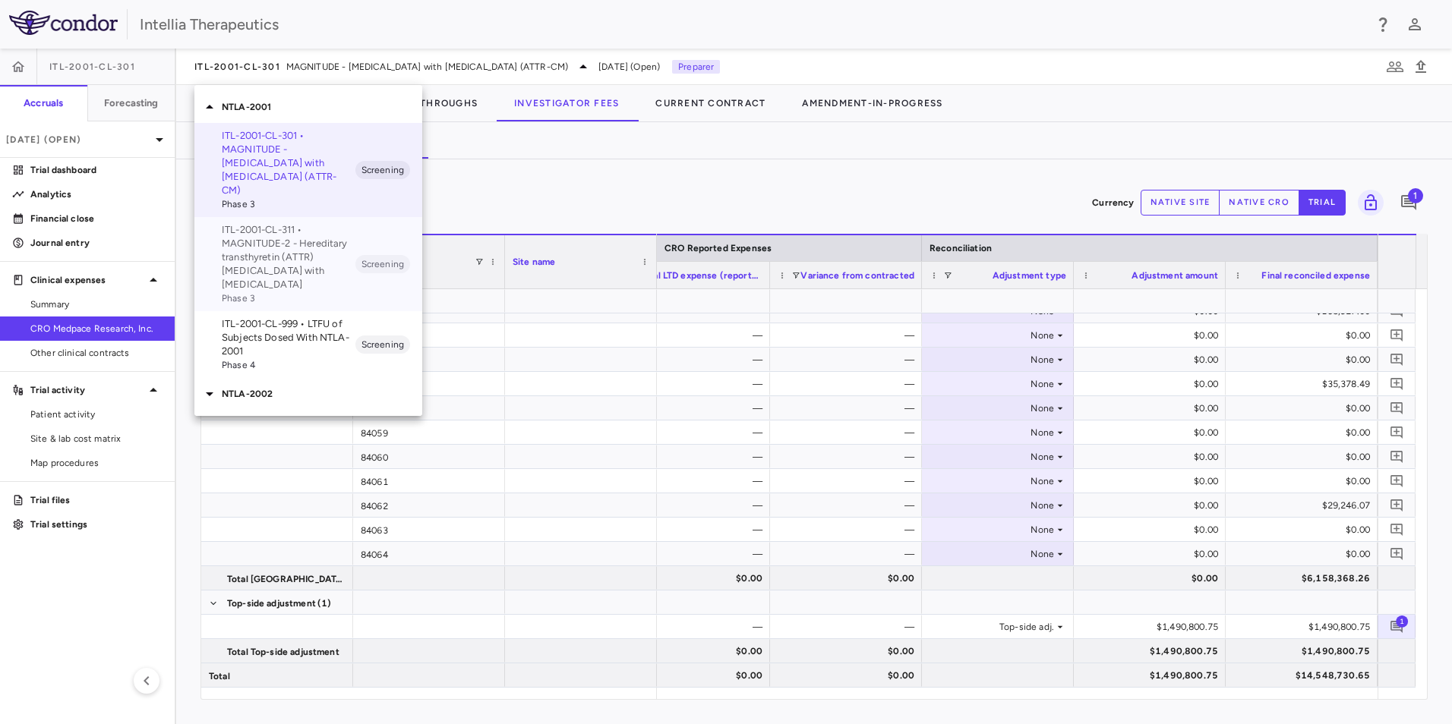
click at [285, 244] on p "ITL-2001-CL-311 • MAGNITUDE-2 - Hereditary transthyretin (ATTR) [MEDICAL_DATA] …" at bounding box center [289, 257] width 134 height 68
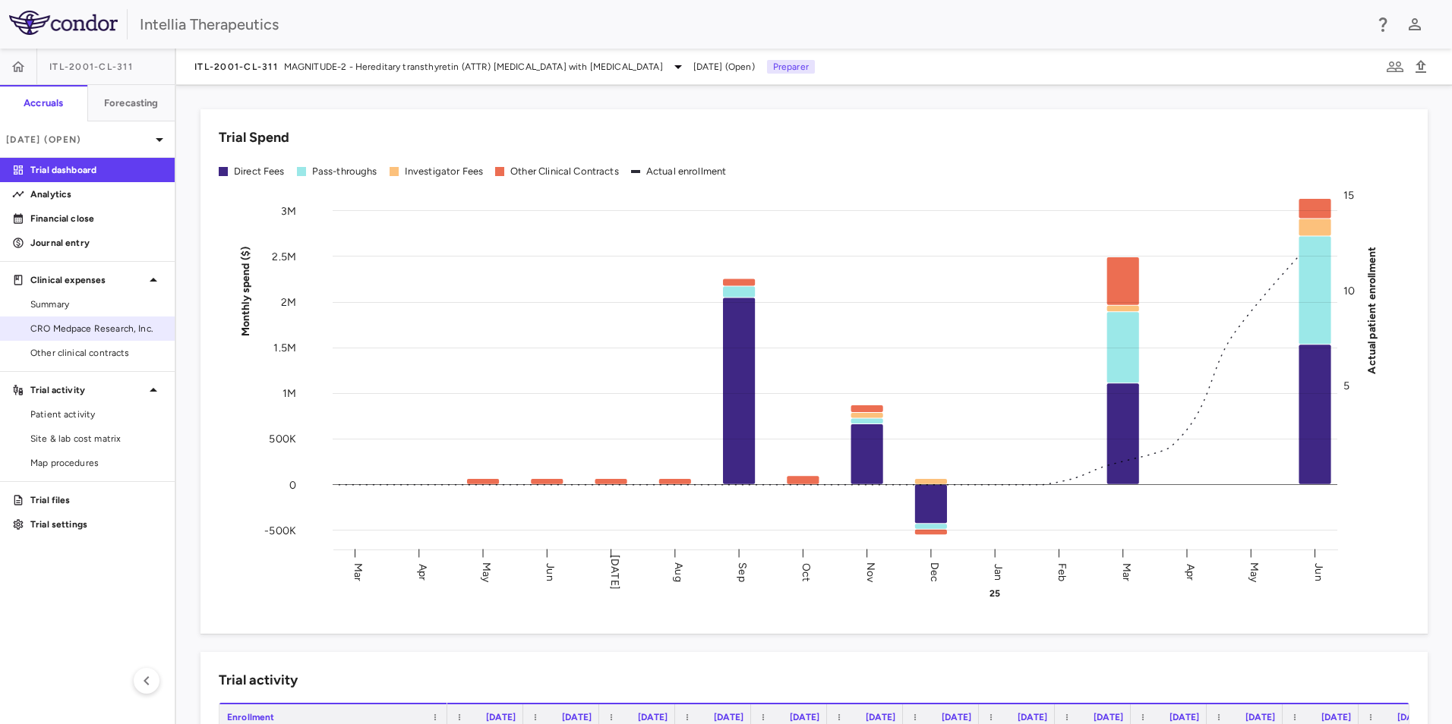
click at [111, 327] on span "CRO Medpace Research, Inc." at bounding box center [96, 329] width 132 height 14
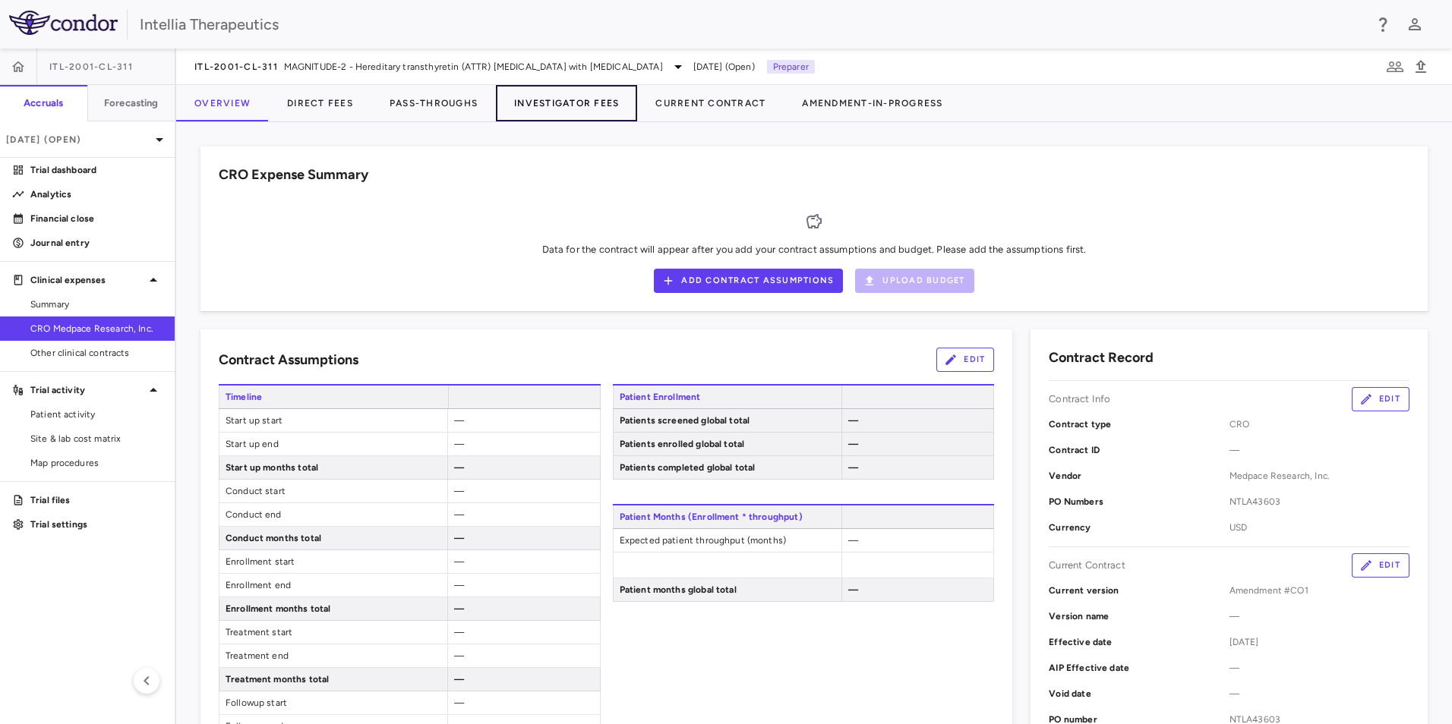
click at [593, 90] on button "Investigator Fees" at bounding box center [566, 103] width 141 height 36
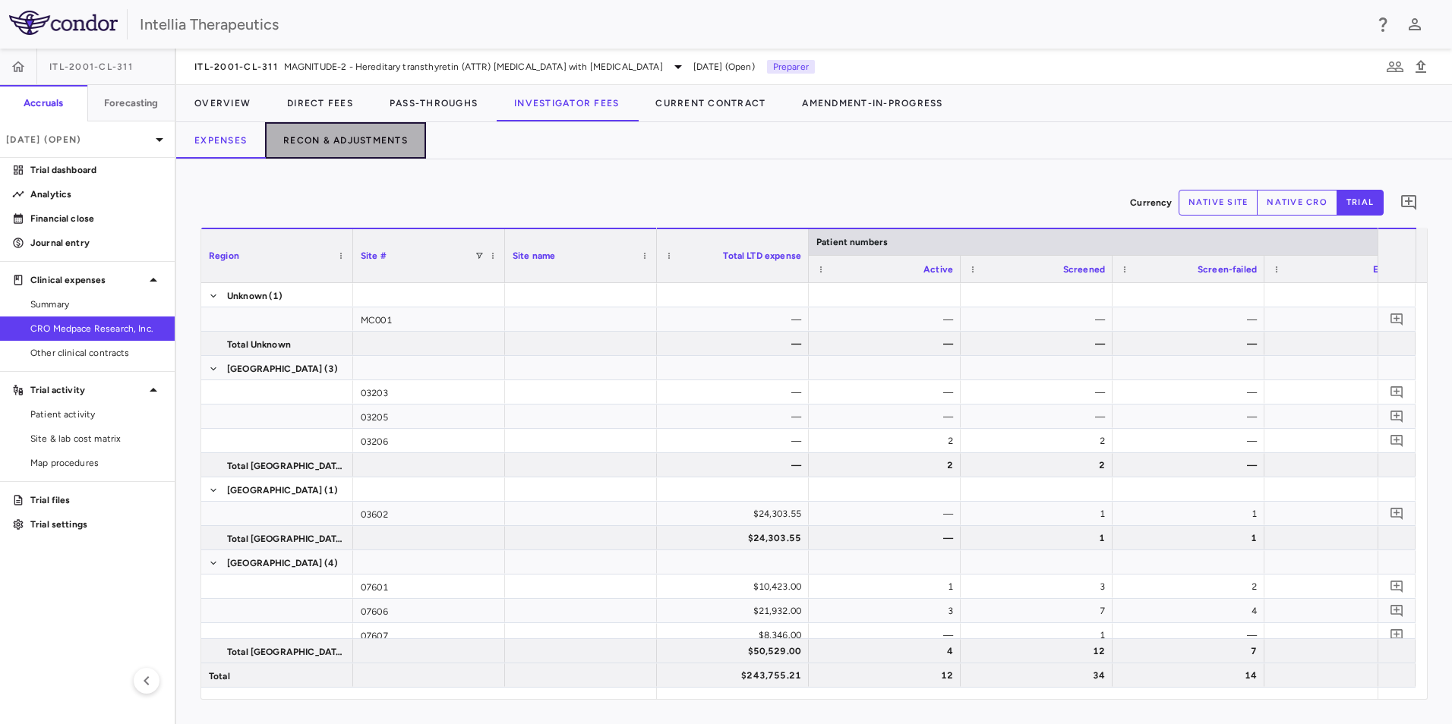
click at [407, 144] on button "Recon & Adjustments" at bounding box center [345, 140] width 161 height 36
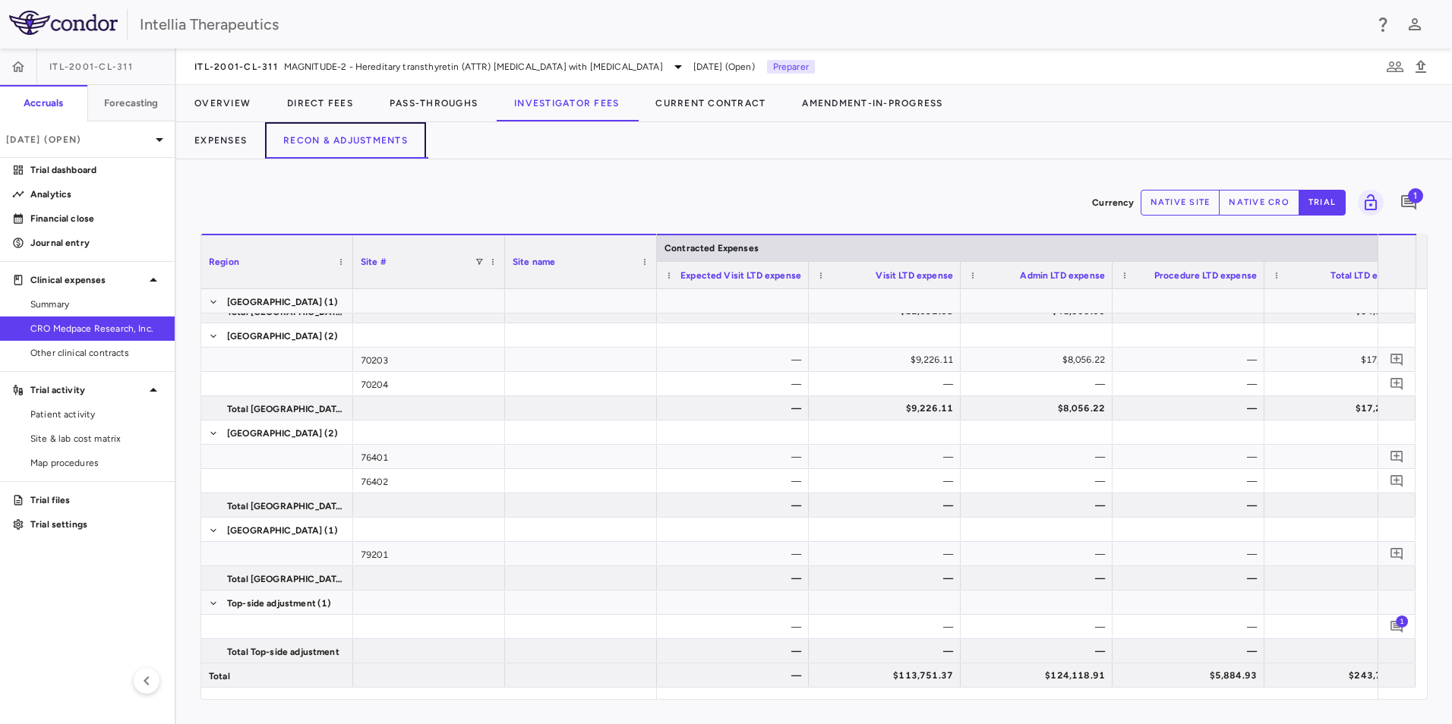
scroll to position [0, 798]
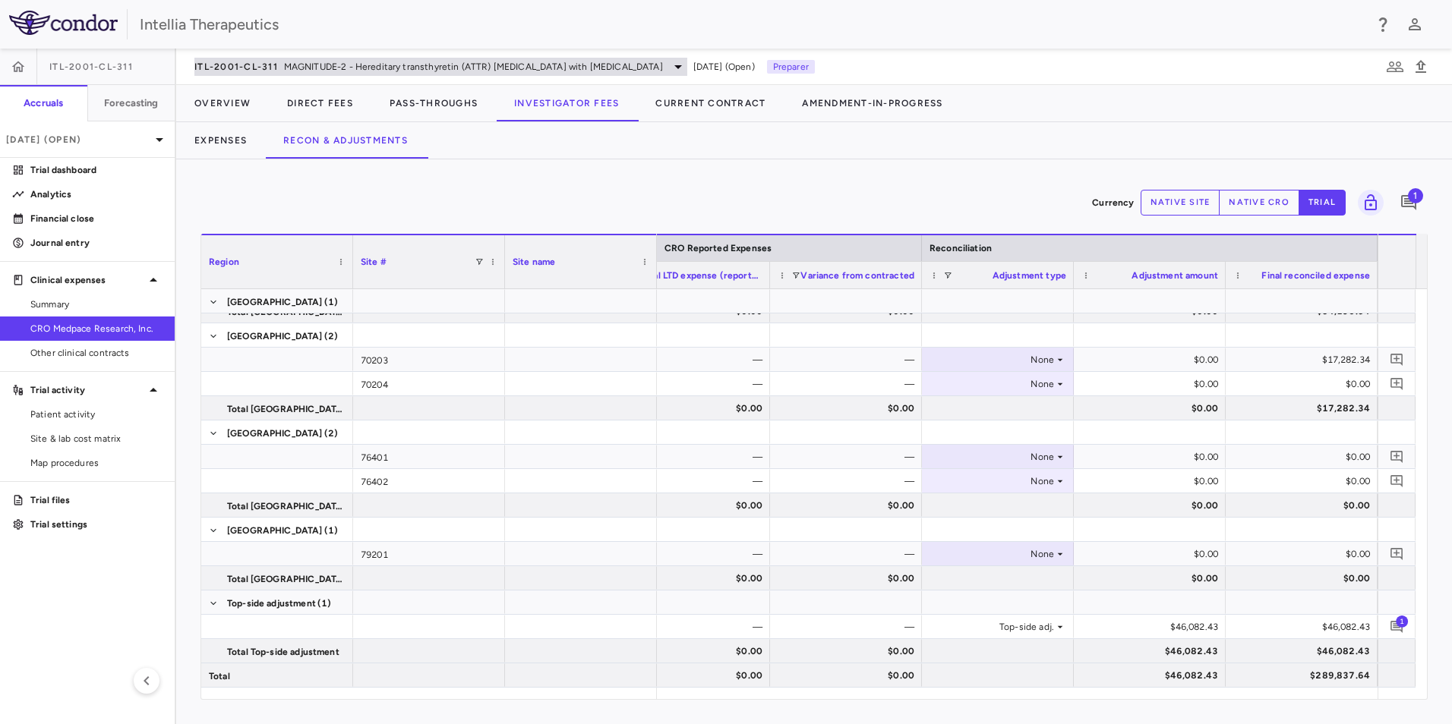
click at [408, 73] on span "MAGNITUDE-2 - Hereditary transthyretin (ATTR) [MEDICAL_DATA] with [MEDICAL_DATA]" at bounding box center [473, 67] width 379 height 14
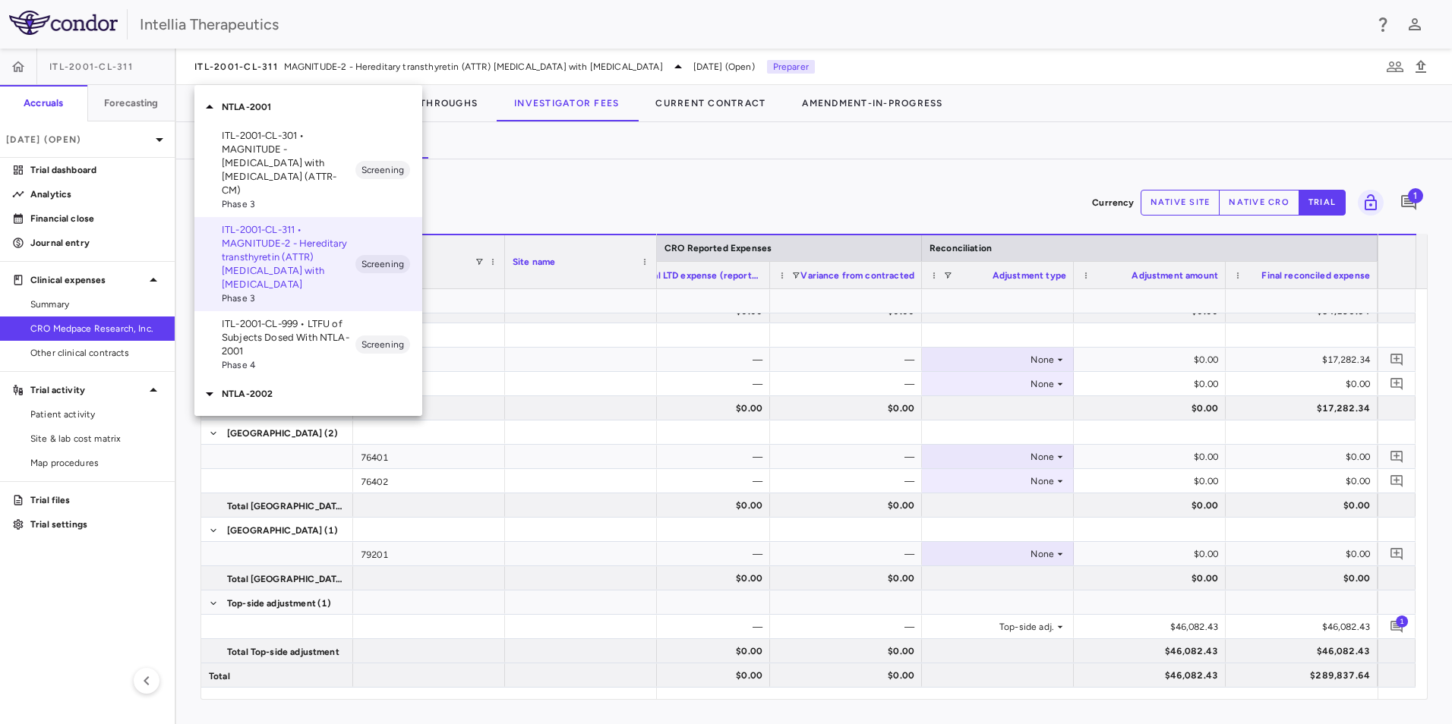
click at [540, 144] on div at bounding box center [726, 362] width 1452 height 724
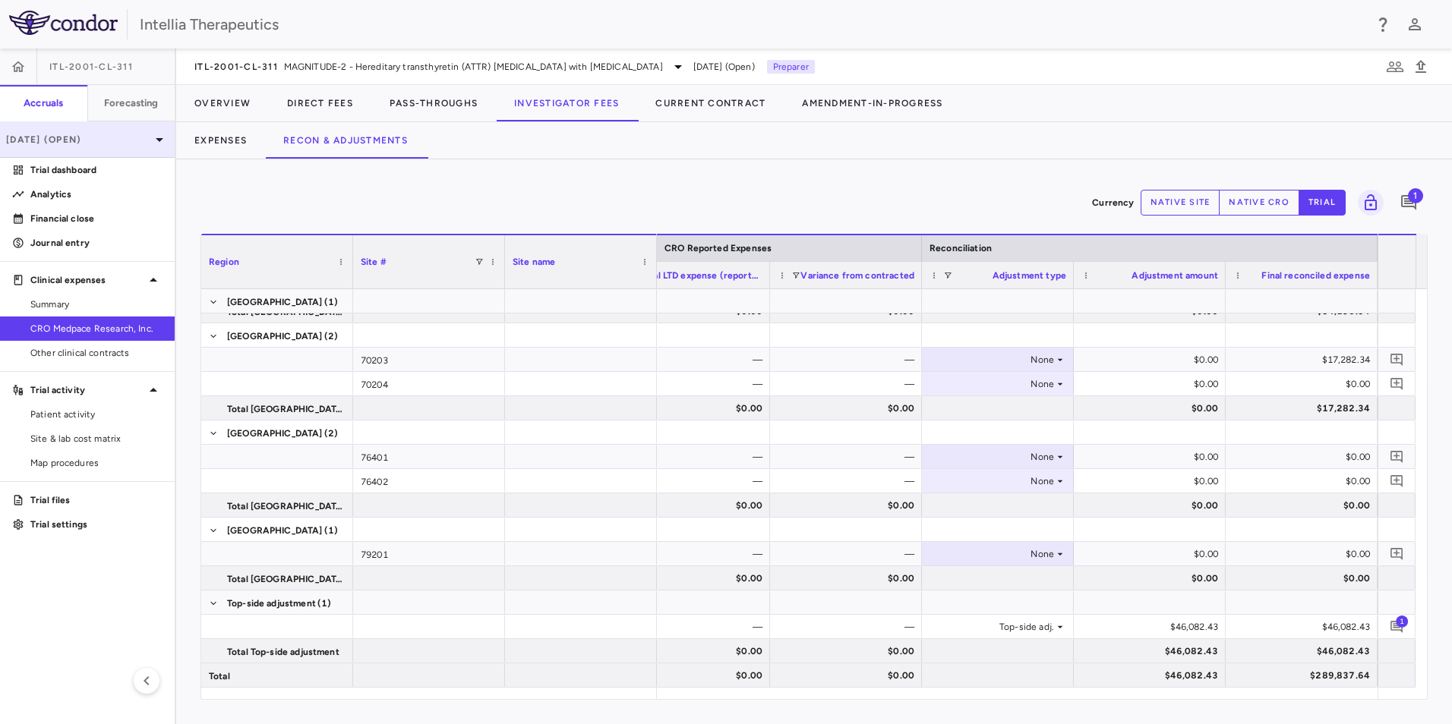
click at [121, 140] on p "[DATE] (Open)" at bounding box center [78, 140] width 144 height 14
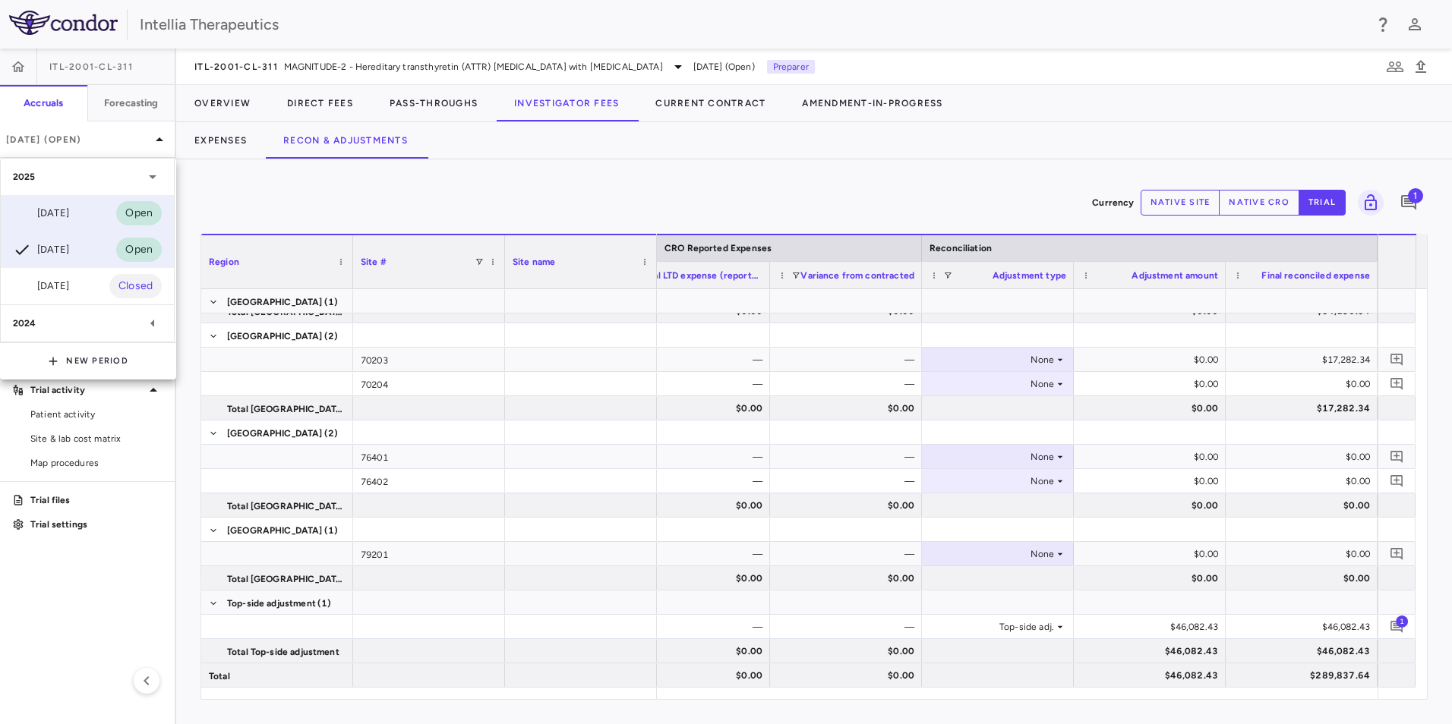
click at [93, 219] on div "[DATE] Open" at bounding box center [87, 213] width 173 height 36
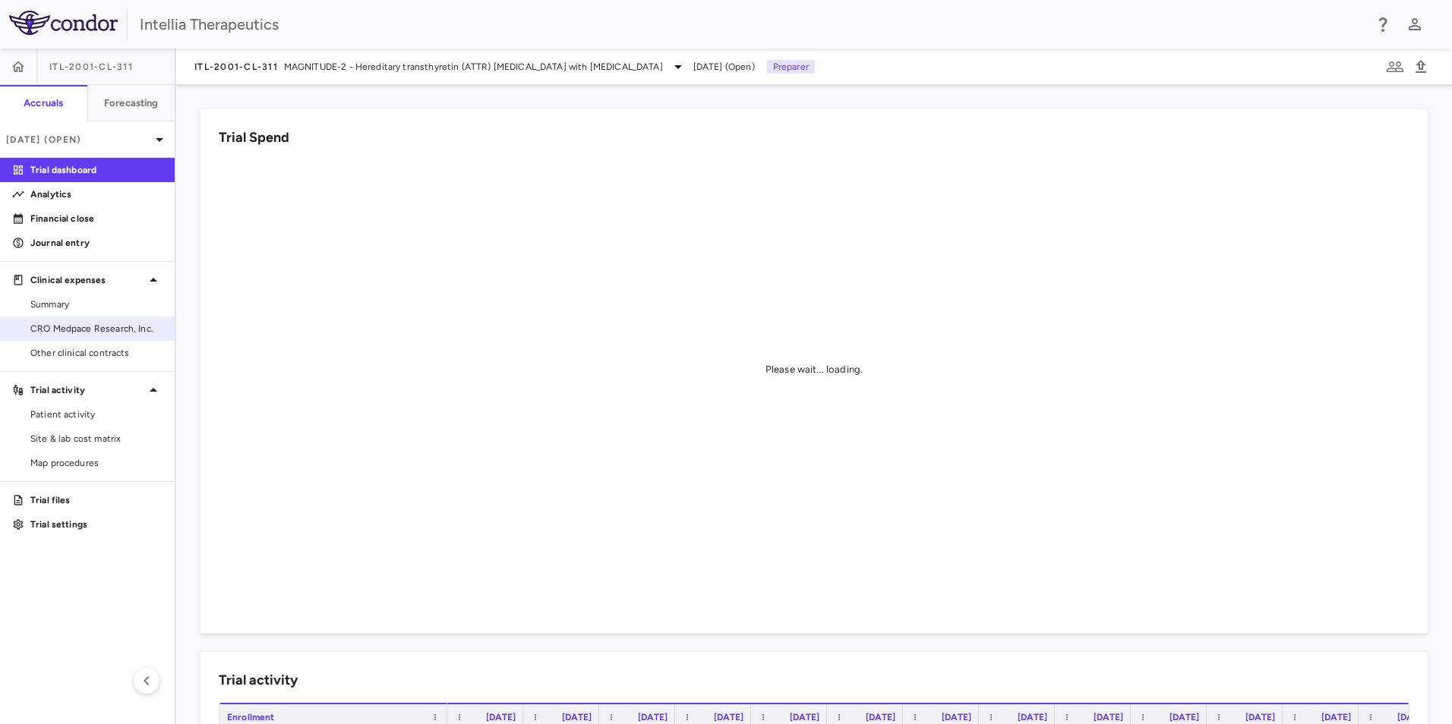
click at [84, 320] on link "CRO Medpace Research, Inc." at bounding box center [87, 328] width 175 height 23
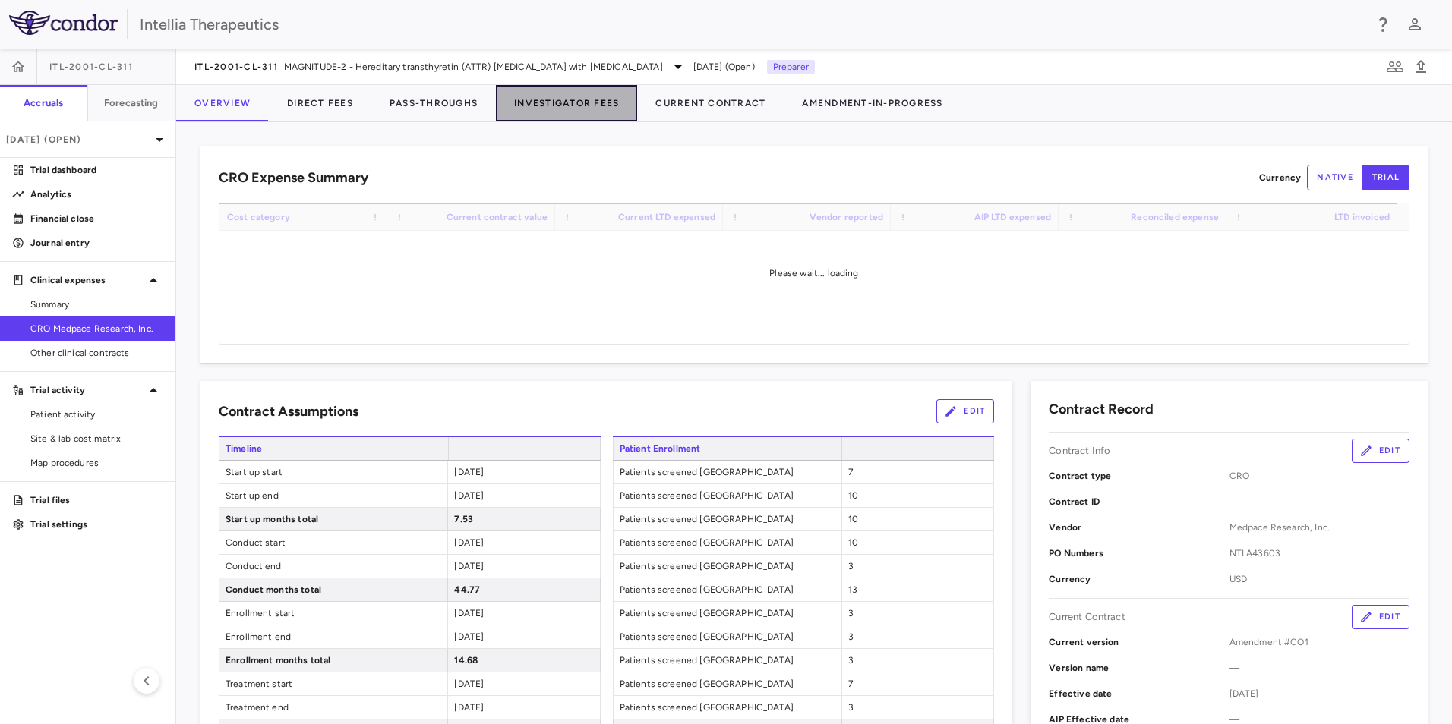
click at [554, 106] on button "Investigator Fees" at bounding box center [566, 103] width 141 height 36
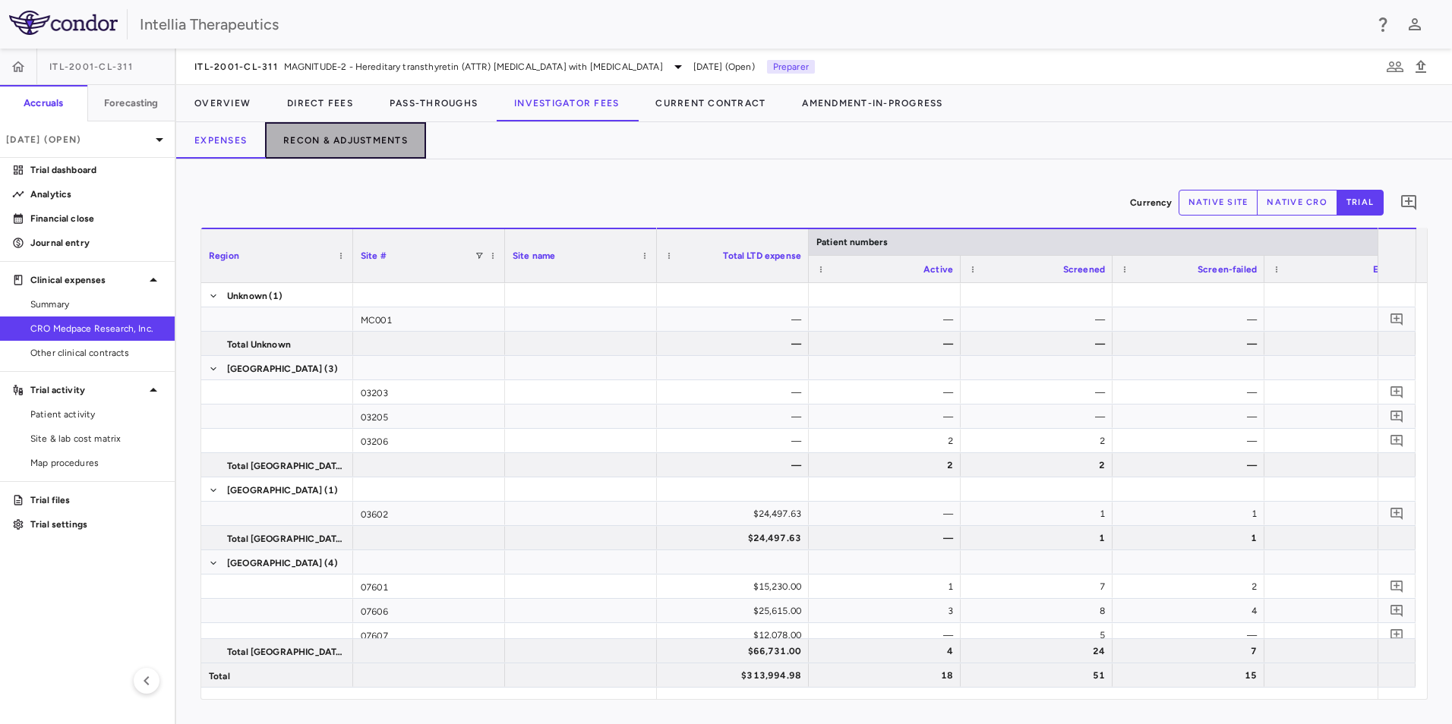
click at [353, 140] on button "Recon & Adjustments" at bounding box center [345, 140] width 161 height 36
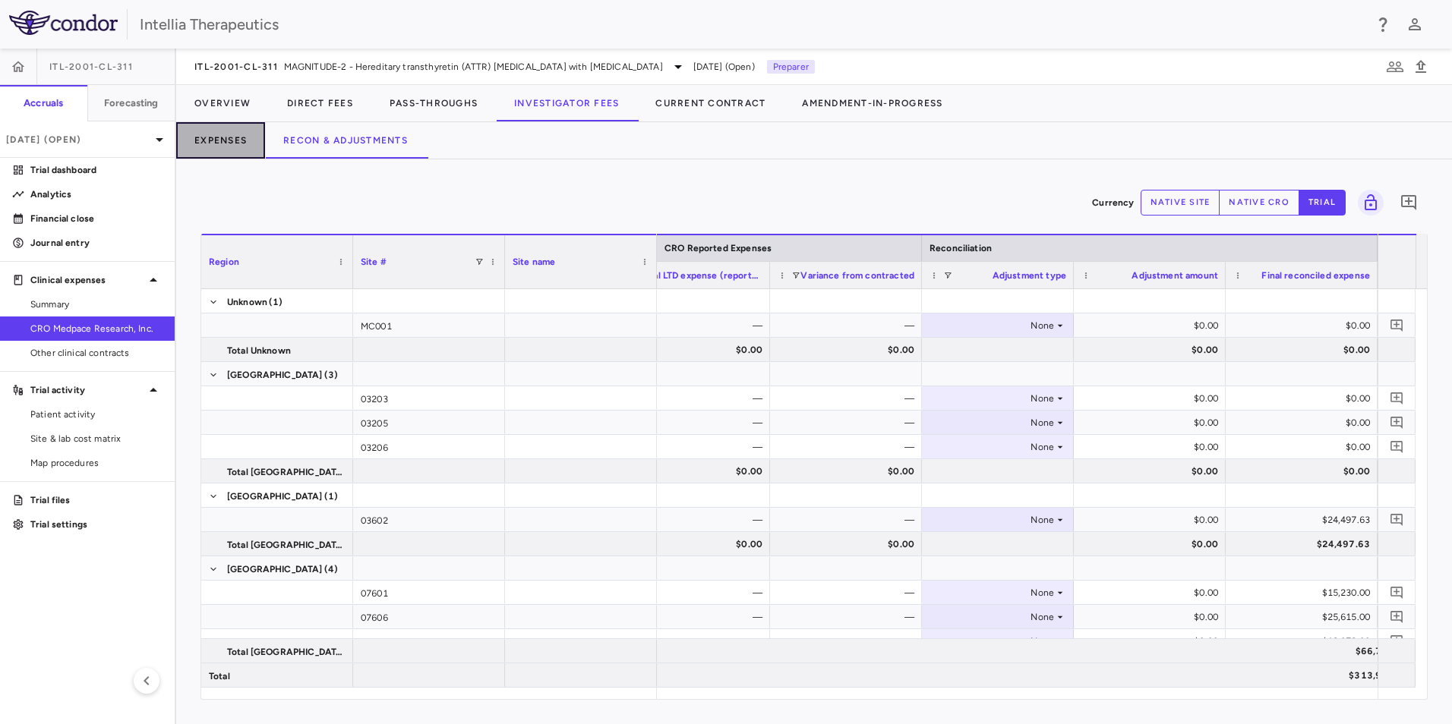
click at [209, 131] on button "Expenses" at bounding box center [220, 140] width 89 height 36
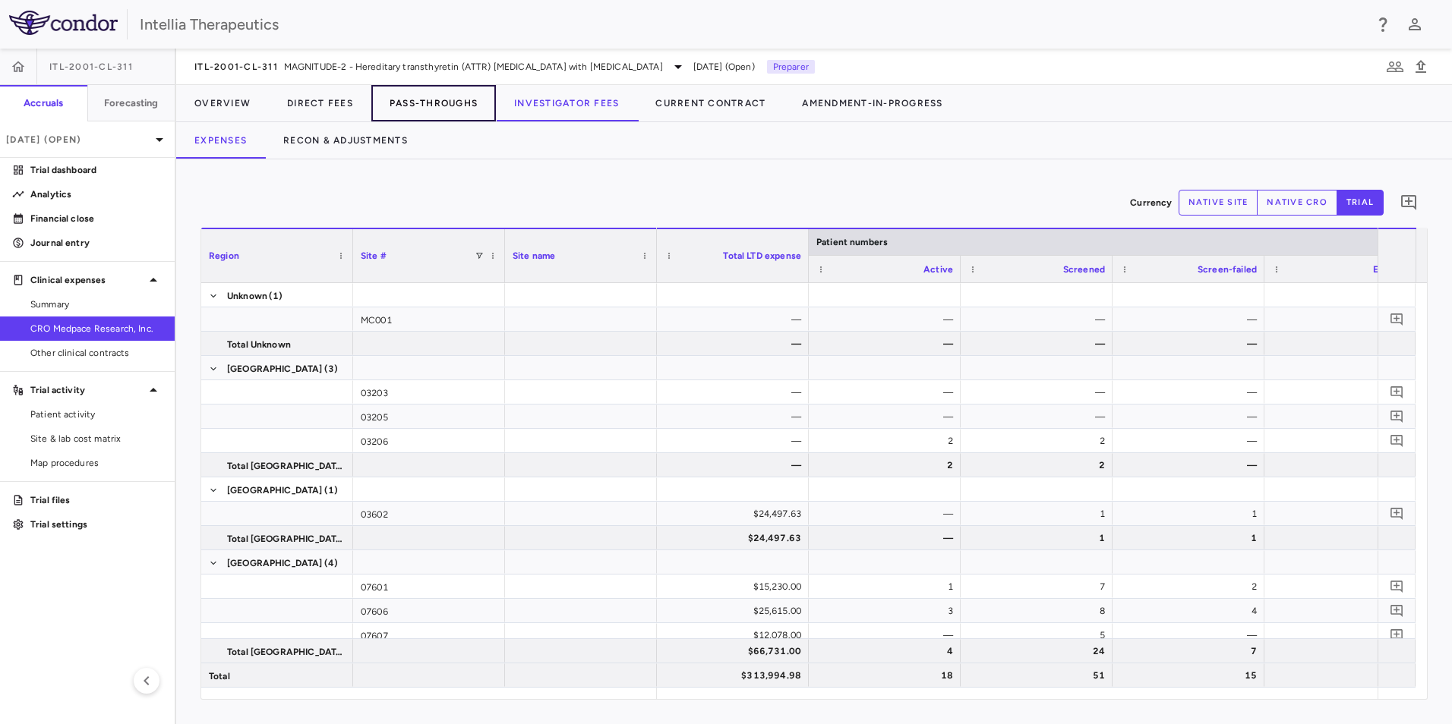
click at [440, 89] on button "Pass-Throughs" at bounding box center [433, 103] width 125 height 36
